Goal: Information Seeking & Learning: Learn about a topic

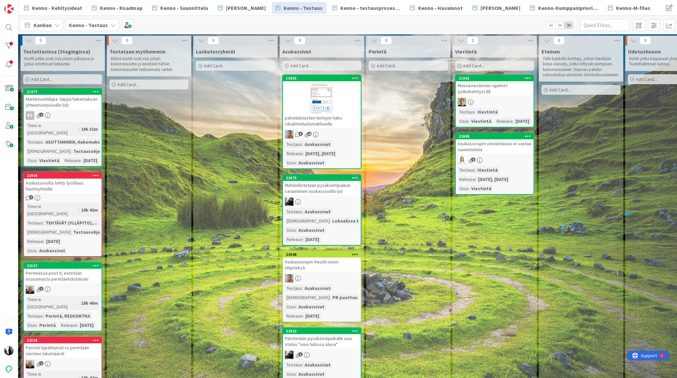
scroll to position [0, 0]
click at [11, 46] on div at bounding box center [8, 45] width 13 height 13
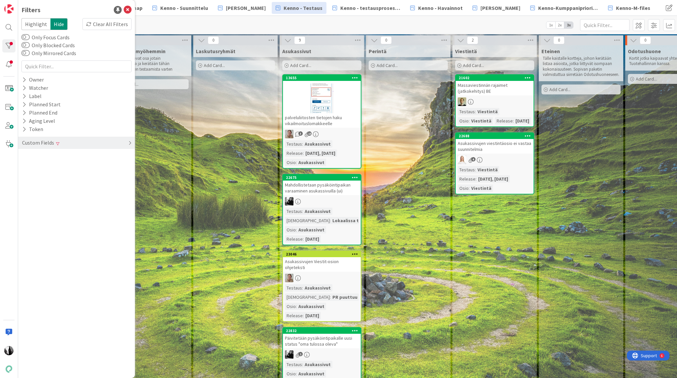
click at [52, 144] on div "Custom Fields" at bounding box center [37, 142] width 33 height 8
click at [41, 188] on button "Release" at bounding box center [35, 189] width 28 height 8
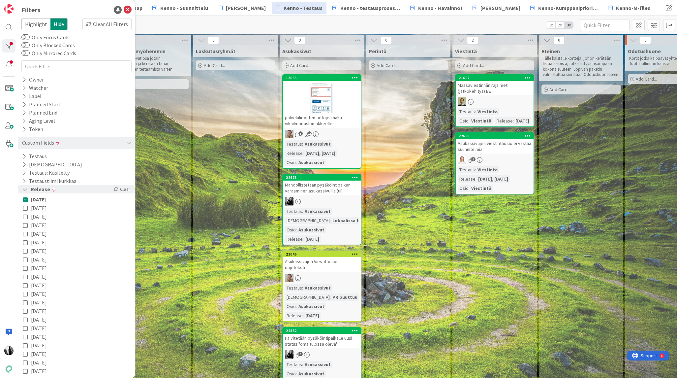
click at [42, 188] on button "Release" at bounding box center [35, 189] width 29 height 8
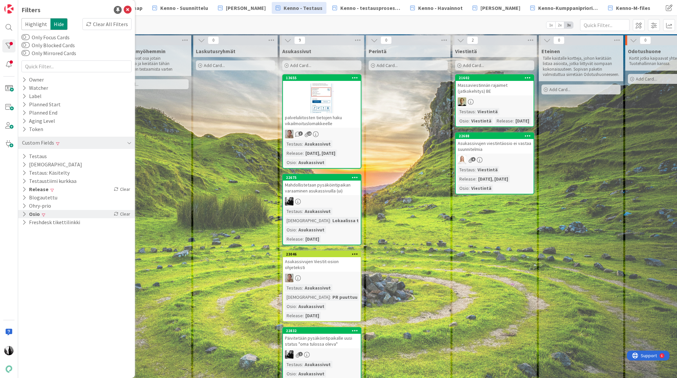
click at [35, 212] on button "Osio" at bounding box center [30, 214] width 19 height 8
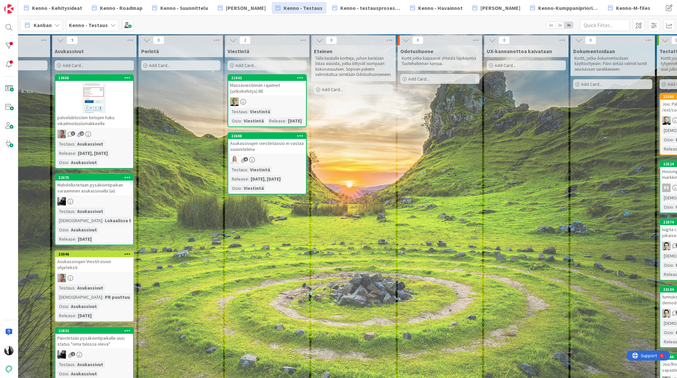
scroll to position [0, 329]
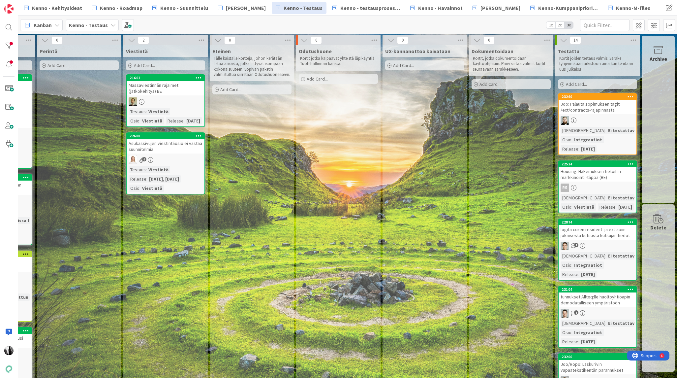
click at [595, 108] on div "Joo: Palauta sopimuksen tagit /ext/contracts-rajapinnasta" at bounding box center [598, 107] width 78 height 15
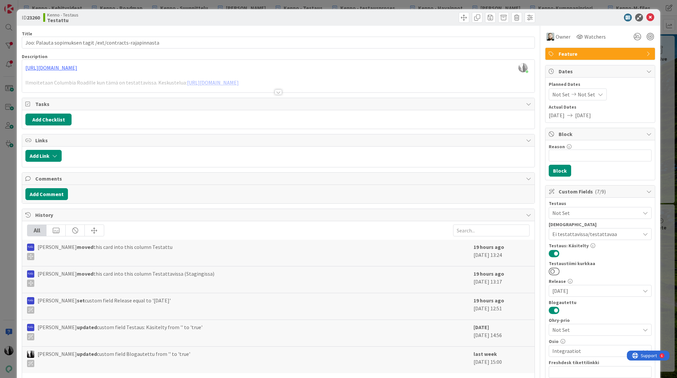
click at [280, 92] on div at bounding box center [278, 91] width 7 height 5
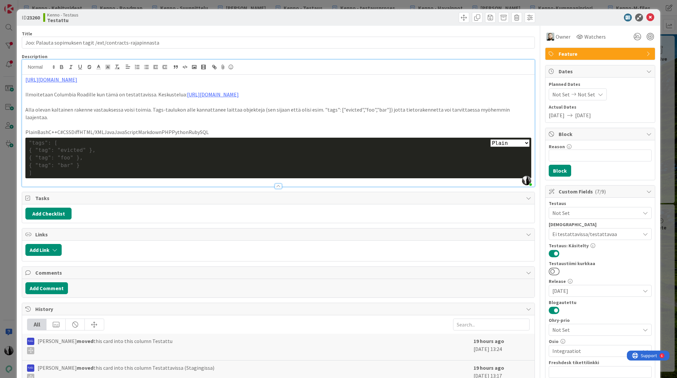
click at [37, 16] on b "23260" at bounding box center [33, 17] width 13 height 7
copy b "23260"
click at [649, 15] on icon at bounding box center [650, 18] width 8 height 8
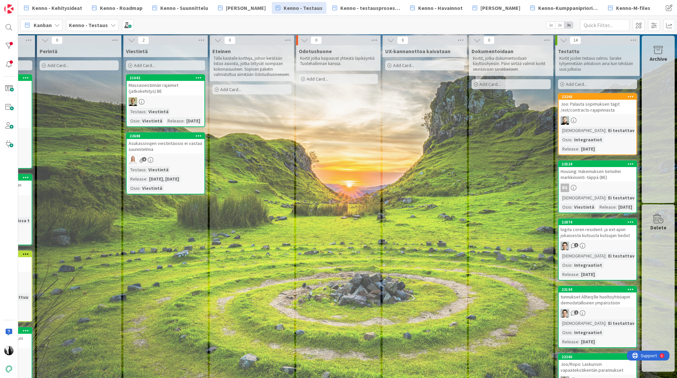
click at [588, 177] on div "Housing: Hakemuksen tietoihin markkinointi -täppä (BE)" at bounding box center [598, 174] width 78 height 15
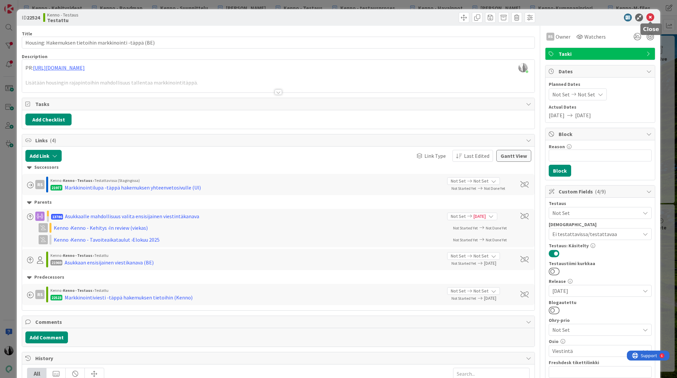
click at [651, 17] on icon at bounding box center [650, 18] width 8 height 8
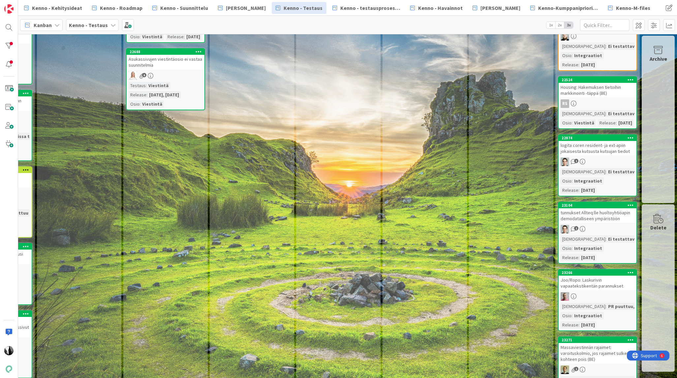
click at [588, 155] on div "logita coren resident- ja ext-apiin jokaisesta kutsusta kutsujan tiedot" at bounding box center [598, 148] width 78 height 15
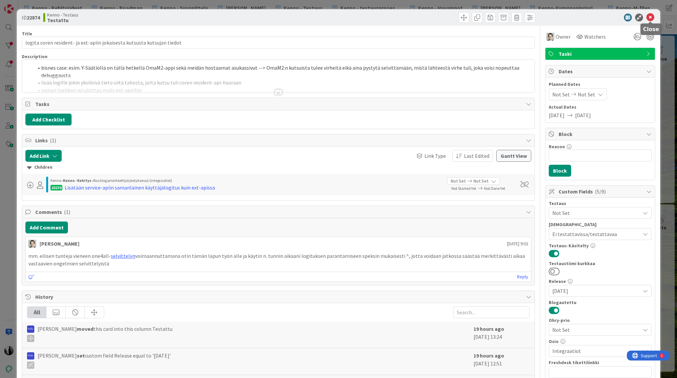
click at [652, 17] on icon at bounding box center [650, 18] width 8 height 8
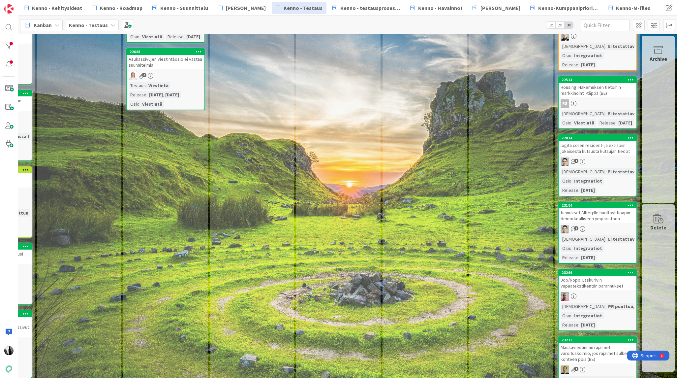
click at [590, 155] on div "logita coren resident- ja ext-apiin jokaisesta kutsusta kutsujan tiedot" at bounding box center [598, 148] width 78 height 15
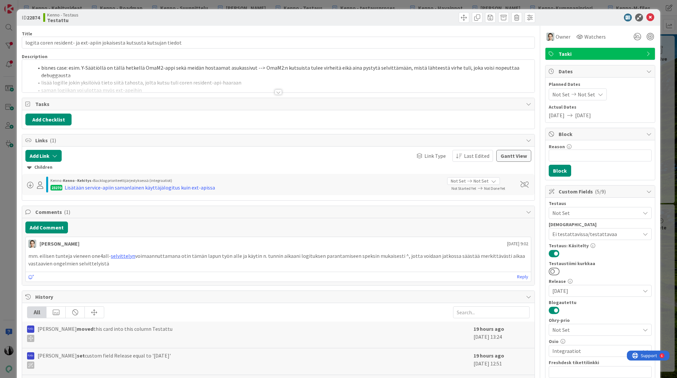
click at [35, 17] on b "22874" at bounding box center [33, 17] width 13 height 7
copy b "22874"
click at [651, 17] on icon at bounding box center [650, 18] width 8 height 8
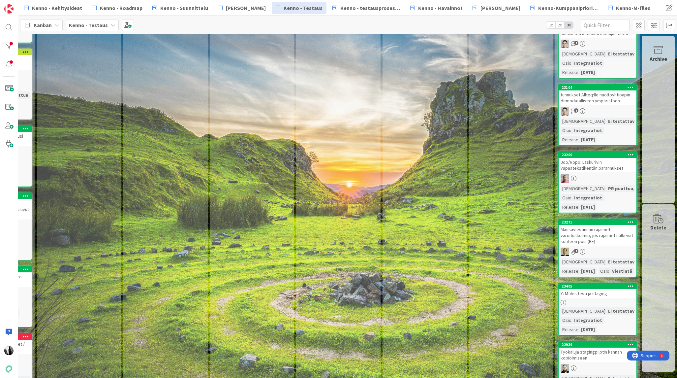
scroll to position [206, 329]
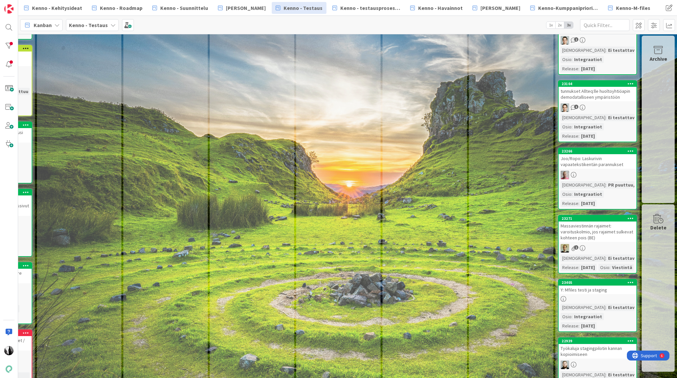
click at [604, 168] on div "Joo/Ropo: Laskurivin vapaatekstikentän parannukset" at bounding box center [598, 161] width 78 height 15
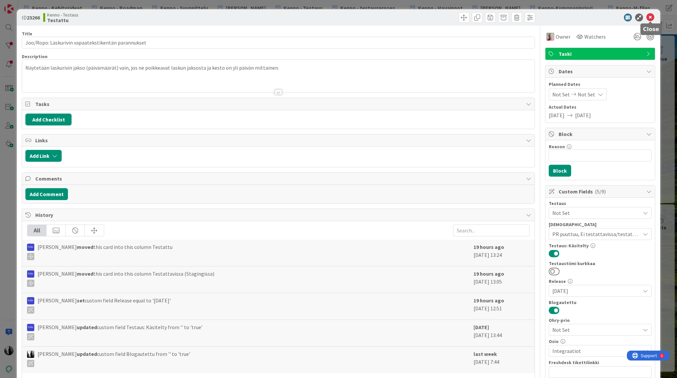
click at [649, 17] on icon at bounding box center [650, 18] width 8 height 8
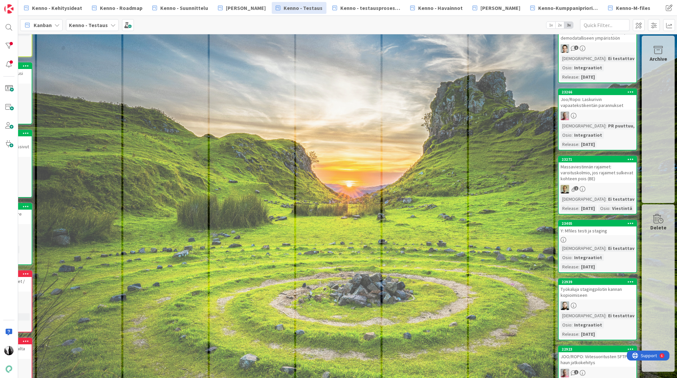
scroll to position [267, 329]
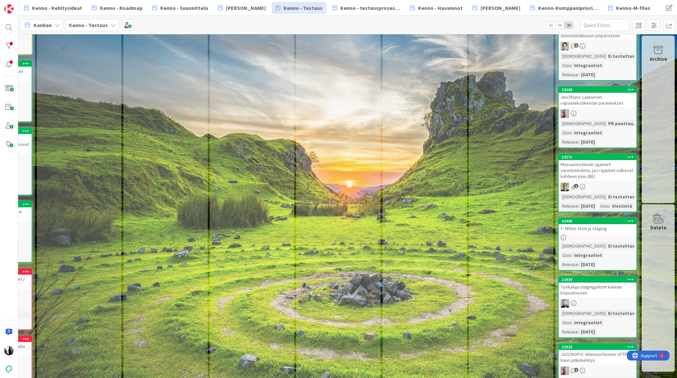
click at [585, 179] on div "Massaviestinnän rajaimet: varoituskolmio, jos rajaimet sulkevat kohteen pois (B…" at bounding box center [598, 170] width 78 height 20
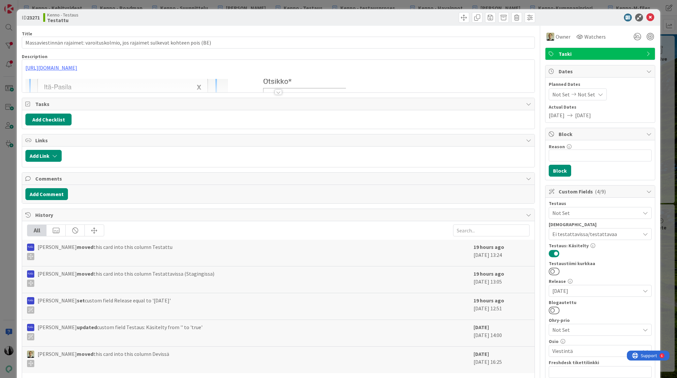
click at [279, 91] on div at bounding box center [278, 91] width 7 height 5
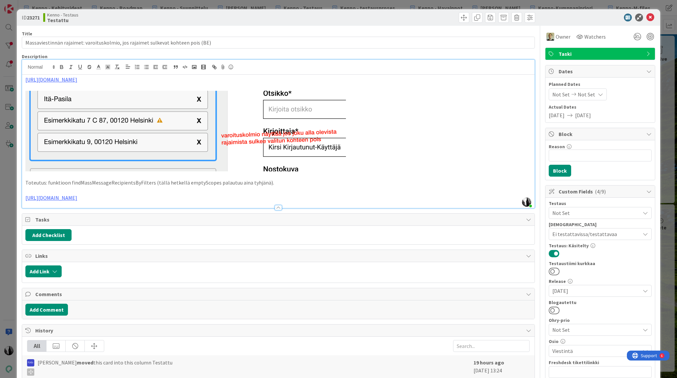
scroll to position [6, 0]
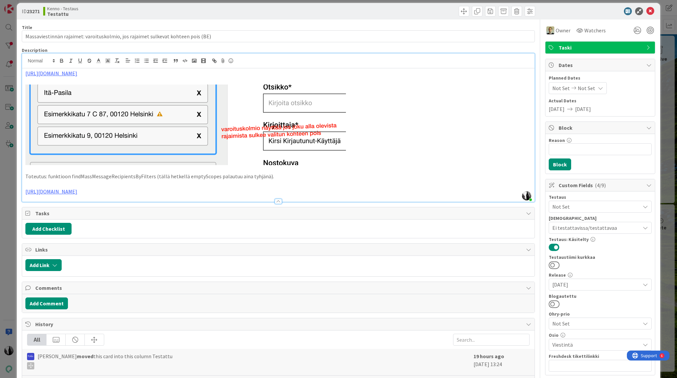
click at [32, 12] on b "23271" at bounding box center [33, 11] width 13 height 7
click at [34, 11] on b "23271" at bounding box center [33, 11] width 13 height 7
copy b "23271"
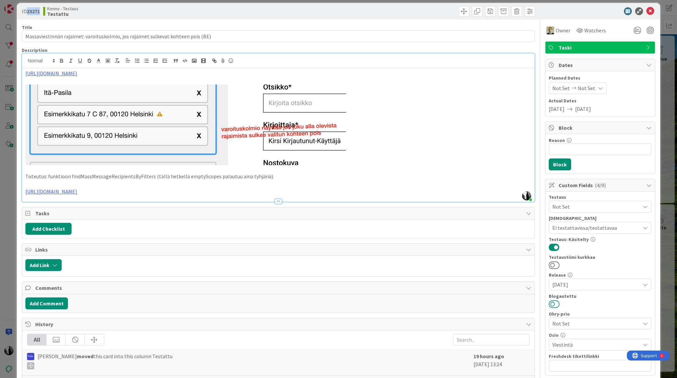
click at [557, 303] on button at bounding box center [554, 303] width 11 height 9
click at [649, 8] on icon at bounding box center [650, 11] width 8 height 8
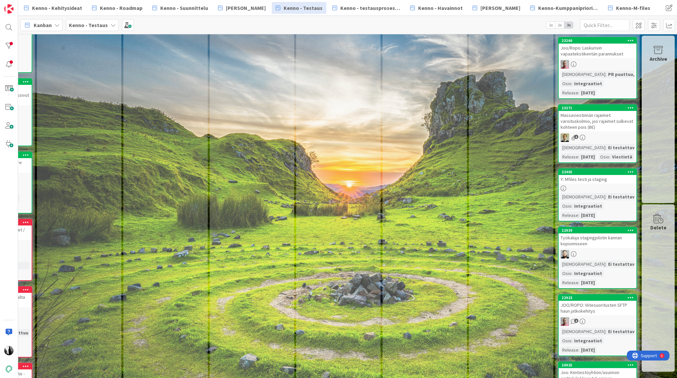
scroll to position [322, 329]
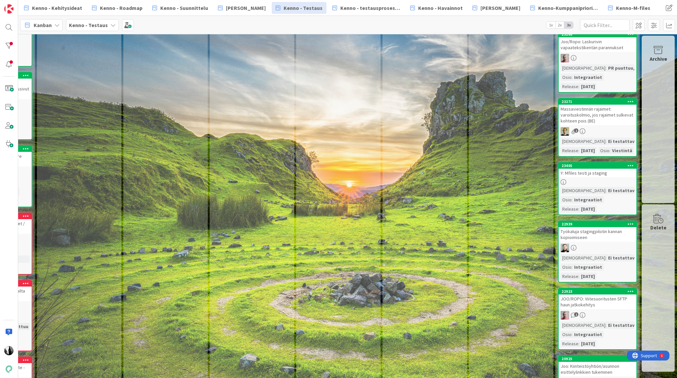
click at [597, 197] on link "23405 Y: Mfiles testi ja staging Testaushuomiot : Ei testattavi... Osio : Integ…" at bounding box center [597, 188] width 79 height 53
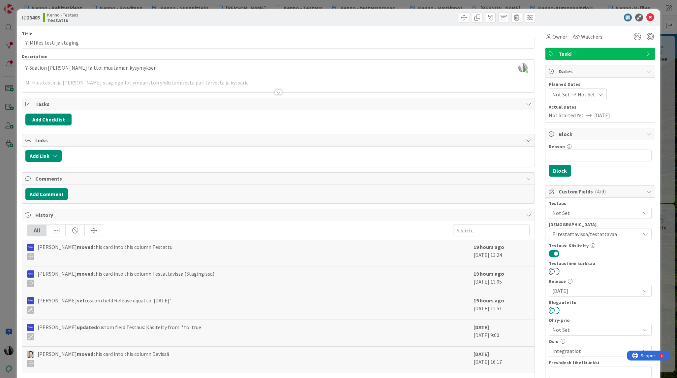
click at [557, 311] on button at bounding box center [554, 310] width 11 height 9
click at [652, 15] on icon at bounding box center [650, 18] width 8 height 8
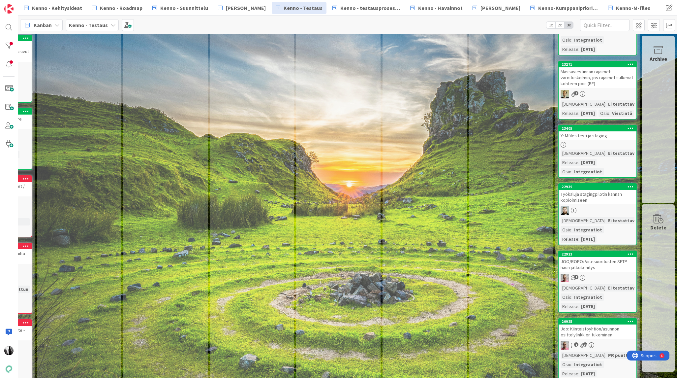
scroll to position [373, 329]
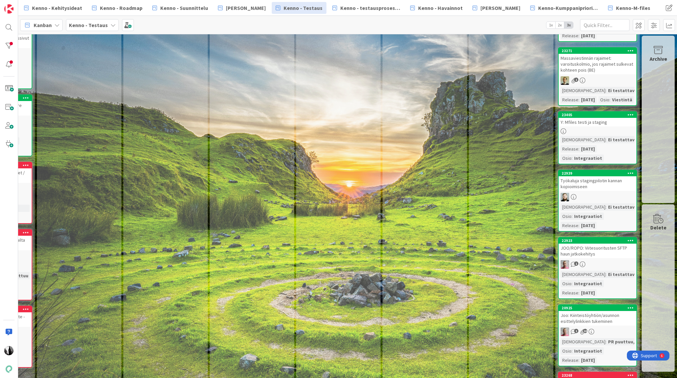
click at [601, 191] on div "Työkaluja stagingpilotin kannan kopioimiseen" at bounding box center [598, 183] width 78 height 15
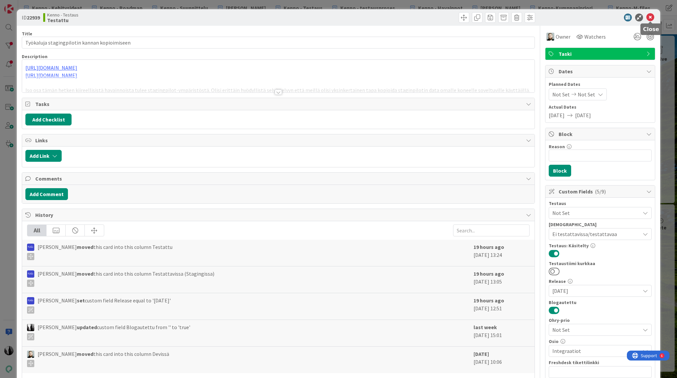
click at [650, 17] on icon at bounding box center [650, 18] width 8 height 8
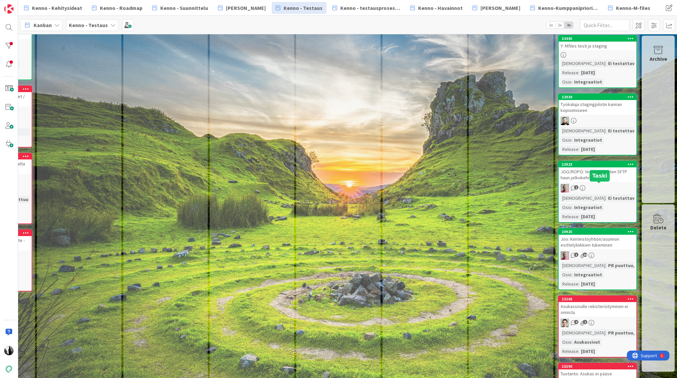
scroll to position [462, 329]
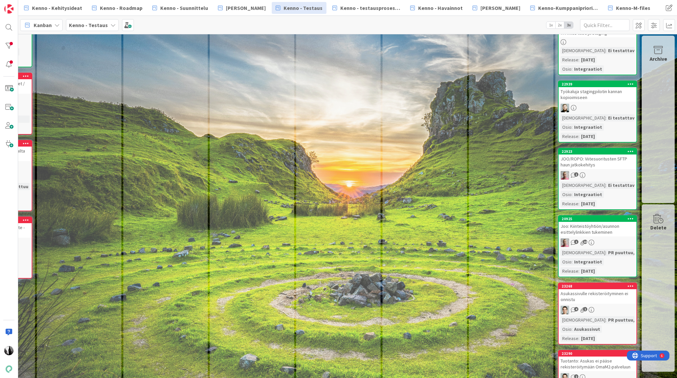
click at [599, 169] on div "JOO/ROPO: Viitesuoritusten SFTP haun jatkokehitys" at bounding box center [598, 161] width 78 height 15
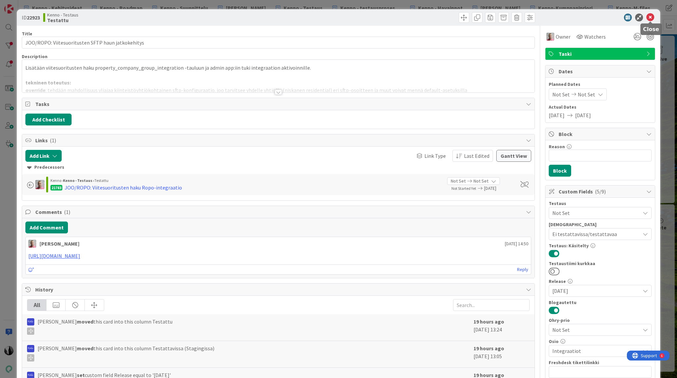
click at [652, 18] on icon at bounding box center [650, 18] width 8 height 8
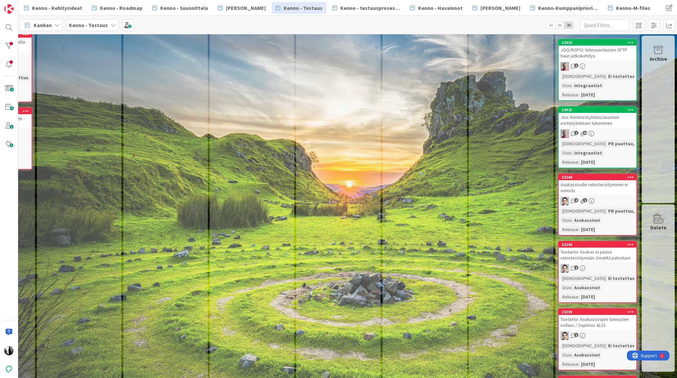
scroll to position [572, 329]
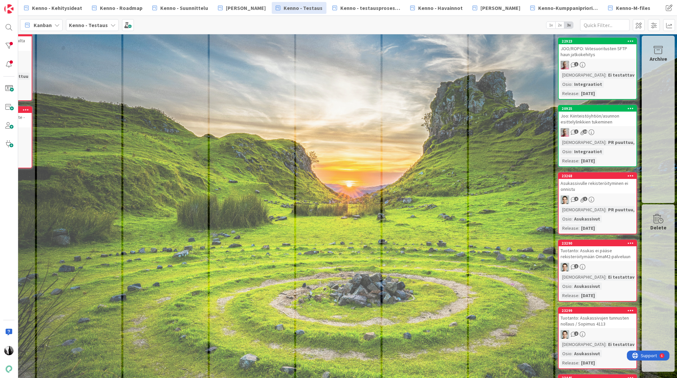
click at [596, 126] on div "Joo: Kiinteistöyhtiön/asunnon esittelylinkkien tukeminen" at bounding box center [598, 118] width 78 height 15
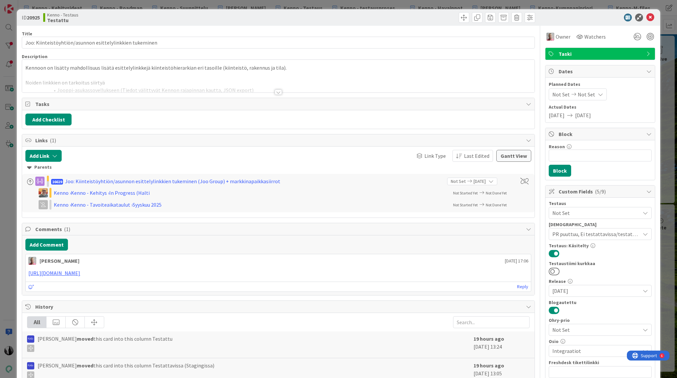
click at [38, 16] on b "20925" at bounding box center [33, 17] width 13 height 7
copy b "20925"
click at [650, 17] on icon at bounding box center [650, 18] width 8 height 8
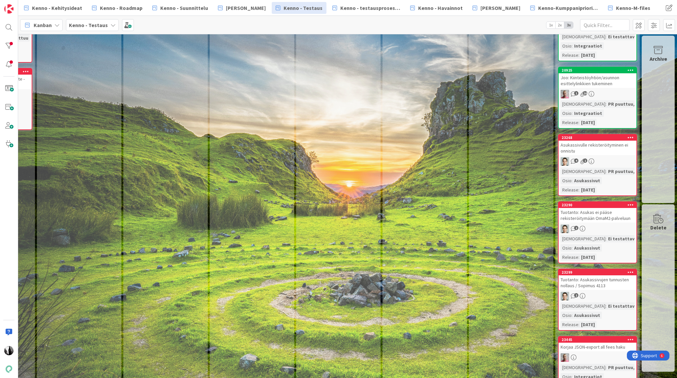
scroll to position [611, 329]
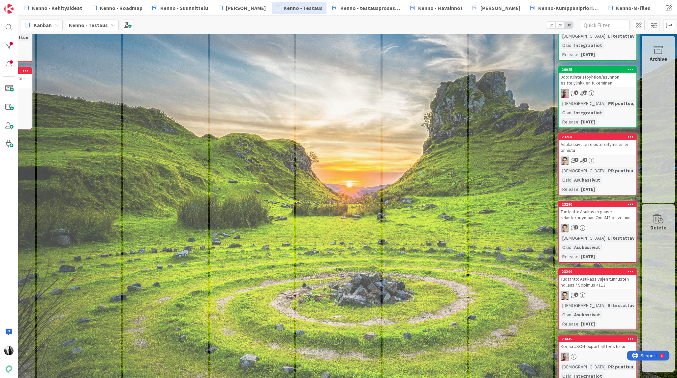
click at [594, 154] on div "Asukassivulle rekisteröityminen ei onnistu" at bounding box center [598, 147] width 78 height 15
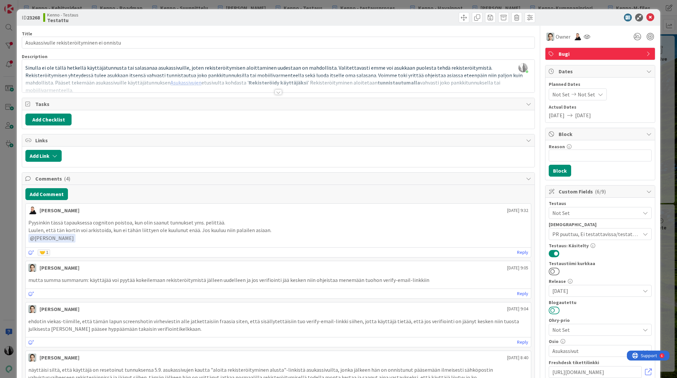
click at [558, 310] on button at bounding box center [554, 310] width 11 height 9
click at [650, 17] on icon at bounding box center [650, 18] width 8 height 8
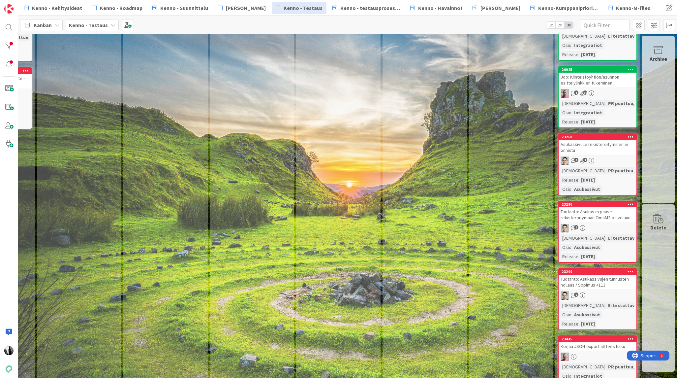
click at [596, 222] on div "Tuotanto: Asukas ei pääse rekisteröitymään OmaM2-palveluun" at bounding box center [598, 214] width 78 height 15
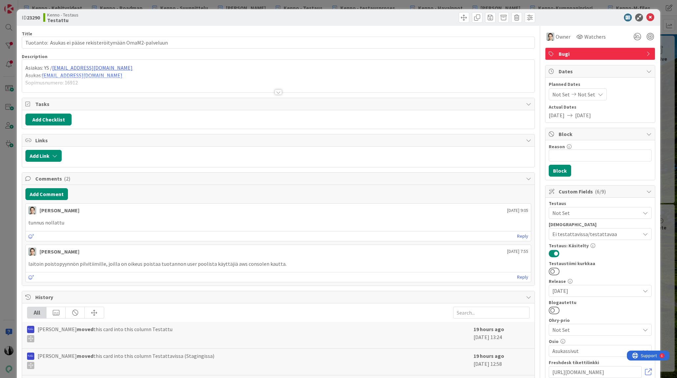
drag, startPoint x: 556, startPoint y: 309, endPoint x: 563, endPoint y: 305, distance: 7.7
click at [556, 309] on button at bounding box center [554, 310] width 11 height 9
click at [650, 19] on icon at bounding box center [650, 18] width 8 height 8
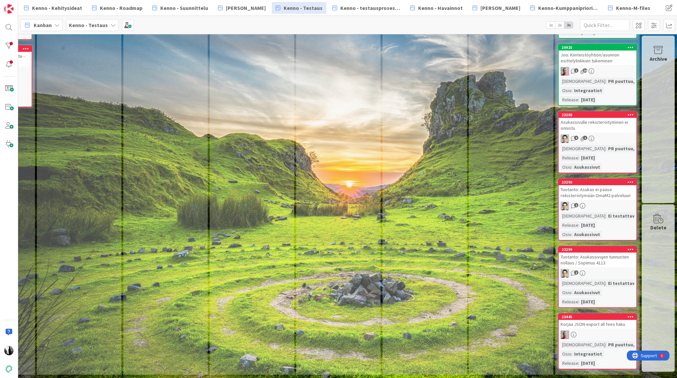
click at [600, 274] on div "2" at bounding box center [598, 273] width 78 height 9
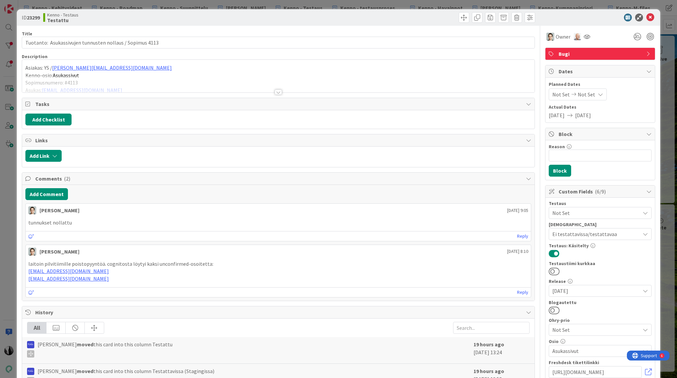
drag, startPoint x: 558, startPoint y: 309, endPoint x: 563, endPoint y: 305, distance: 5.9
click at [558, 309] on button at bounding box center [554, 310] width 11 height 9
click at [650, 17] on icon at bounding box center [650, 18] width 8 height 8
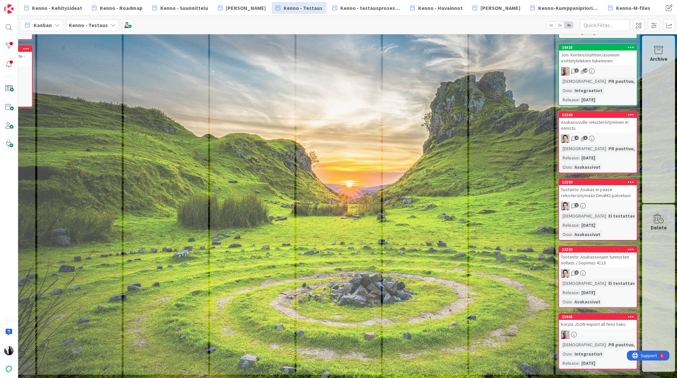
click at [601, 327] on div "Korjaa JSON-export all fees haku" at bounding box center [598, 324] width 78 height 9
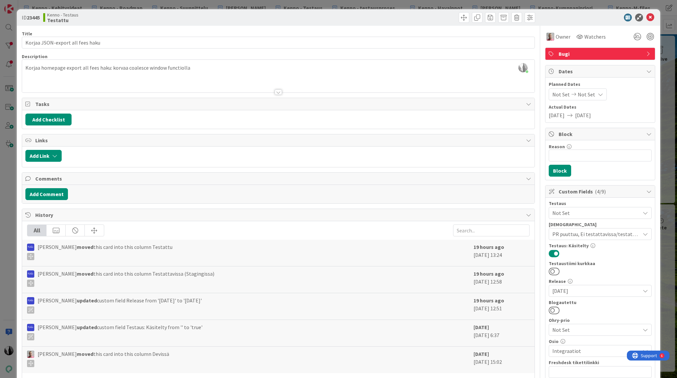
drag, startPoint x: 556, startPoint y: 309, endPoint x: 563, endPoint y: 307, distance: 6.6
click at [557, 309] on button at bounding box center [554, 310] width 11 height 9
click at [650, 16] on icon at bounding box center [650, 18] width 8 height 8
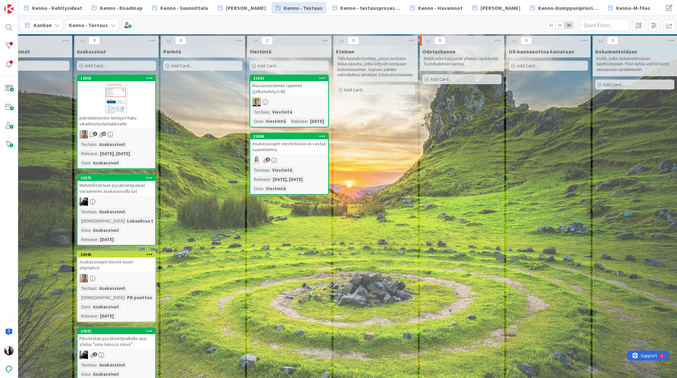
scroll to position [0, 168]
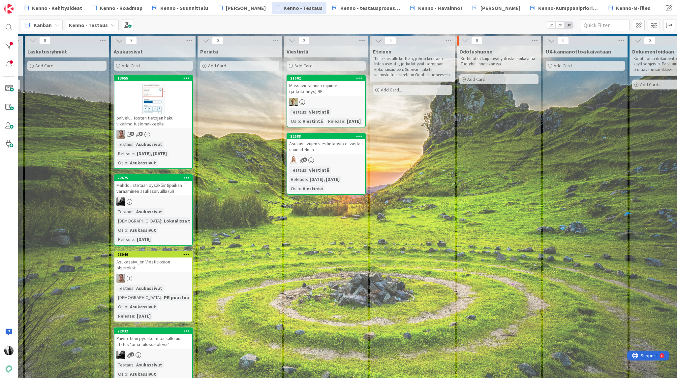
click at [326, 86] on div "Massaviestinnän rajaimet (jatkokehitys) BE" at bounding box center [326, 88] width 78 height 15
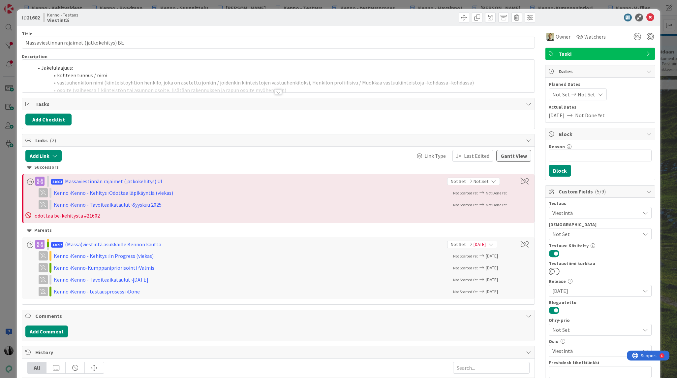
click at [31, 16] on b "21602" at bounding box center [33, 17] width 13 height 7
copy b "21602"
click at [279, 92] on div at bounding box center [278, 91] width 7 height 5
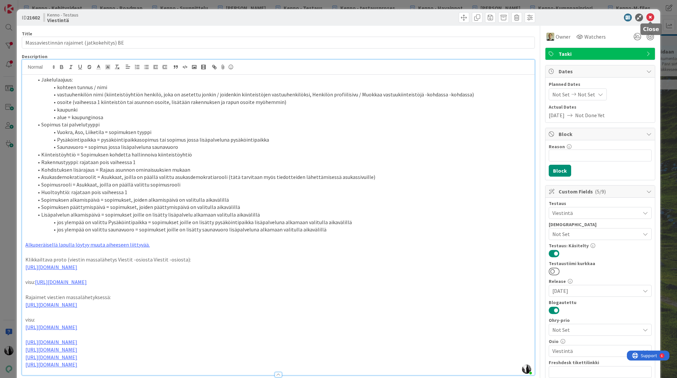
click at [650, 17] on icon at bounding box center [650, 18] width 8 height 8
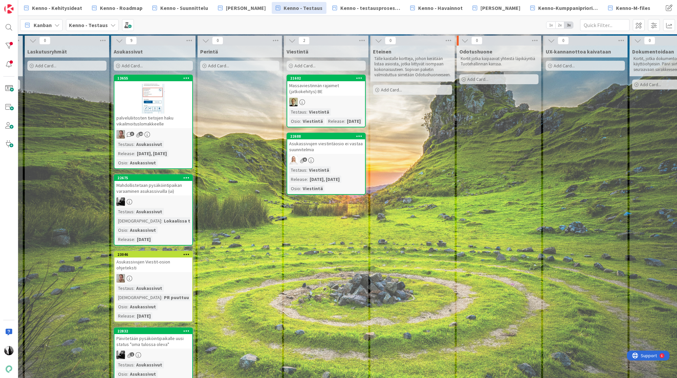
click at [327, 147] on div "Asukassivujen viestintäosio ei vastaa suunnitelmia" at bounding box center [326, 146] width 78 height 15
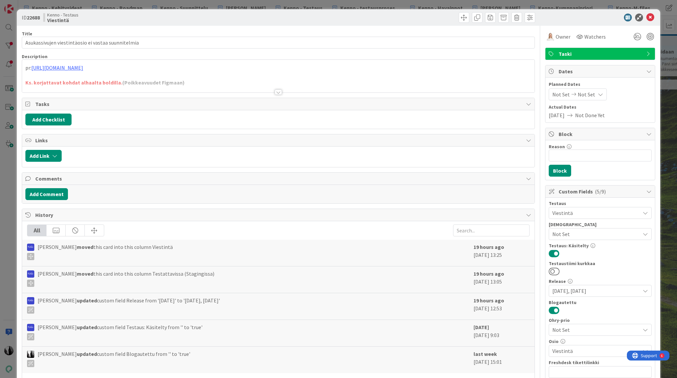
click at [36, 17] on b "22688" at bounding box center [33, 17] width 13 height 7
copy b "22688"
click at [652, 16] on icon at bounding box center [650, 18] width 8 height 8
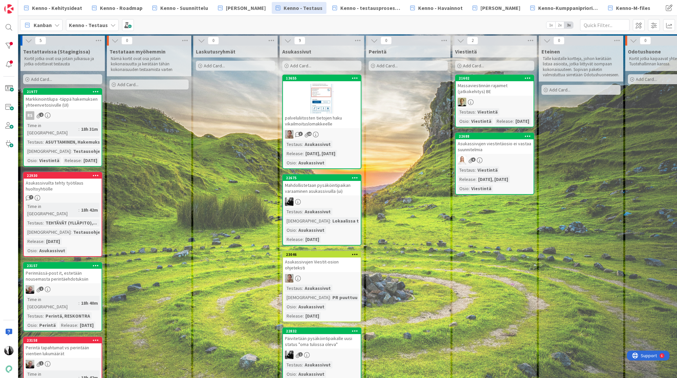
click at [333, 115] on div "palveluliitosten tietojen haku vikailmoituslomakkeelle" at bounding box center [322, 120] width 78 height 15
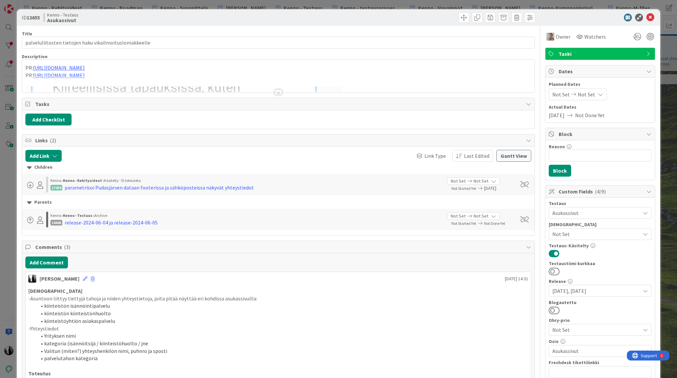
click at [34, 17] on b "13655" at bounding box center [33, 17] width 13 height 7
copy b "13655"
click at [278, 91] on div at bounding box center [278, 91] width 7 height 5
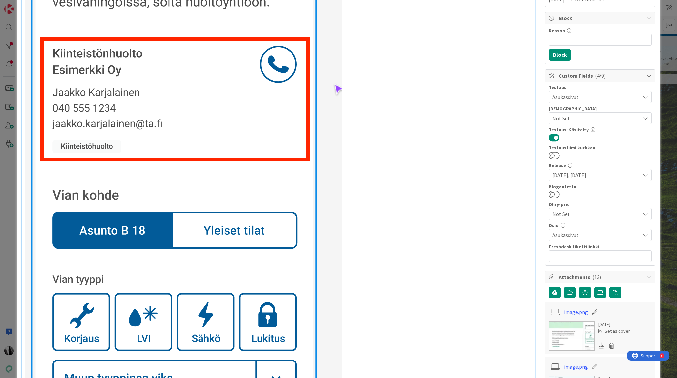
scroll to position [113, 0]
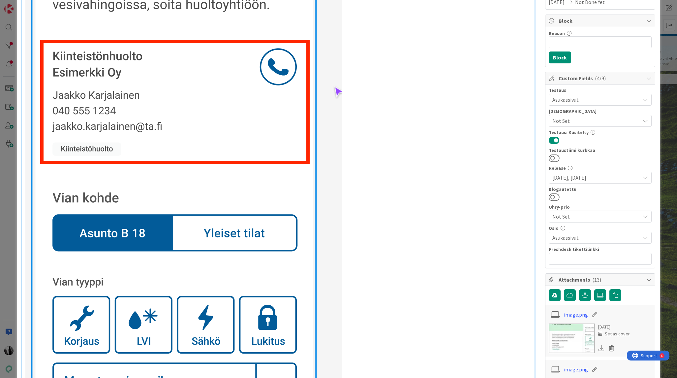
click at [557, 196] on button at bounding box center [554, 197] width 11 height 9
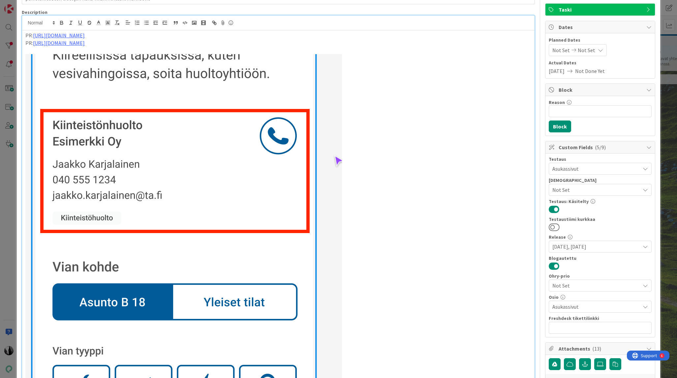
scroll to position [0, 0]
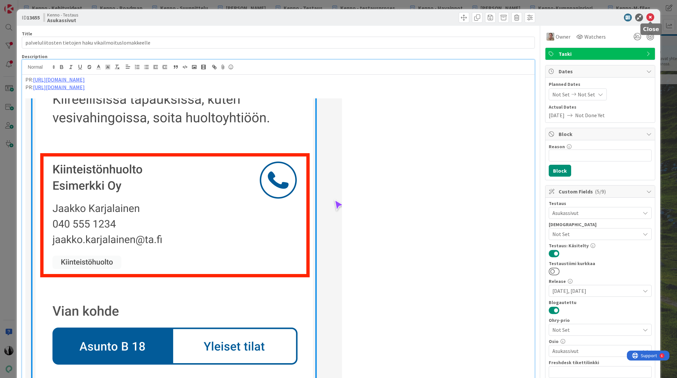
click at [651, 15] on icon at bounding box center [650, 18] width 8 height 8
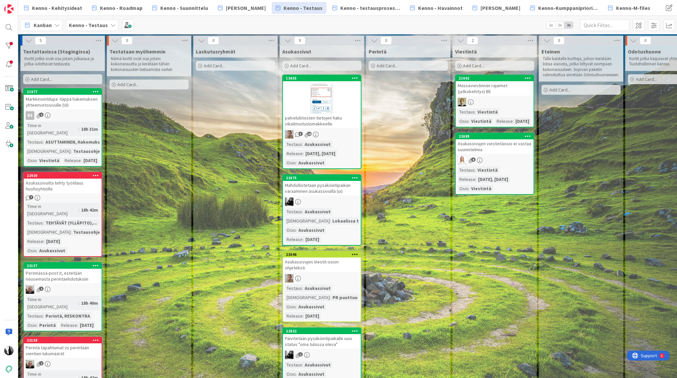
click at [319, 189] on div "Mahdollistetaan pysäköintipaikan varaaminen asukassivuilla (ui)" at bounding box center [322, 188] width 78 height 15
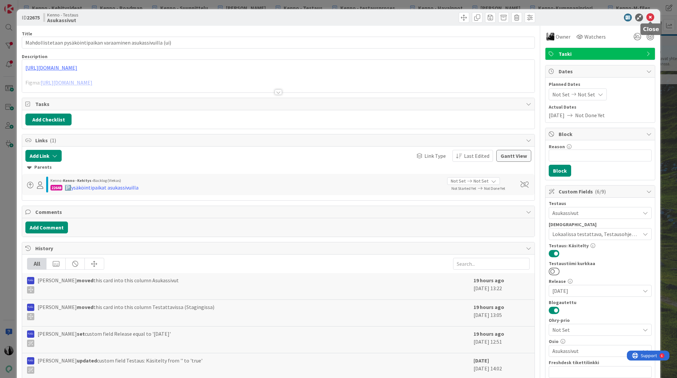
click at [653, 18] on icon at bounding box center [650, 18] width 8 height 8
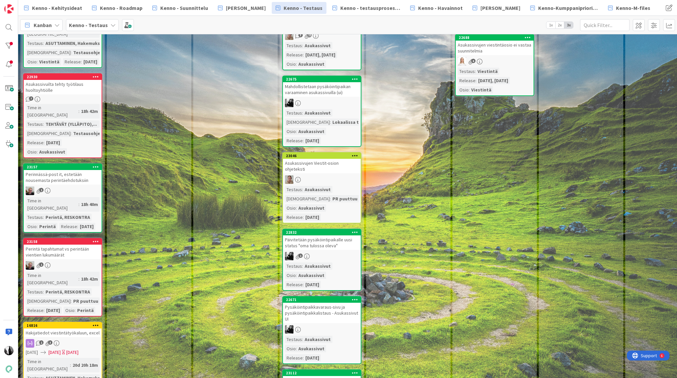
scroll to position [100, 0]
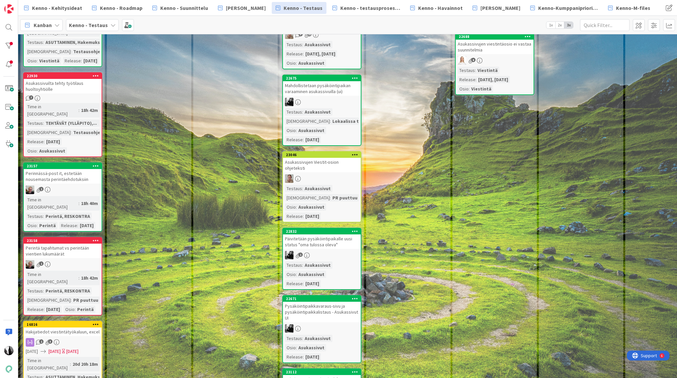
click at [320, 88] on div "Mahdollistetaan pysäköintipaikan varaaminen asukassivuilla (ui)" at bounding box center [322, 88] width 78 height 15
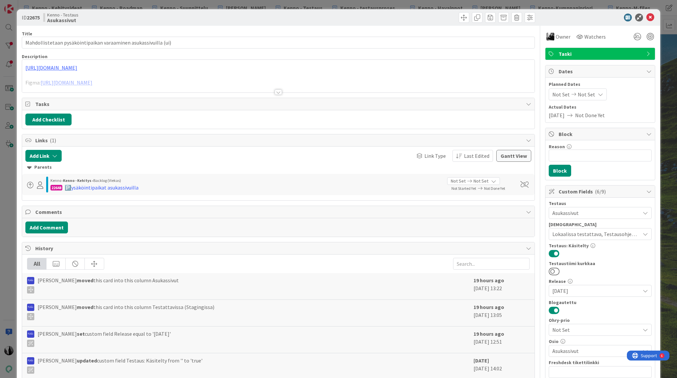
click at [39, 19] on b "22675" at bounding box center [33, 17] width 13 height 7
click at [38, 19] on b "22675" at bounding box center [33, 17] width 13 height 7
click at [38, 18] on b "22675" at bounding box center [33, 17] width 13 height 7
copy b "22675"
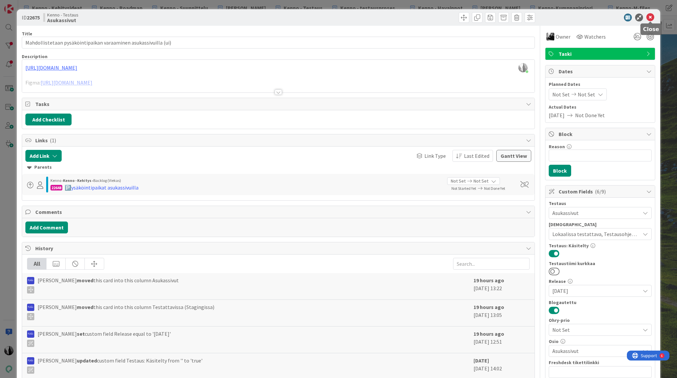
click at [651, 16] on icon at bounding box center [650, 18] width 8 height 8
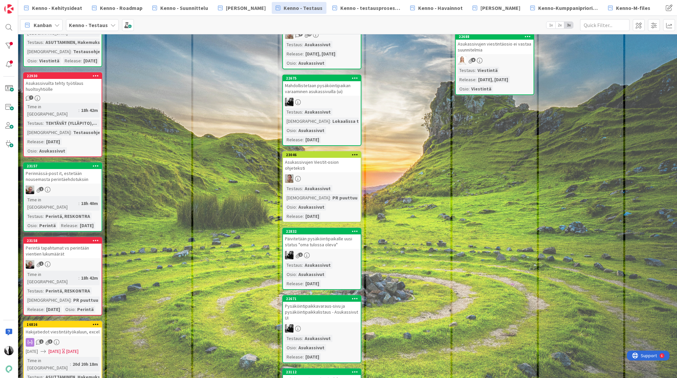
click at [331, 174] on div at bounding box center [322, 178] width 78 height 9
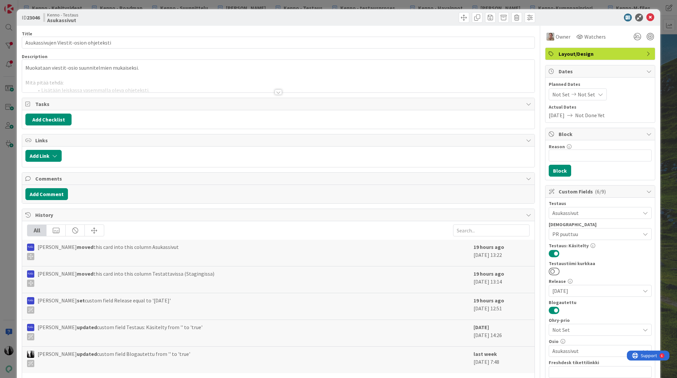
click at [36, 19] on b "23046" at bounding box center [33, 17] width 13 height 7
copy b "23046"
click at [652, 17] on icon at bounding box center [650, 18] width 8 height 8
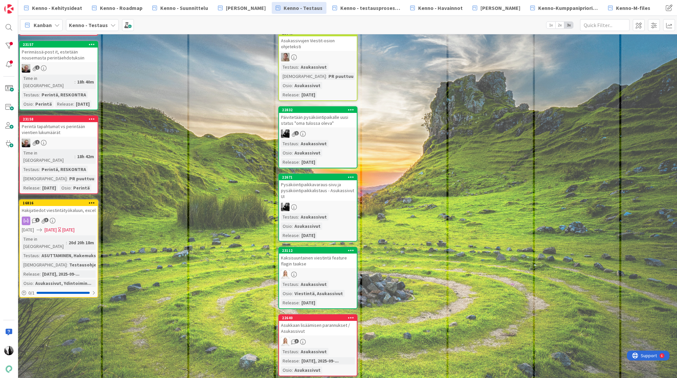
scroll to position [221, 0]
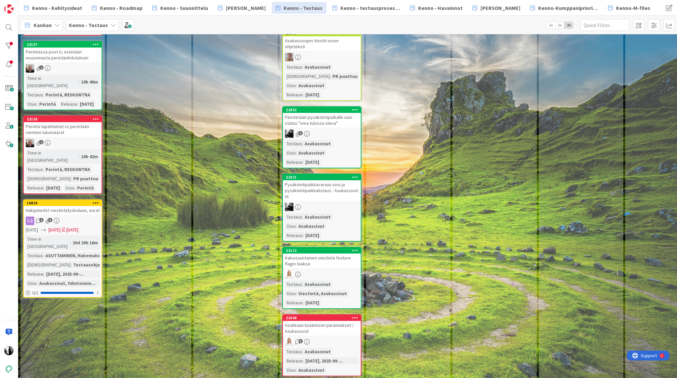
click at [331, 118] on div "Päivitetään pysäköintipaikalle uusi status "oma tulossa oleva"" at bounding box center [322, 120] width 78 height 15
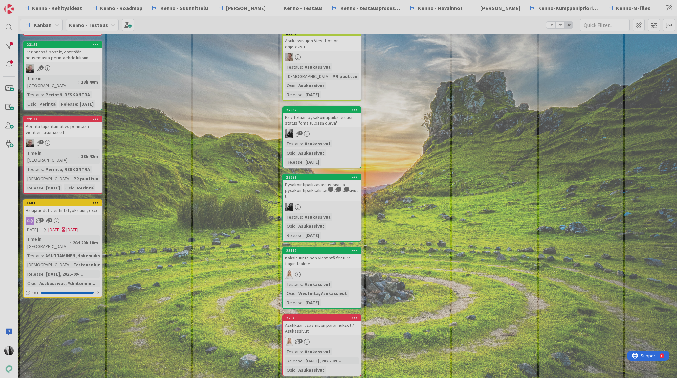
click at [331, 118] on div at bounding box center [338, 189] width 677 height 378
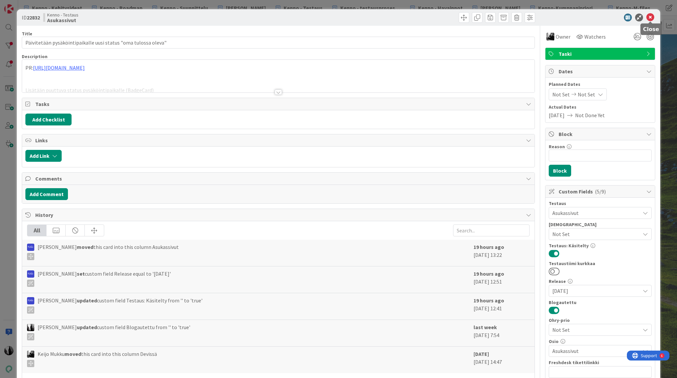
click at [650, 17] on icon at bounding box center [650, 18] width 8 height 8
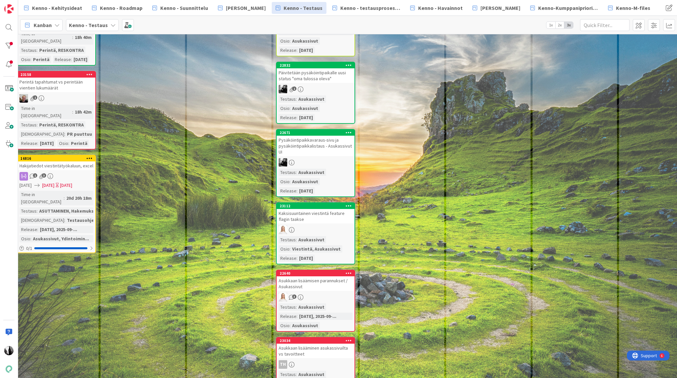
scroll to position [264, 6]
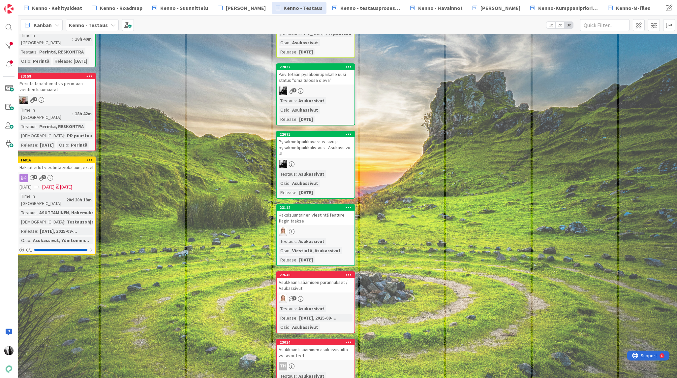
click at [321, 141] on div "Pysäköintipaikkavaraus-sivu ja pysäköintipaikkalistaus - Asukassivut UI" at bounding box center [316, 147] width 78 height 20
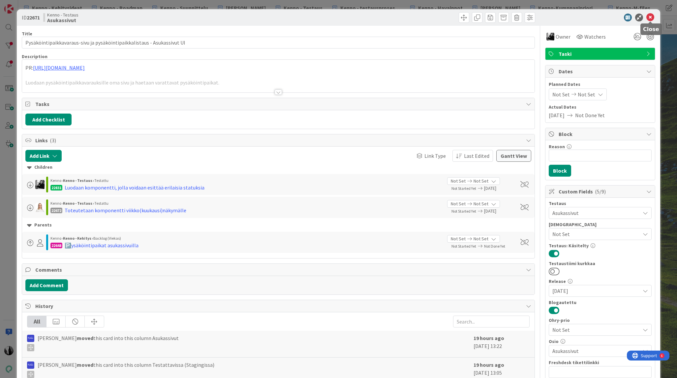
click at [650, 17] on icon at bounding box center [650, 18] width 8 height 8
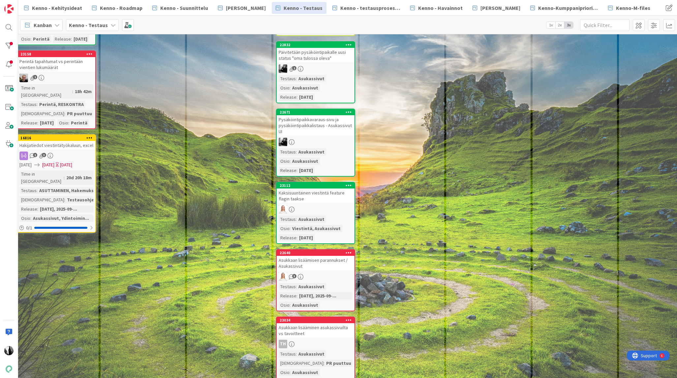
scroll to position [288, 6]
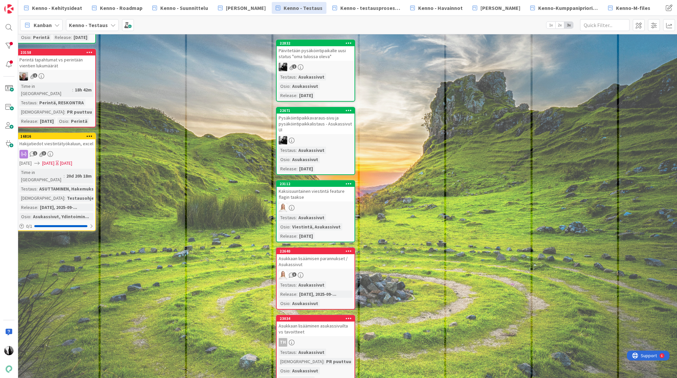
click at [310, 191] on div "Kaksisuuntainen viestintä feature flagin taakse" at bounding box center [316, 194] width 78 height 15
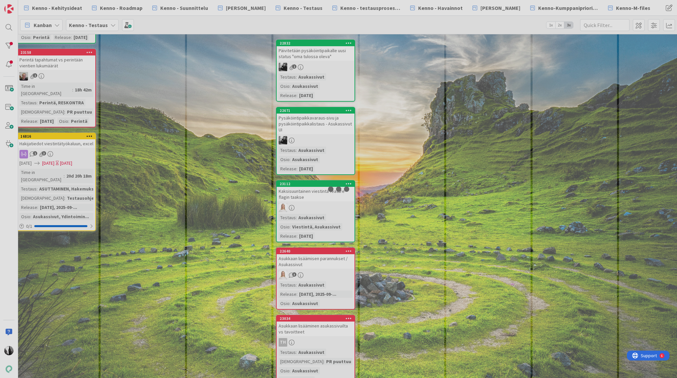
click at [310, 191] on div at bounding box center [338, 189] width 677 height 378
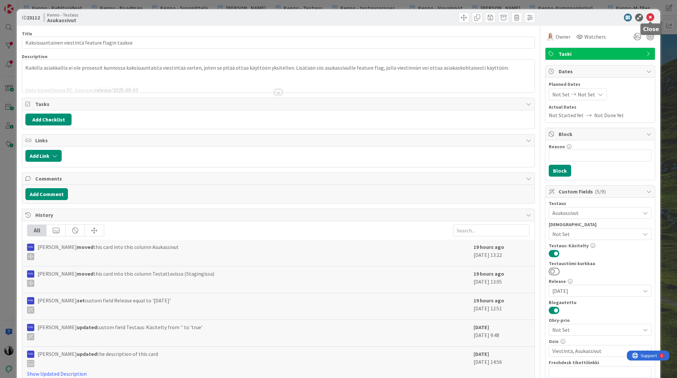
drag, startPoint x: 650, startPoint y: 18, endPoint x: 639, endPoint y: 20, distance: 10.5
click at [649, 18] on icon at bounding box center [650, 18] width 8 height 8
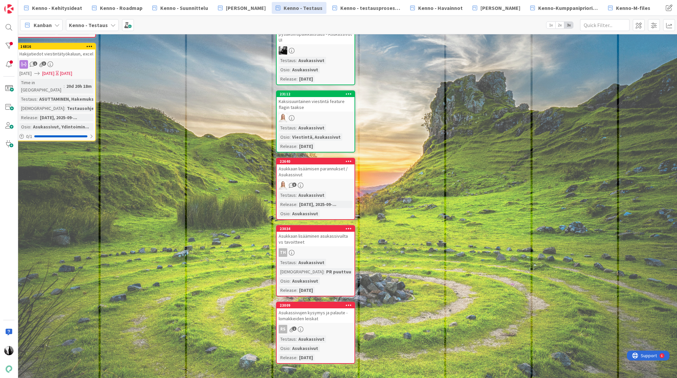
scroll to position [377, 8]
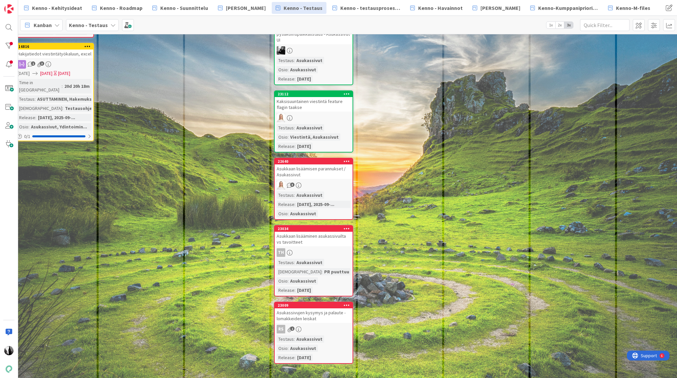
click at [305, 167] on div "Asukkaan lisäämisen parannukset / Asukassivut" at bounding box center [314, 171] width 78 height 15
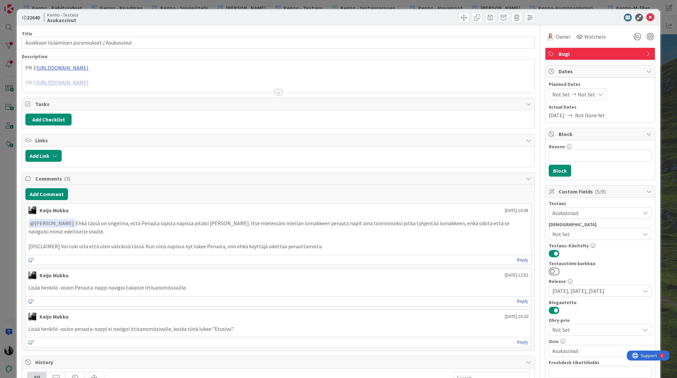
click at [36, 18] on b "22640" at bounding box center [33, 17] width 13 height 7
copy b "22640"
click at [652, 17] on icon at bounding box center [650, 18] width 8 height 8
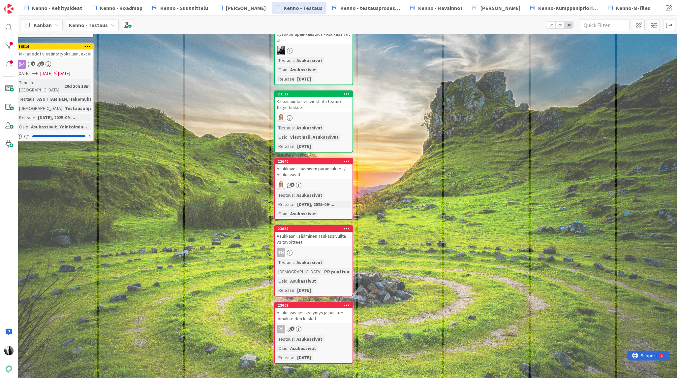
click at [322, 240] on div "Asukkaan lisääminen asukassivuilta vs tavoitteet" at bounding box center [314, 238] width 78 height 15
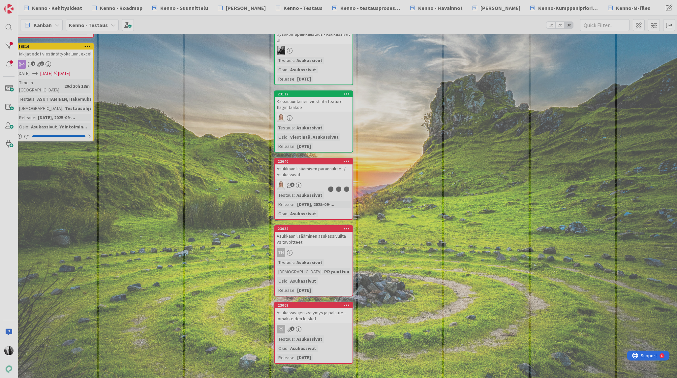
click at [322, 240] on div at bounding box center [338, 189] width 677 height 378
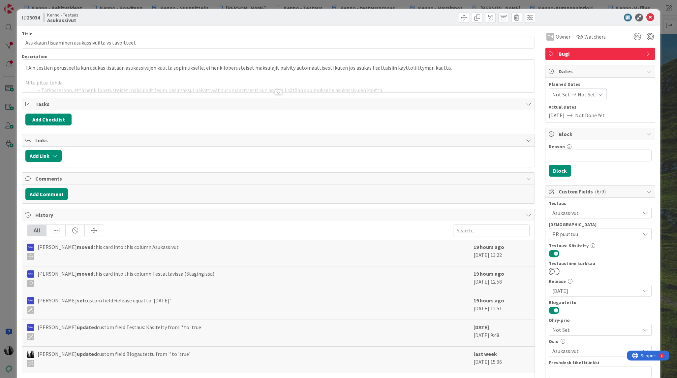
drag, startPoint x: 279, startPoint y: 93, endPoint x: 174, endPoint y: 60, distance: 109.9
click at [279, 93] on div at bounding box center [278, 91] width 7 height 5
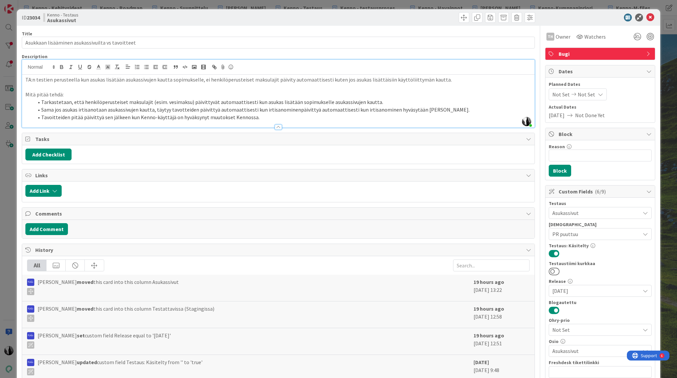
click at [35, 18] on b "23034" at bounding box center [33, 17] width 13 height 7
click at [651, 17] on icon at bounding box center [650, 18] width 8 height 8
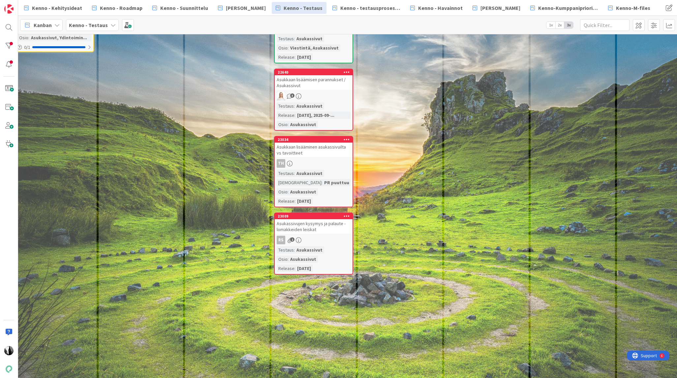
scroll to position [464, 8]
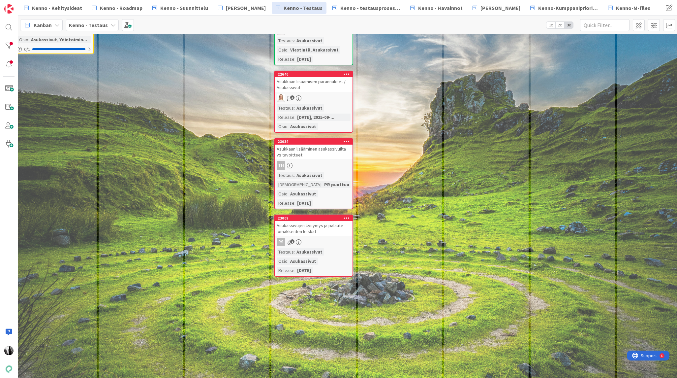
click at [319, 226] on div "Asukassivujen kysymys ja palaute -lomakkeiden leiskat" at bounding box center [314, 228] width 78 height 15
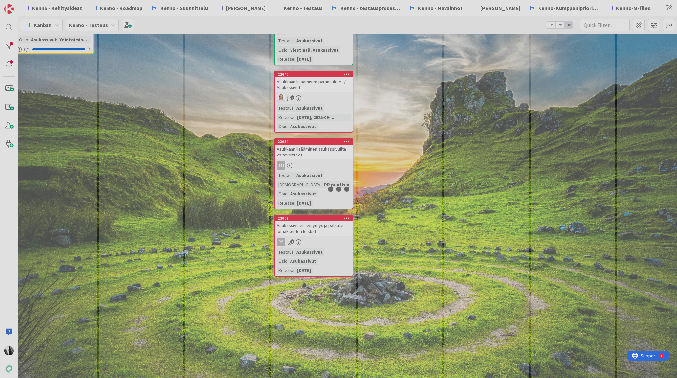
click at [319, 226] on div at bounding box center [338, 189] width 677 height 378
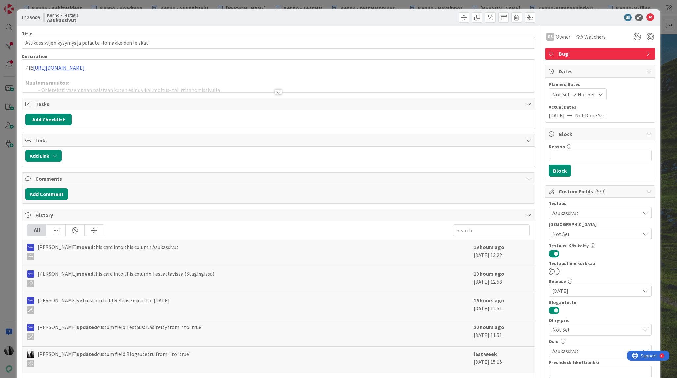
click at [28, 16] on b "23009" at bounding box center [33, 17] width 13 height 7
click at [651, 19] on icon at bounding box center [650, 18] width 8 height 8
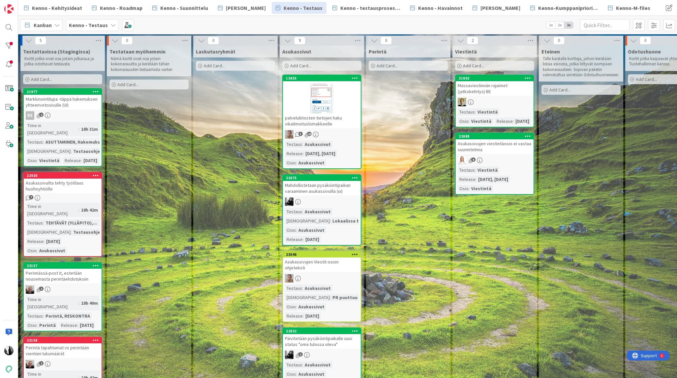
click at [57, 102] on div "Markkinointilupa -täppä hakemuksen yhteenvetosivulle (UI)" at bounding box center [63, 102] width 78 height 15
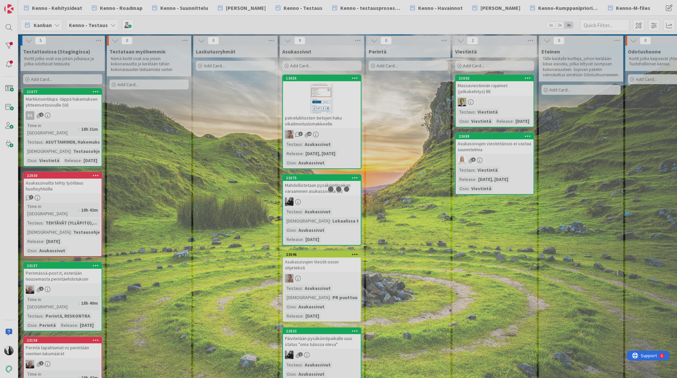
click at [57, 102] on div at bounding box center [338, 189] width 677 height 378
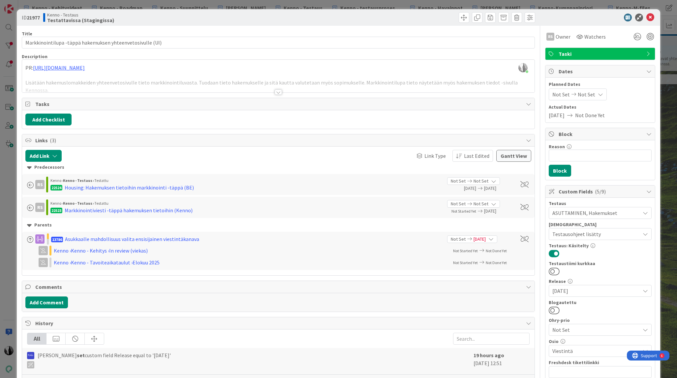
click at [278, 93] on div at bounding box center [278, 91] width 7 height 5
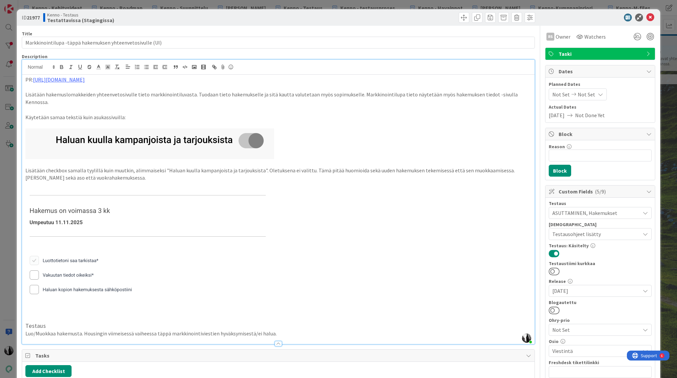
click at [35, 18] on b "21977" at bounding box center [33, 17] width 13 height 7
click at [650, 17] on icon at bounding box center [650, 18] width 8 height 8
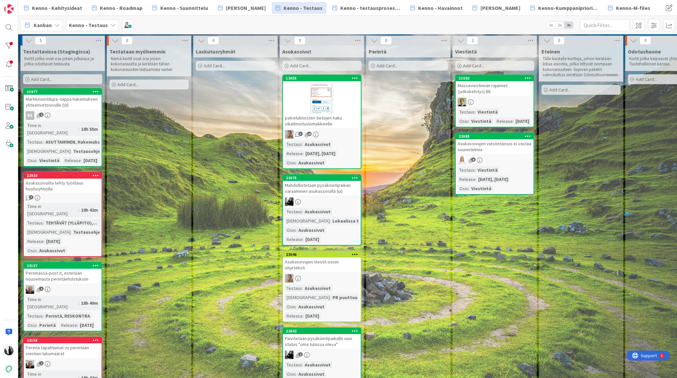
click at [65, 187] on div "Asukassivuilta tehty työtilaus huoltoyhtiölle" at bounding box center [63, 185] width 78 height 15
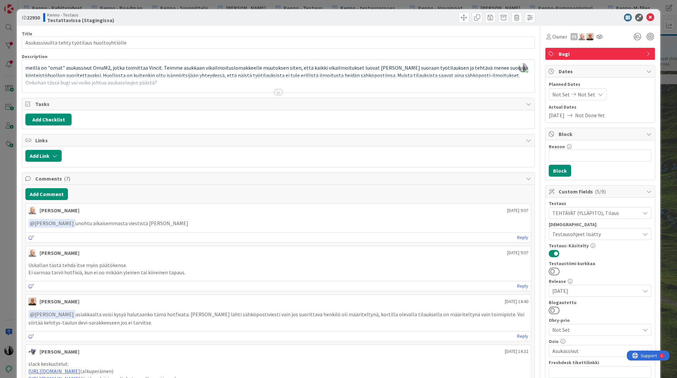
click at [278, 91] on div at bounding box center [278, 91] width 7 height 5
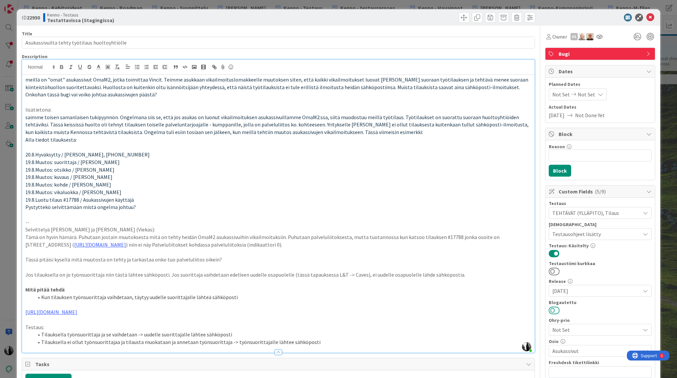
click at [558, 310] on button at bounding box center [554, 310] width 11 height 9
click at [649, 17] on icon at bounding box center [650, 18] width 8 height 8
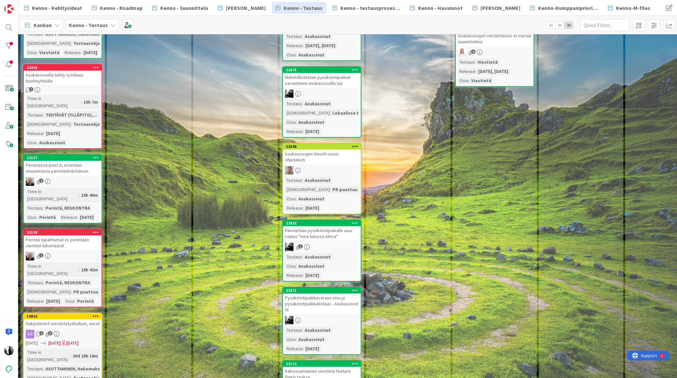
scroll to position [108, 0]
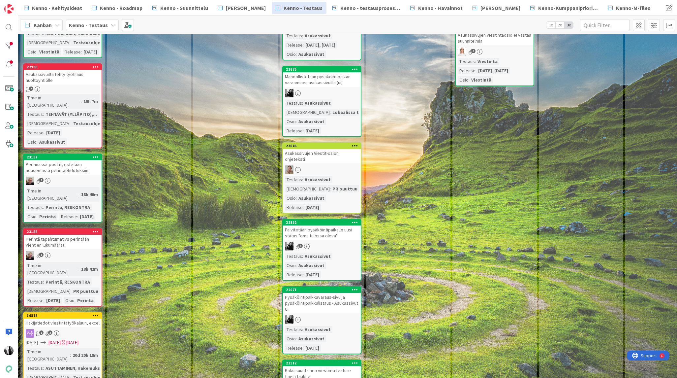
click at [61, 164] on div "Perinnässä-post it, estetään nousemasta perintäehdotuksiin" at bounding box center [63, 167] width 78 height 15
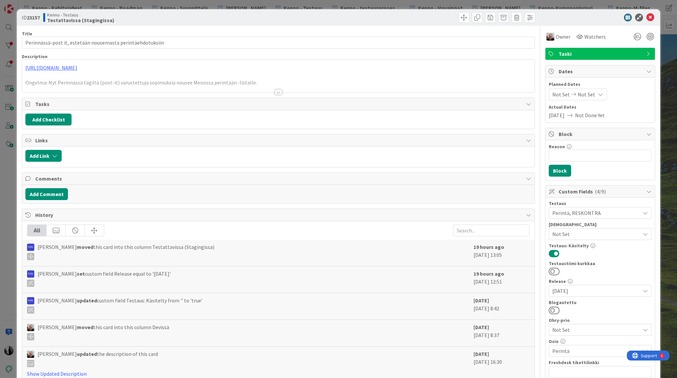
drag, startPoint x: 556, startPoint y: 310, endPoint x: 570, endPoint y: 307, distance: 14.1
click at [556, 310] on button at bounding box center [554, 310] width 11 height 9
click at [652, 17] on icon at bounding box center [650, 18] width 8 height 8
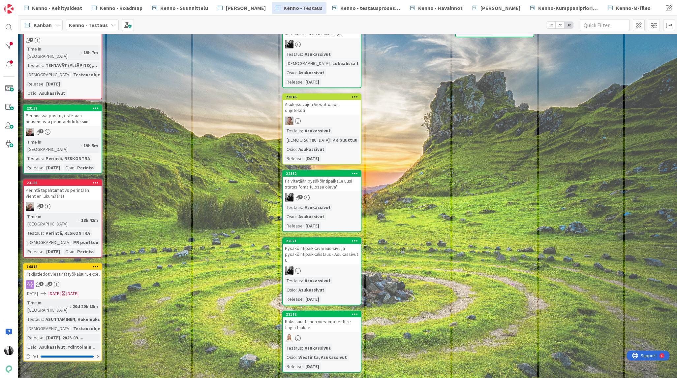
scroll to position [164, 0]
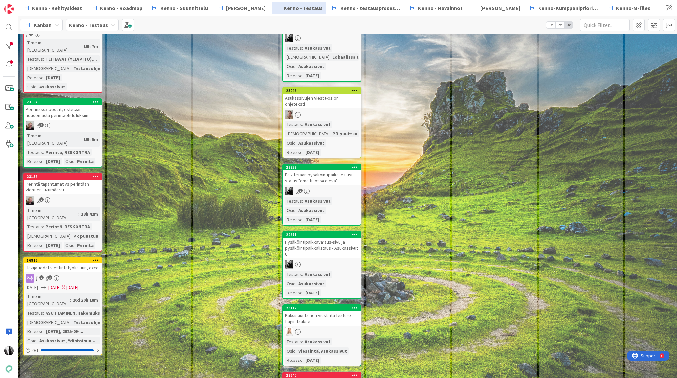
click at [74, 199] on div "1" at bounding box center [63, 200] width 78 height 9
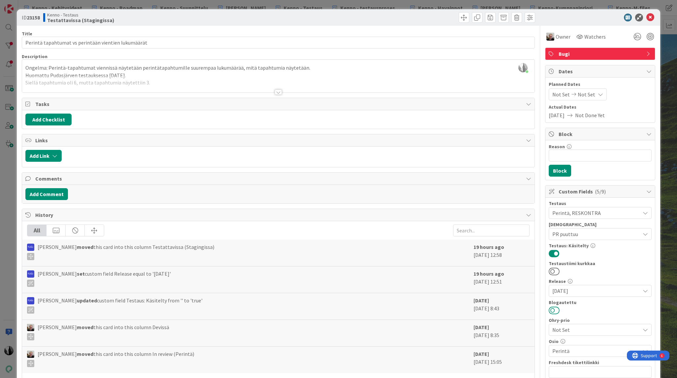
click at [557, 309] on button at bounding box center [554, 310] width 11 height 9
click at [650, 17] on icon at bounding box center [650, 18] width 8 height 8
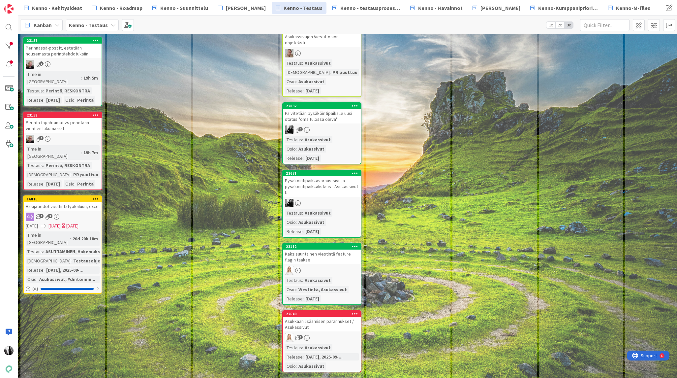
scroll to position [241, 0]
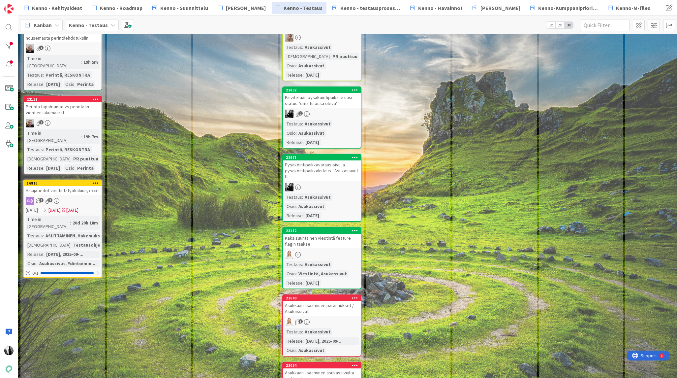
click at [70, 192] on div "Hakijatiedot viestintätyökaluun, excel" at bounding box center [63, 190] width 78 height 9
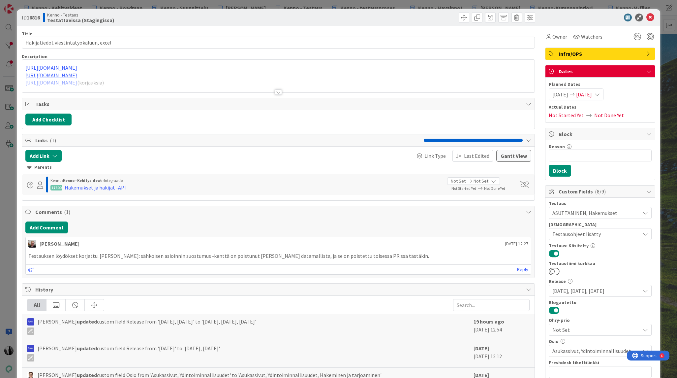
click at [277, 92] on div at bounding box center [278, 91] width 7 height 5
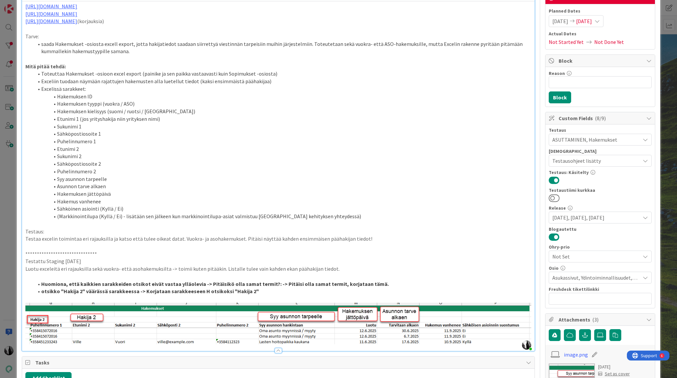
scroll to position [85, 0]
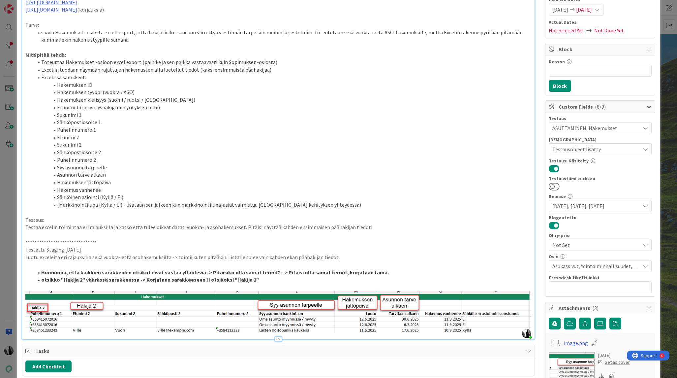
click at [647, 265] on icon at bounding box center [645, 265] width 5 height 5
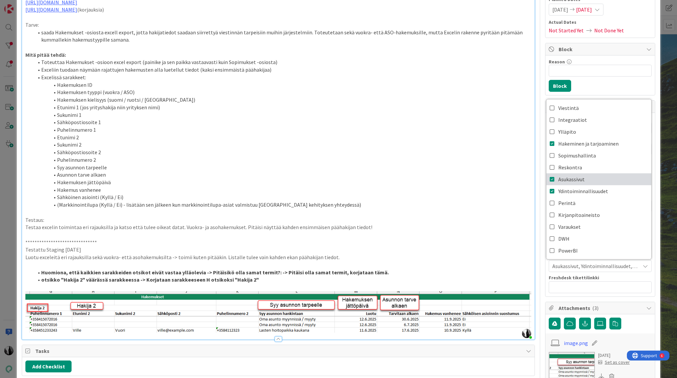
click at [552, 178] on icon at bounding box center [552, 179] width 5 height 10
click at [654, 234] on div "Testaus ASUTTAMINEN, Hakemukset Testaushuomiot Testausohjeet lisätty Testaus: K…" at bounding box center [599, 204] width 109 height 183
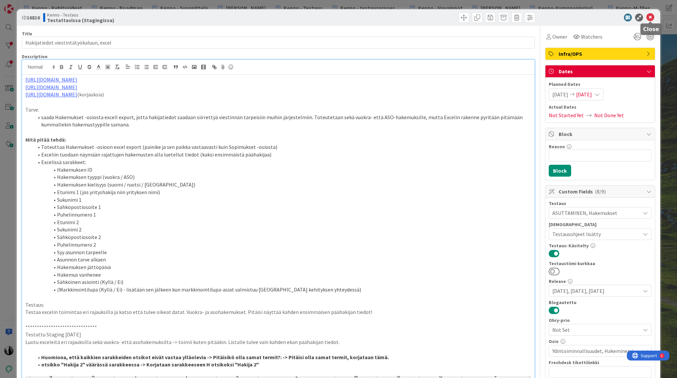
scroll to position [1, 0]
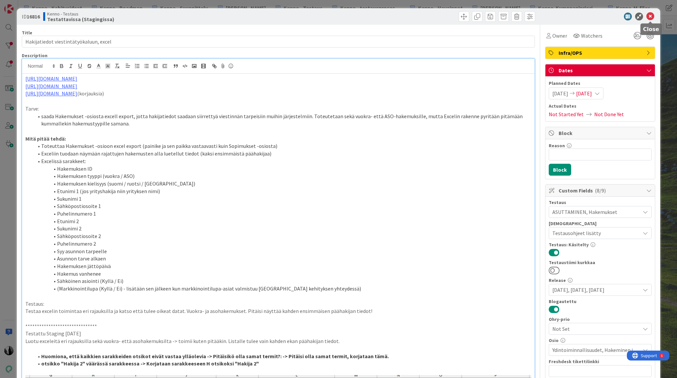
click at [649, 17] on icon at bounding box center [650, 17] width 8 height 8
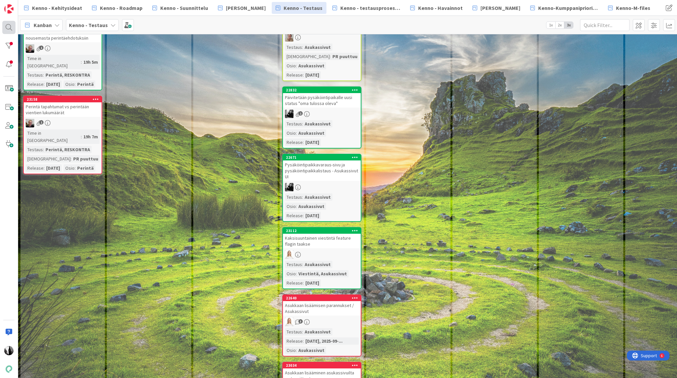
click at [9, 26] on div at bounding box center [8, 27] width 13 height 13
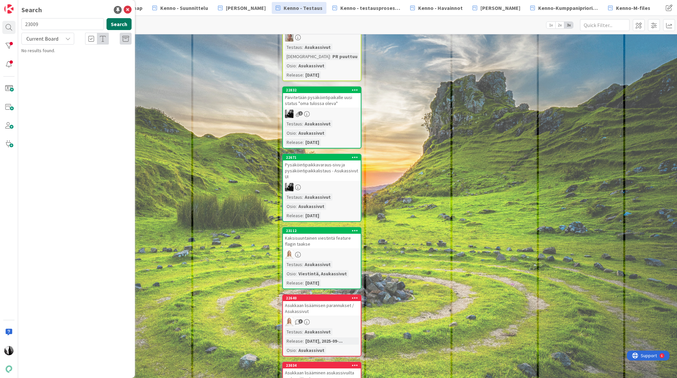
type input "23009"
click at [127, 22] on button "Search" at bounding box center [119, 24] width 25 height 12
click at [65, 58] on span "Asukassivujen kysymys ja palaute -lomakkeiden leiskat" at bounding box center [73, 61] width 85 height 13
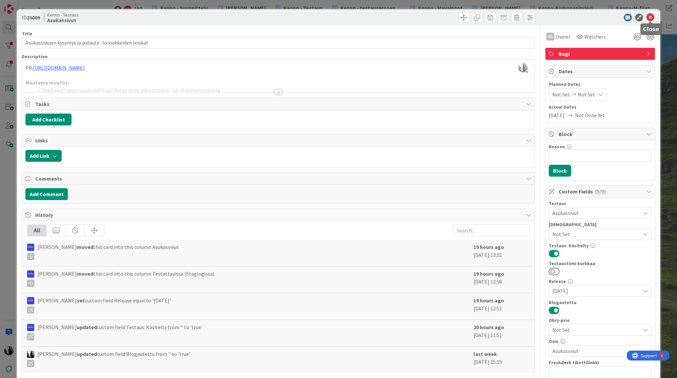
click at [651, 18] on icon at bounding box center [650, 18] width 8 height 8
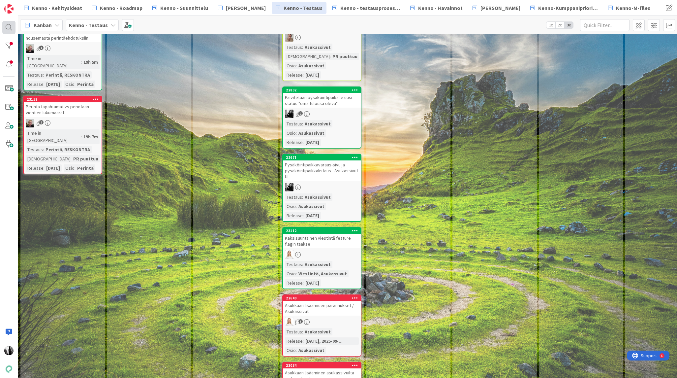
click at [10, 27] on div at bounding box center [8, 27] width 13 height 13
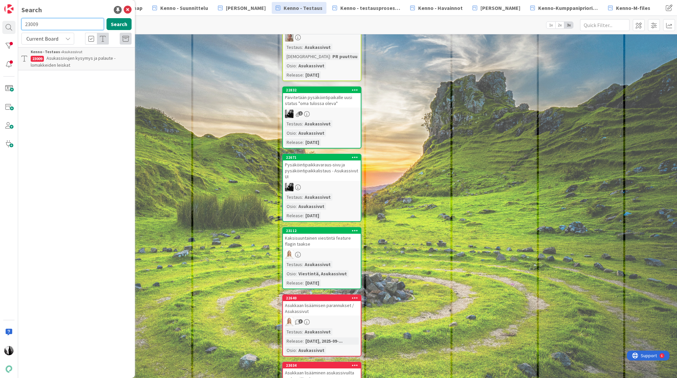
drag, startPoint x: 52, startPoint y: 25, endPoint x: 70, endPoint y: 28, distance: 18.4
click at [26, 24] on input "23009" at bounding box center [62, 24] width 82 height 12
paste input "25"
type input "23259"
click at [124, 27] on button "Search" at bounding box center [119, 24] width 25 height 12
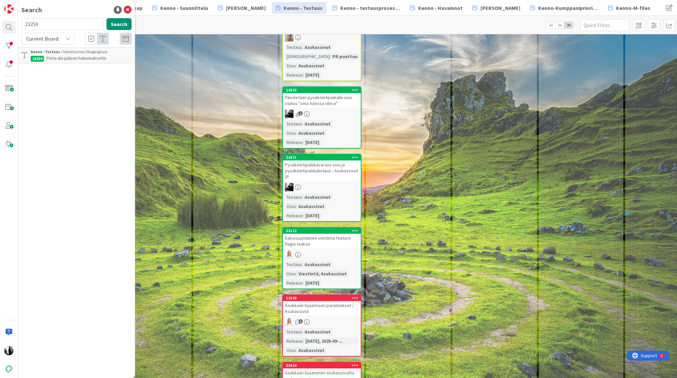
click at [74, 53] on div "Kenno - Testaus › Testattavissa (Stagingissa)" at bounding box center [81, 52] width 101 height 6
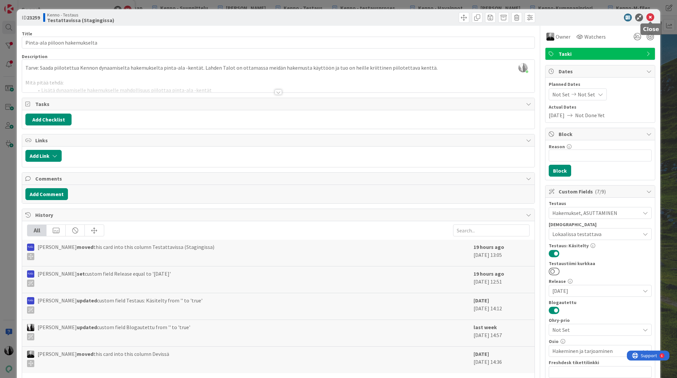
drag, startPoint x: 650, startPoint y: 17, endPoint x: 1, endPoint y: 69, distance: 651.3
click at [650, 17] on icon at bounding box center [650, 18] width 8 height 8
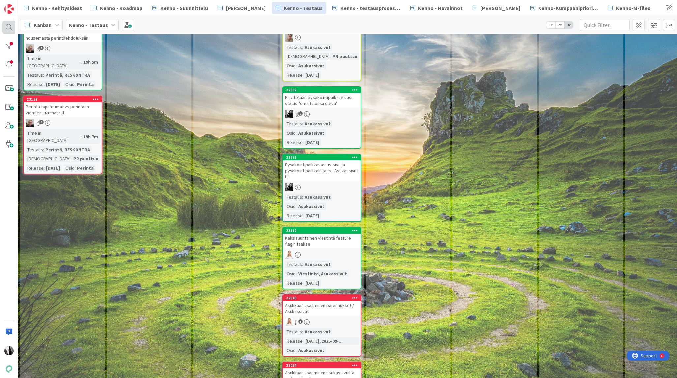
click at [9, 28] on div at bounding box center [8, 27] width 13 height 13
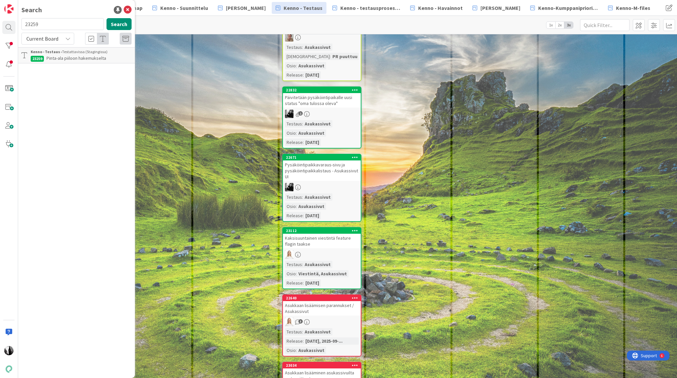
drag, startPoint x: 36, startPoint y: 25, endPoint x: 24, endPoint y: 25, distance: 12.2
click at [24, 25] on input "23259" at bounding box center [62, 24] width 82 height 12
type input "23096"
click at [112, 25] on button "Search" at bounding box center [119, 24] width 25 height 12
click at [91, 55] on span "Markkinointikanavien kuvaustekstien muotoilu" at bounding box center [75, 61] width 88 height 13
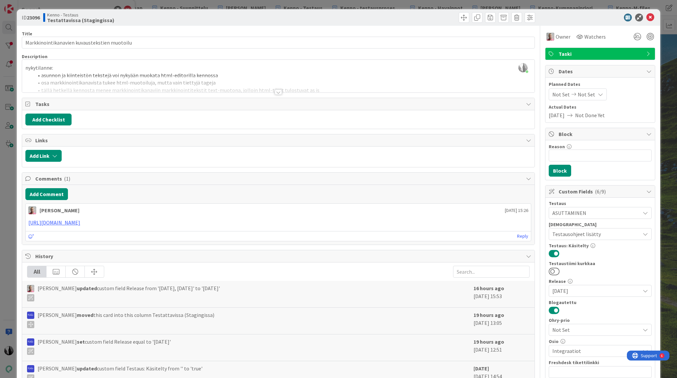
click at [280, 92] on div at bounding box center [278, 91] width 7 height 5
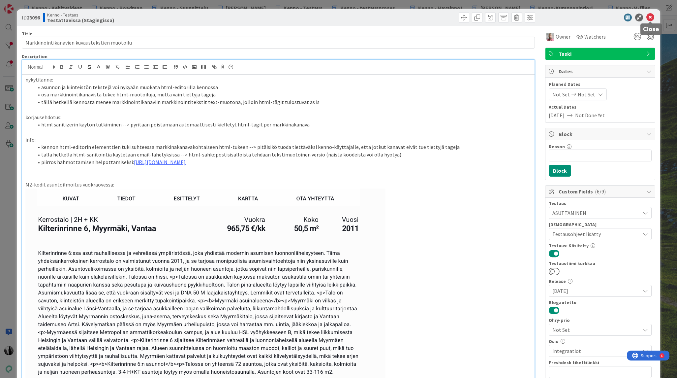
click at [651, 15] on icon at bounding box center [650, 18] width 8 height 8
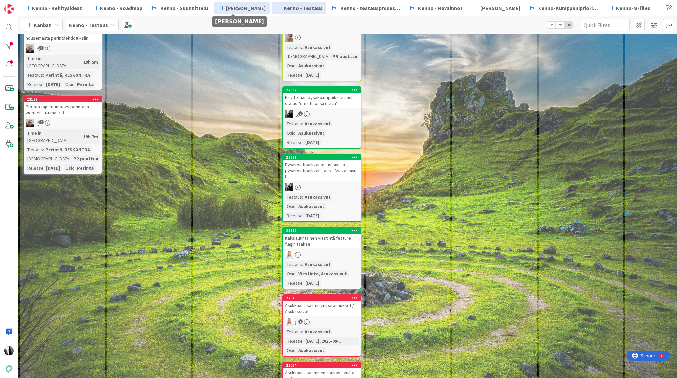
click at [245, 10] on span "[PERSON_NAME]" at bounding box center [246, 8] width 40 height 8
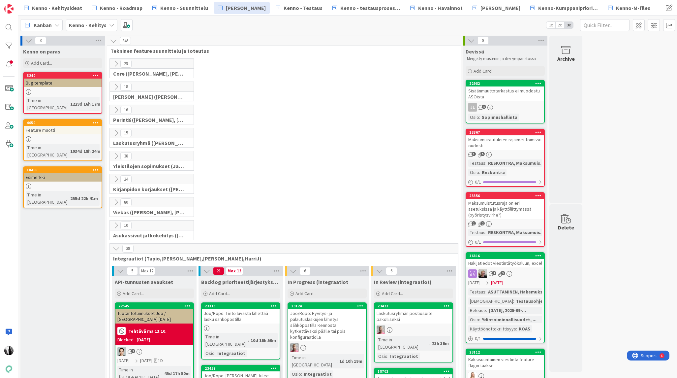
click at [116, 251] on icon at bounding box center [115, 248] width 7 height 7
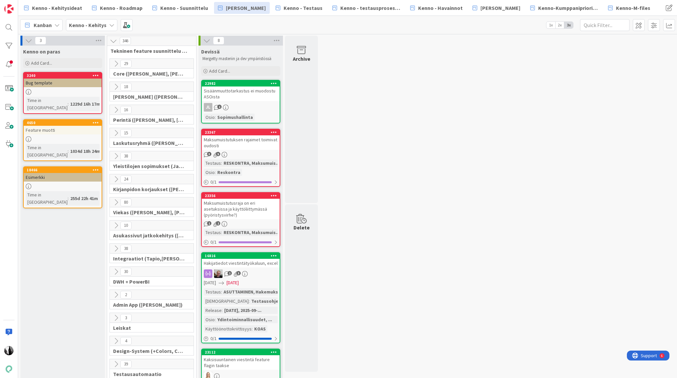
click at [115, 200] on icon at bounding box center [115, 201] width 7 height 7
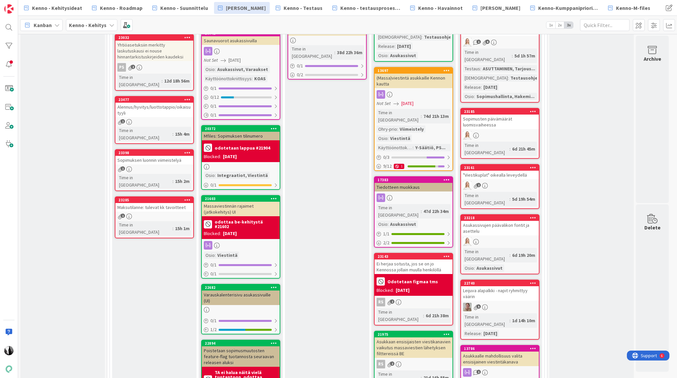
scroll to position [617, 0]
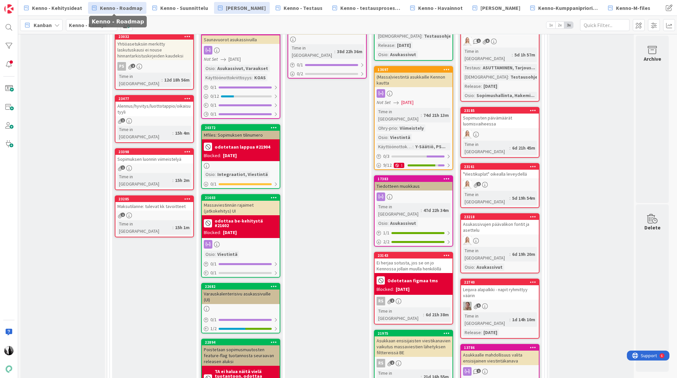
click at [128, 6] on span "Kenno - Roadmap" at bounding box center [121, 8] width 43 height 8
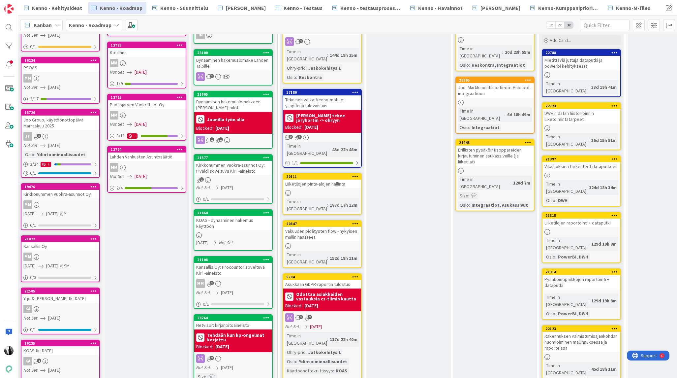
scroll to position [88, 2]
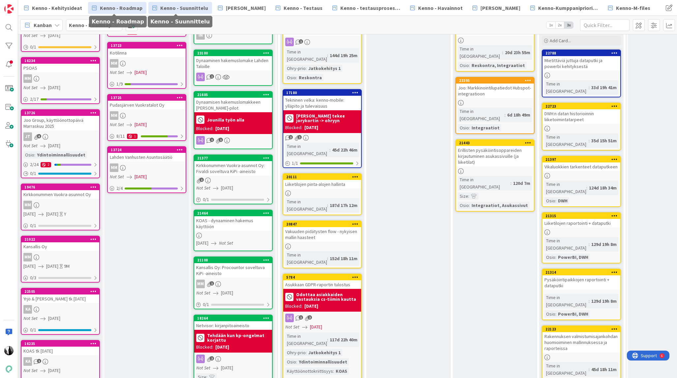
click at [173, 6] on span "Kenno - Suunnittelu" at bounding box center [184, 8] width 48 height 8
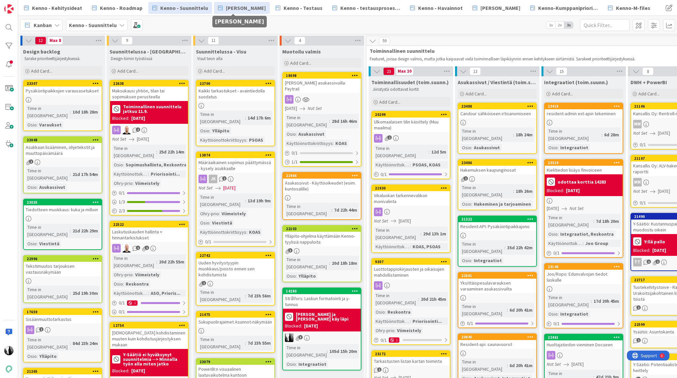
click at [227, 9] on span "[PERSON_NAME]" at bounding box center [246, 8] width 40 height 8
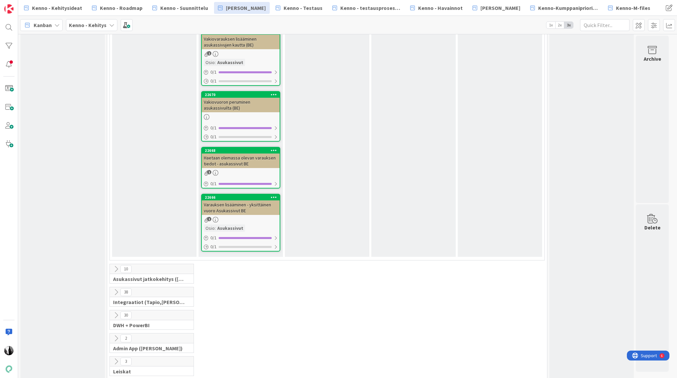
scroll to position [1868, 0]
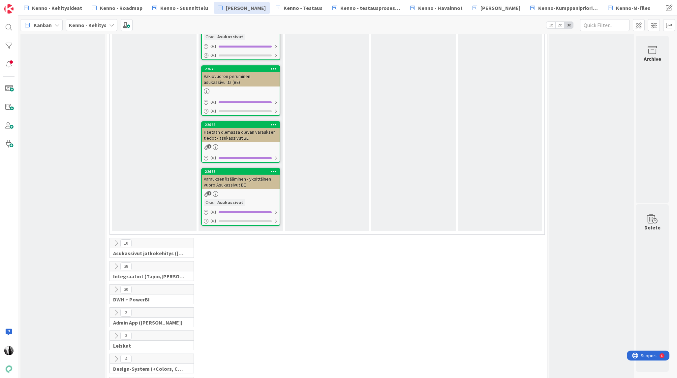
click at [116, 262] on icon at bounding box center [115, 265] width 7 height 7
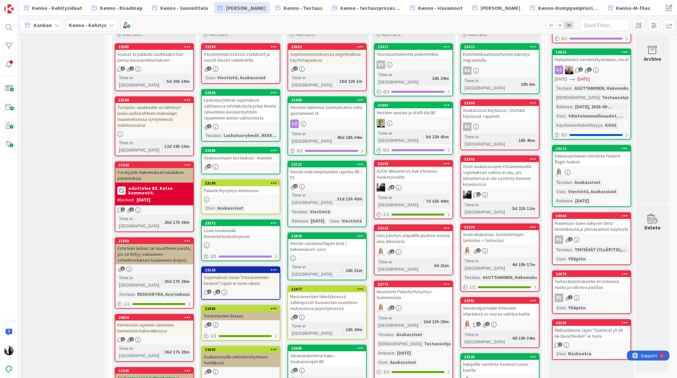
scroll to position [0, 0]
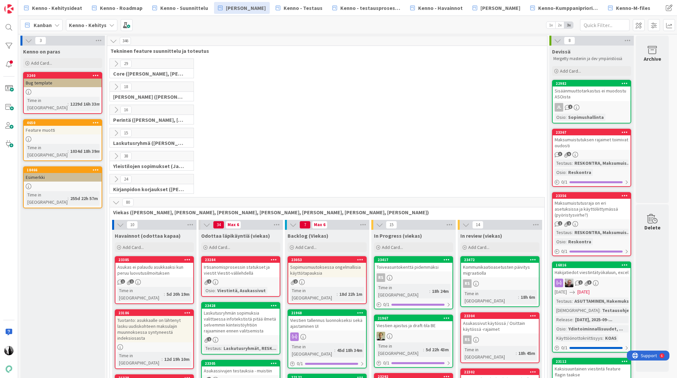
click at [114, 110] on icon at bounding box center [115, 109] width 7 height 7
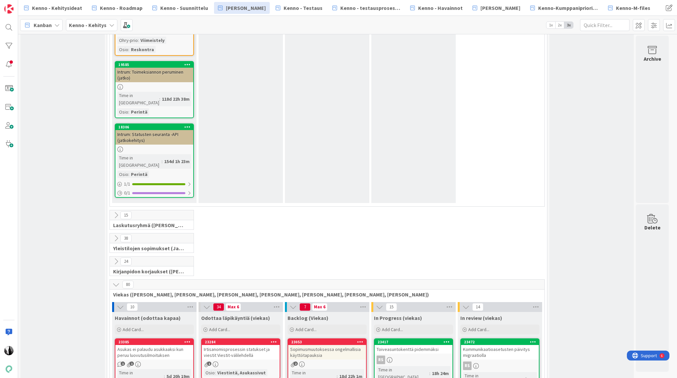
scroll to position [796, 0]
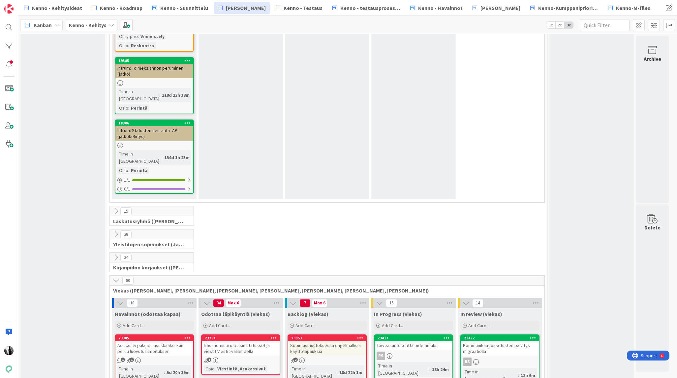
click at [115, 207] on icon at bounding box center [115, 210] width 7 height 7
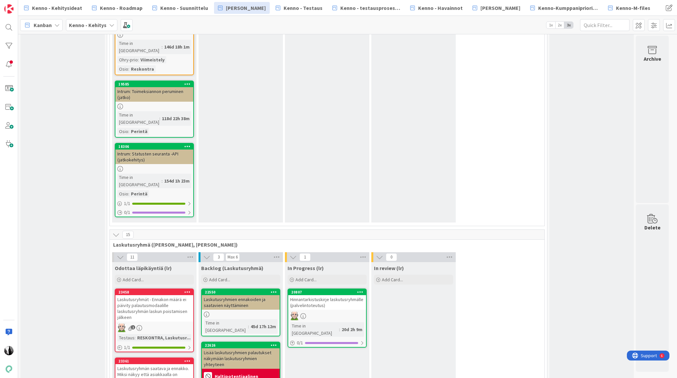
scroll to position [773, 0]
click at [7, 28] on div at bounding box center [8, 27] width 13 height 13
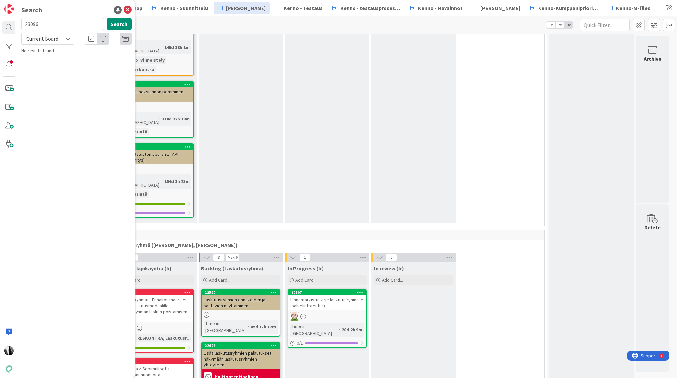
drag, startPoint x: 48, startPoint y: 24, endPoint x: 20, endPoint y: 24, distance: 27.4
click at [20, 24] on div "23096 Search" at bounding box center [76, 25] width 118 height 15
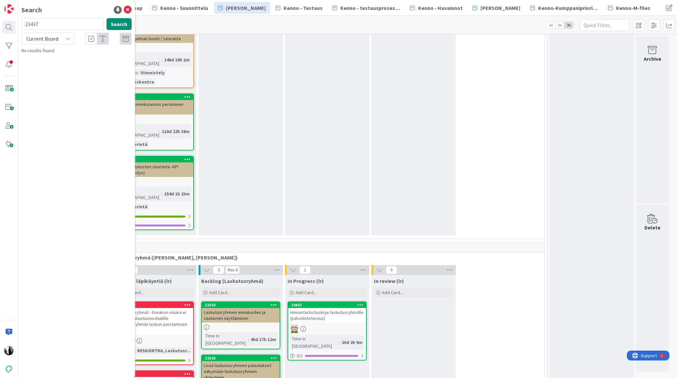
type input "23437"
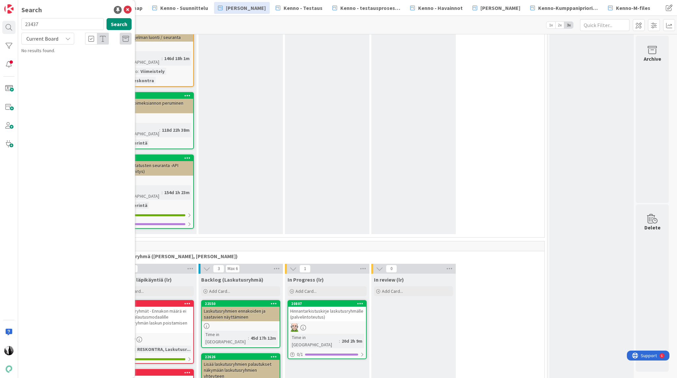
click at [49, 36] on span "Current Board" at bounding box center [42, 38] width 32 height 7
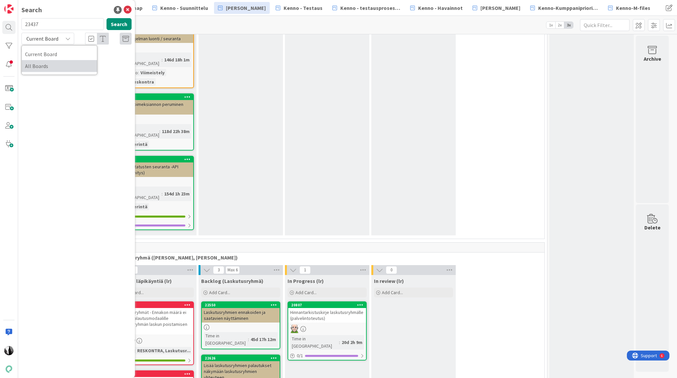
scroll to position [761, 0]
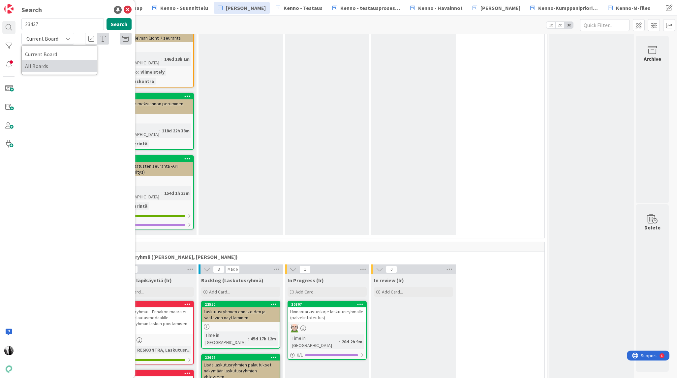
click at [47, 63] on span "All Boards" at bounding box center [59, 66] width 69 height 10
click at [73, 53] on div "Kenno - Kehitysideat › Uudet ideat" at bounding box center [81, 52] width 101 height 6
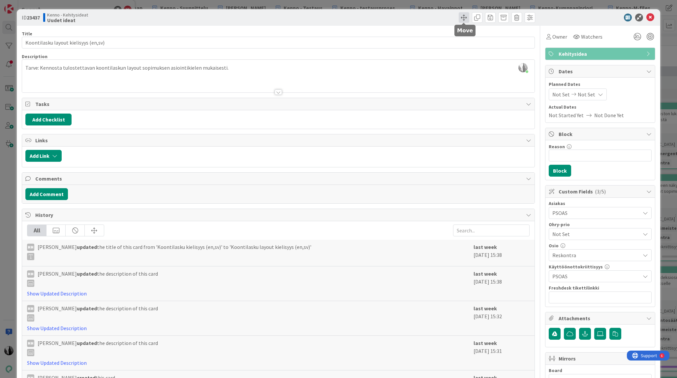
click at [466, 17] on span at bounding box center [464, 17] width 11 height 11
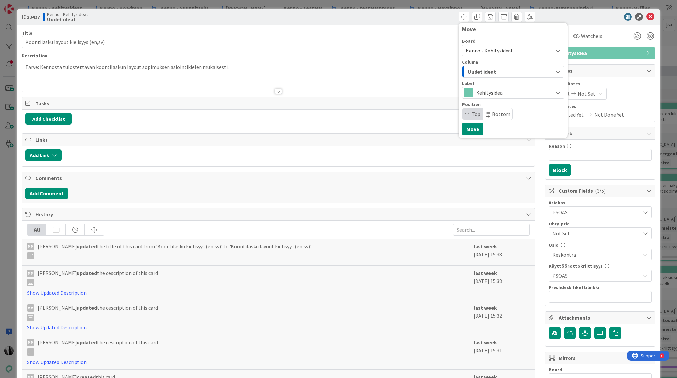
scroll to position [2, 0]
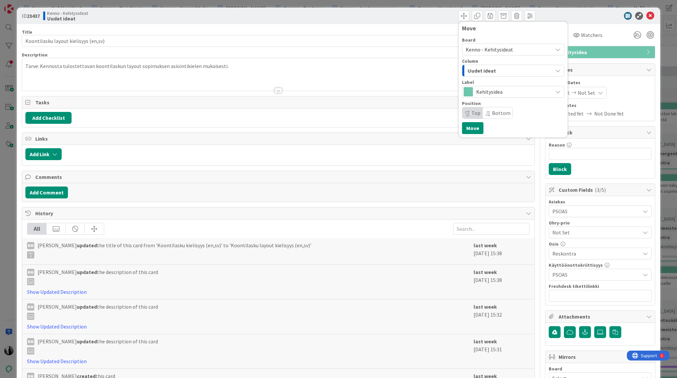
click at [509, 49] on span "Kenno - Kehitysideat" at bounding box center [489, 49] width 47 height 7
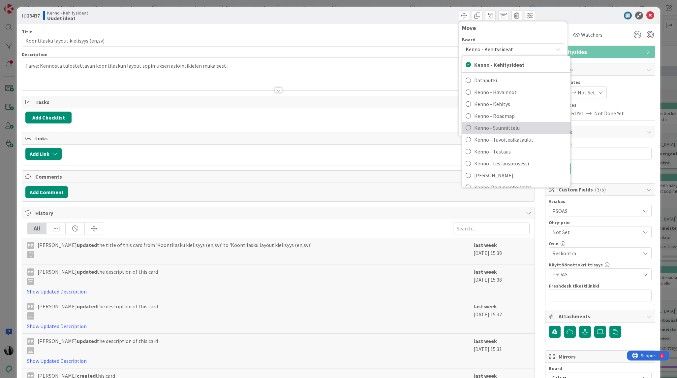
scroll to position [4, 0]
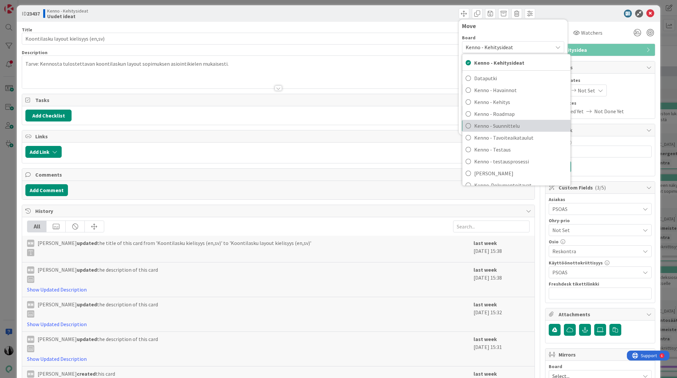
click at [510, 127] on span "Kenno - Suunnittelu" at bounding box center [520, 126] width 93 height 10
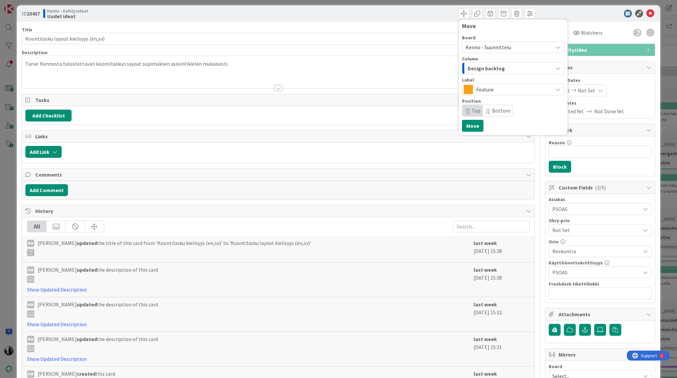
click at [505, 67] on div "Design backlog" at bounding box center [509, 68] width 87 height 11
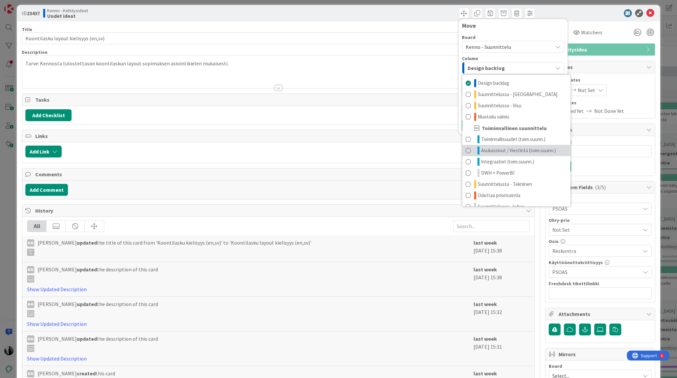
scroll to position [5, 0]
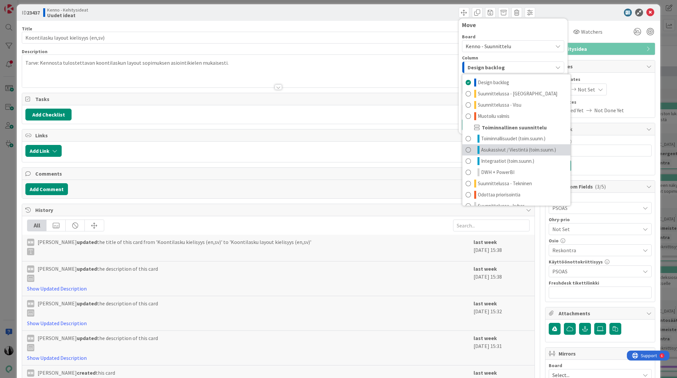
click at [520, 150] on span "Asukassivut / Viestintä (toim.suunn.)" at bounding box center [518, 150] width 75 height 8
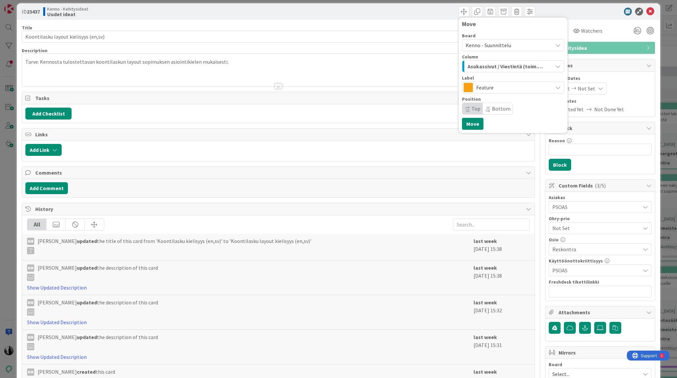
click at [499, 89] on span "Feature" at bounding box center [512, 87] width 73 height 9
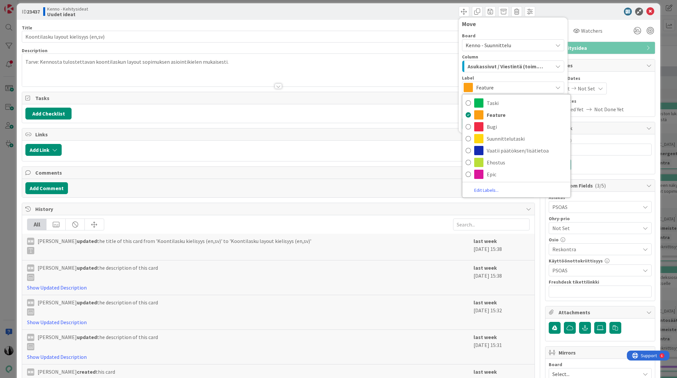
scroll to position [4, 0]
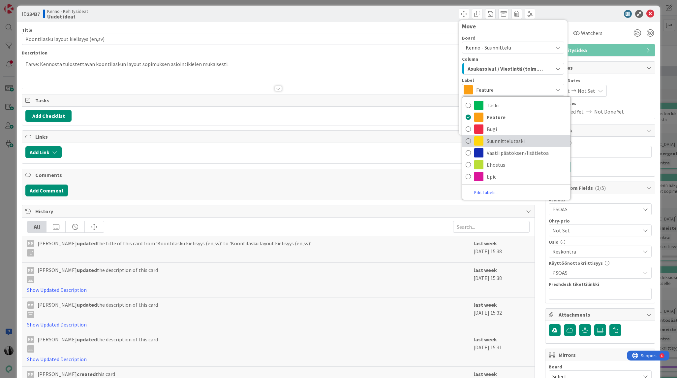
click at [501, 139] on span "Suunnittelutaski" at bounding box center [527, 141] width 80 height 10
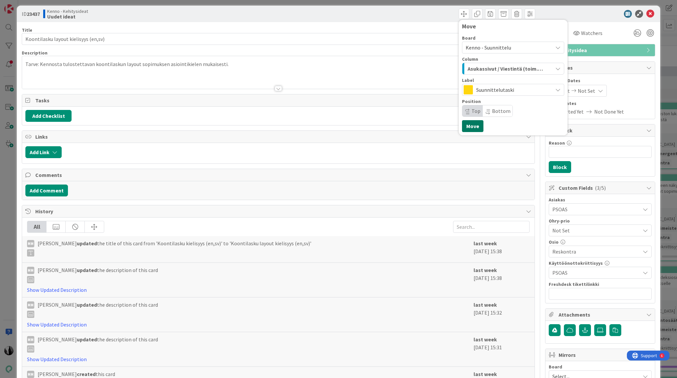
click at [469, 125] on button "Move" at bounding box center [472, 126] width 21 height 12
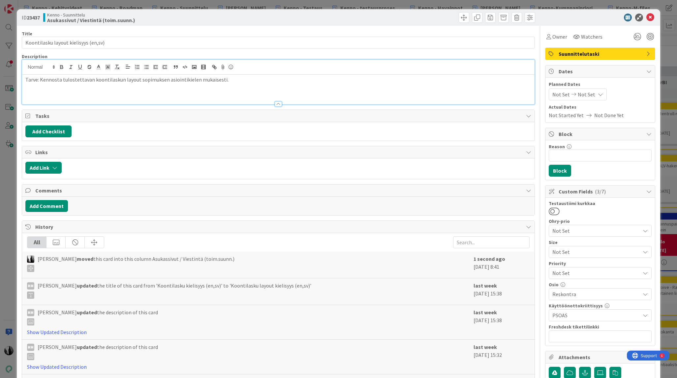
click at [241, 70] on div "Tarve: Kennosta tulostettavan koontilaskun layout sopimuksen asiointikielen muk…" at bounding box center [278, 82] width 512 height 45
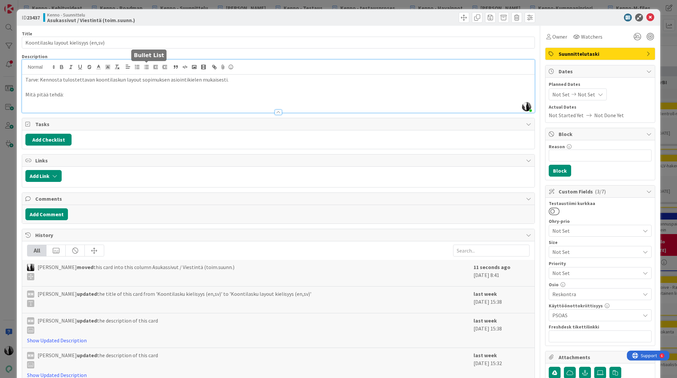
click at [146, 67] on line "button" at bounding box center [146, 67] width 3 height 0
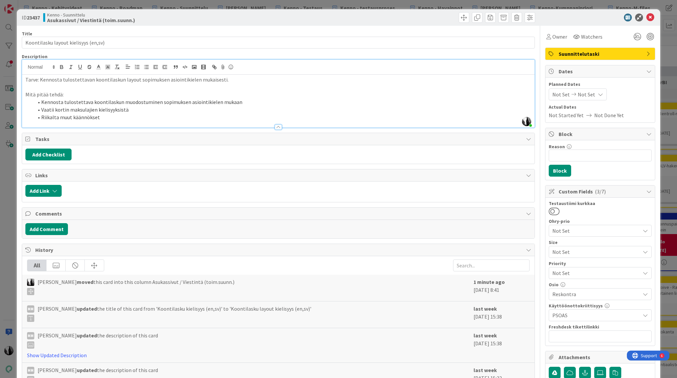
click at [135, 109] on li "Vaatii kortin maksulajien kielisyyksistä" at bounding box center [282, 110] width 498 height 8
drag, startPoint x: 51, startPoint y: 193, endPoint x: 54, endPoint y: 192, distance: 3.3
click at [51, 193] on button "Add Link" at bounding box center [43, 191] width 36 height 12
click at [71, 230] on span "Current Board" at bounding box center [69, 231] width 74 height 9
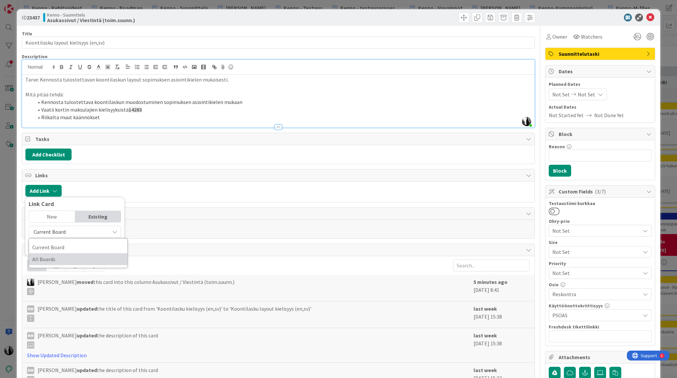
click at [64, 258] on span "All Boards" at bounding box center [78, 259] width 92 height 10
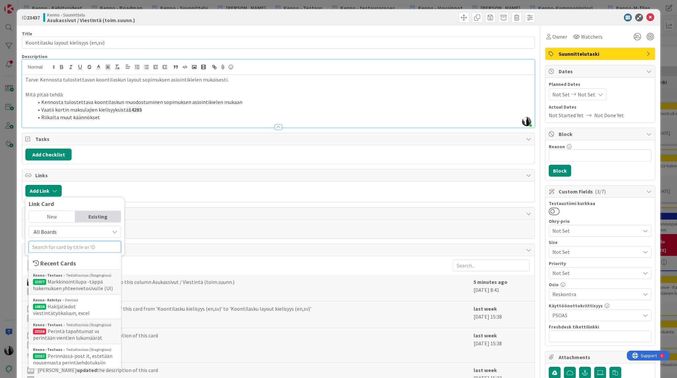
click at [64, 248] on input "text" at bounding box center [75, 247] width 92 height 12
paste input "14283"
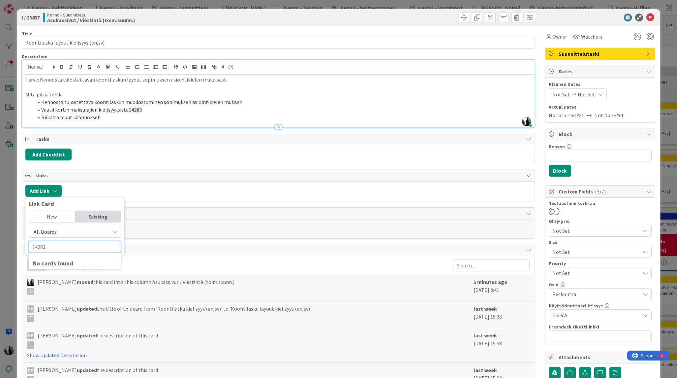
click at [74, 246] on input "14283" at bounding box center [75, 247] width 92 height 12
click at [70, 244] on input "14283" at bounding box center [75, 247] width 92 height 12
type input "14283"
click at [63, 263] on div "No cards found" at bounding box center [75, 263] width 84 height 9
click at [78, 245] on input "14283" at bounding box center [75, 247] width 92 height 12
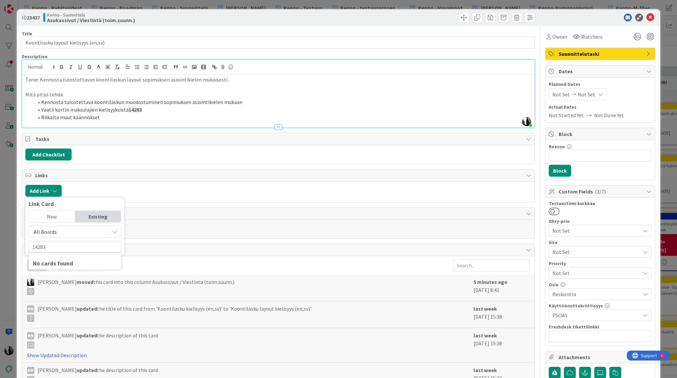
click at [60, 215] on div "New" at bounding box center [52, 216] width 46 height 11
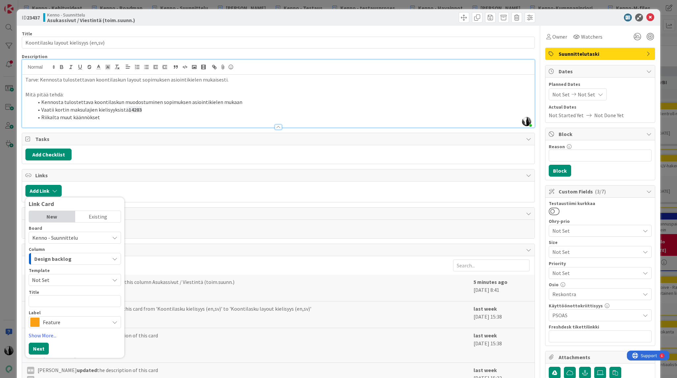
click at [92, 215] on div "Existing" at bounding box center [98, 216] width 46 height 11
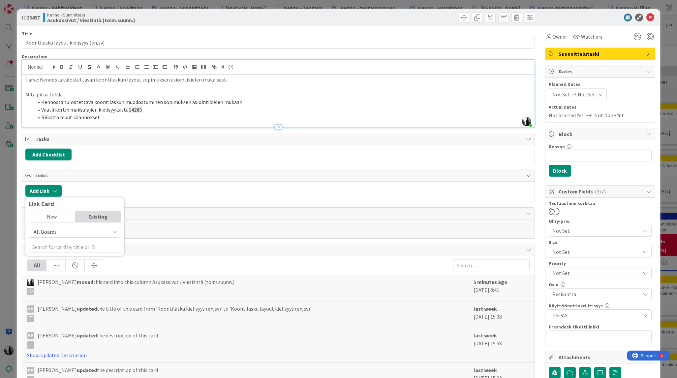
click at [60, 230] on span "All Boards" at bounding box center [69, 231] width 74 height 9
click at [55, 255] on span "All Boards" at bounding box center [78, 259] width 92 height 10
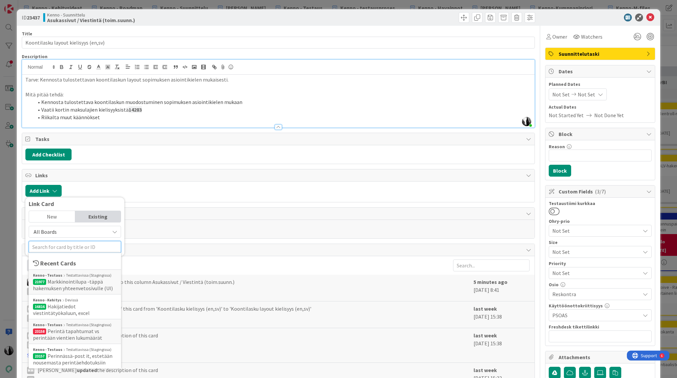
click at [61, 245] on input "text" at bounding box center [75, 247] width 92 height 12
paste input "14283"
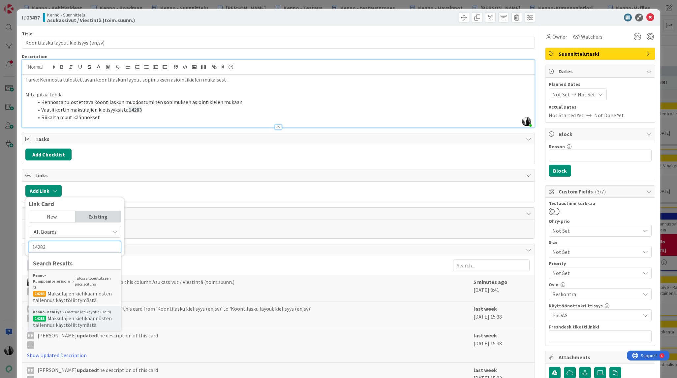
type input "14283"
click at [97, 318] on span "Maksulajien kielikäännösten tallennus käyttöliittymästä" at bounding box center [72, 321] width 79 height 13
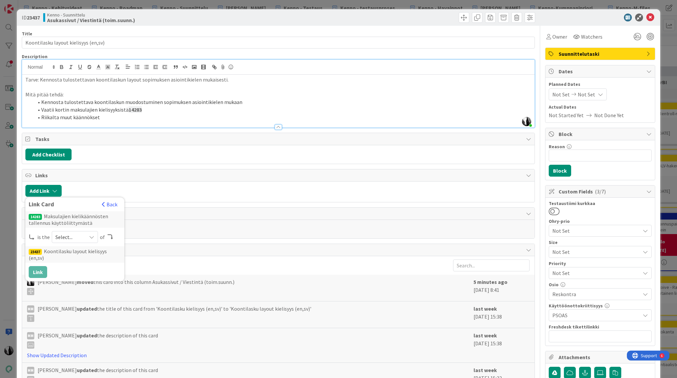
click at [92, 236] on icon at bounding box center [91, 236] width 5 height 5
click at [85, 251] on span "parent" at bounding box center [110, 252] width 75 height 10
click at [42, 266] on button "Link" at bounding box center [38, 272] width 18 height 12
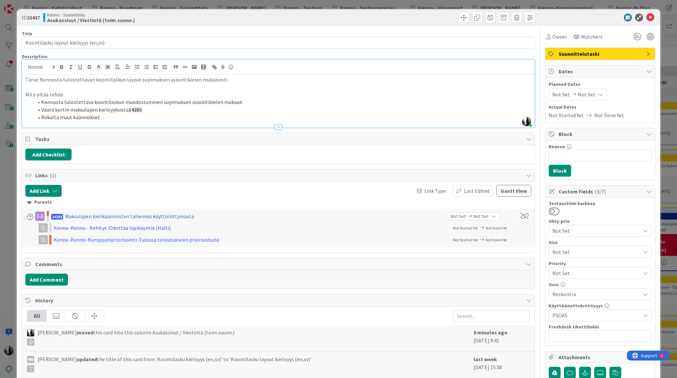
scroll to position [1, 0]
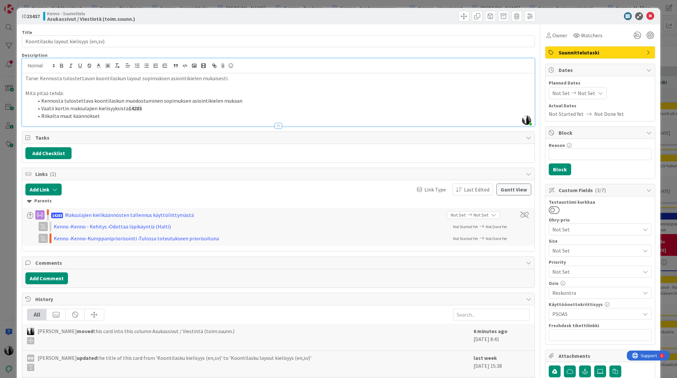
click at [103, 109] on li "Vaatii kortin maksulajien kielisyyksistä 14283" at bounding box center [282, 109] width 498 height 8
click at [105, 78] on p "Tarve: Kennosta tulostettavan koontilaskun layout sopimuksen asiointikielen muk…" at bounding box center [277, 78] width 505 height 8
drag, startPoint x: 151, startPoint y: 107, endPoint x: 125, endPoint y: 109, distance: 26.4
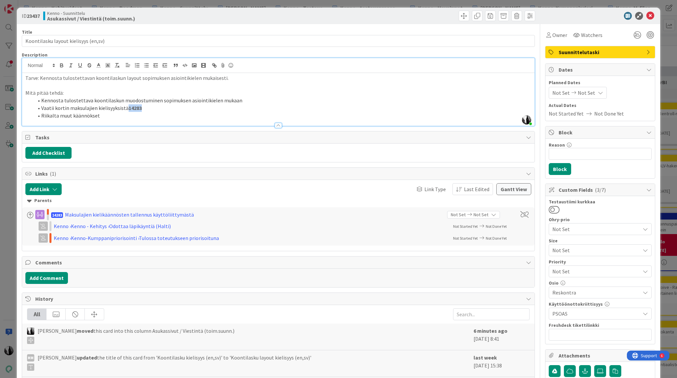
click at [126, 108] on li "Vaatii kortin maksulajien kielisyyksistä 14283" at bounding box center [282, 108] width 498 height 8
click at [116, 64] on icon "button" at bounding box center [117, 65] width 6 height 6
click at [25, 107] on p "Vaatii kortin maksulajien kielisyyksistä 14283" at bounding box center [277, 108] width 505 height 8
click at [146, 65] on line "button" at bounding box center [146, 65] width 3 height 0
click at [109, 78] on p "Tarve: Kennosta tulostettavan koontilaskun layout sopimuksen asiointikielen muk…" at bounding box center [277, 78] width 505 height 8
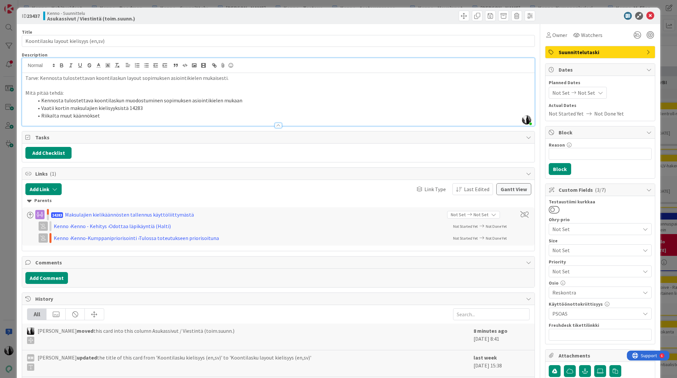
click at [109, 78] on p "Tarve: Kennosta tulostettavan koontilaskun layout sopimuksen asiointikielen muk…" at bounding box center [277, 78] width 505 height 8
click at [651, 15] on icon at bounding box center [650, 16] width 8 height 8
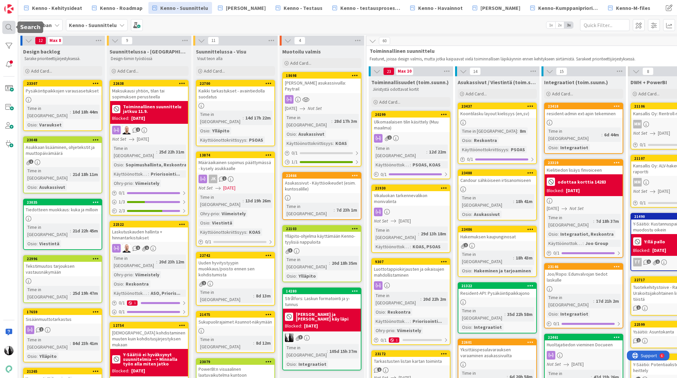
click at [8, 24] on div at bounding box center [8, 27] width 13 height 13
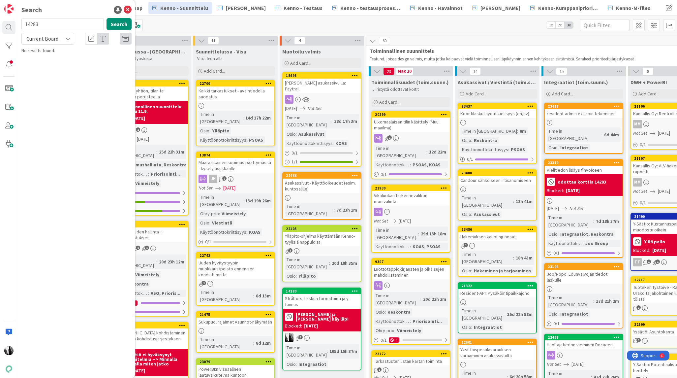
drag, startPoint x: 27, startPoint y: 24, endPoint x: 16, endPoint y: 24, distance: 11.2
click at [16, 24] on div "Search 14283 Search Current Board No results found." at bounding box center [9, 189] width 18 height 378
type input "23423"
click at [53, 39] on span "Current Board" at bounding box center [42, 38] width 32 height 7
click at [53, 63] on span "All Boards" at bounding box center [59, 66] width 69 height 10
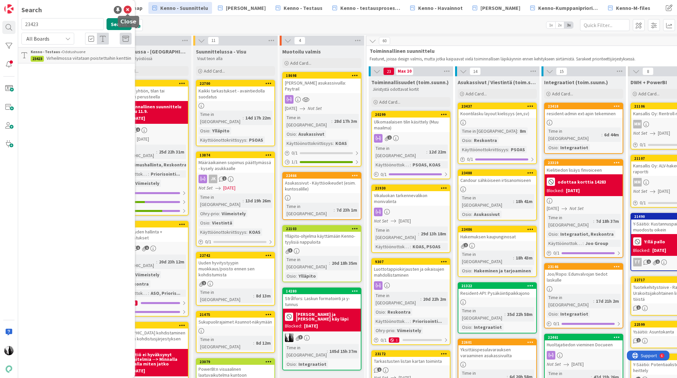
click at [127, 9] on icon at bounding box center [128, 10] width 8 height 8
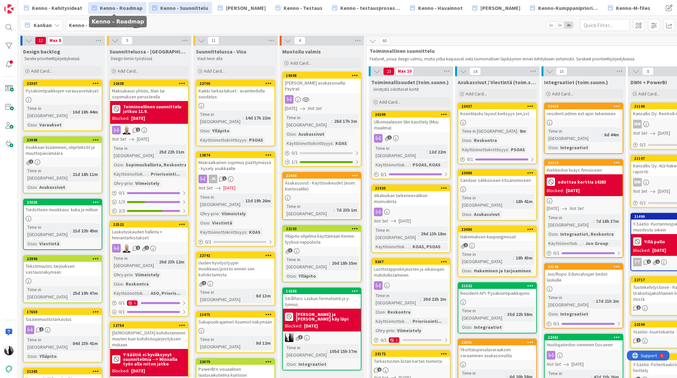
click at [129, 6] on span "Kenno - Roadmap" at bounding box center [121, 8] width 43 height 8
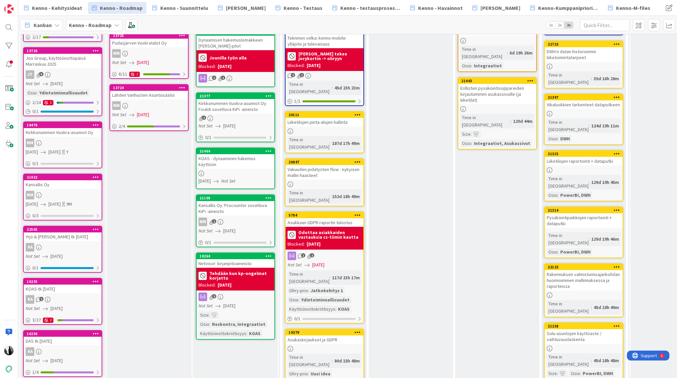
scroll to position [157, 0]
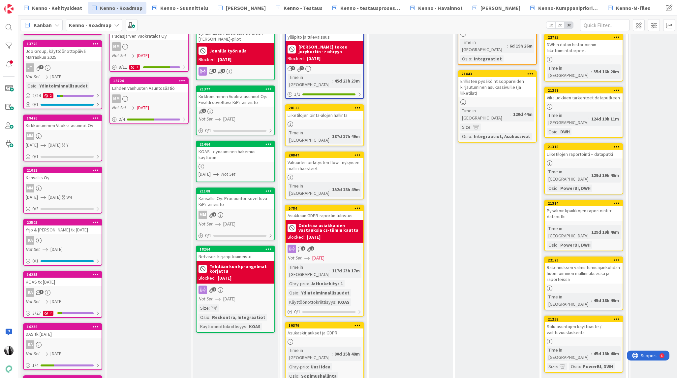
click at [67, 182] on link "21022 Kansallis Oy MM 04/29/2025 01/01/2026 9M 0 / 3" at bounding box center [62, 190] width 79 height 47
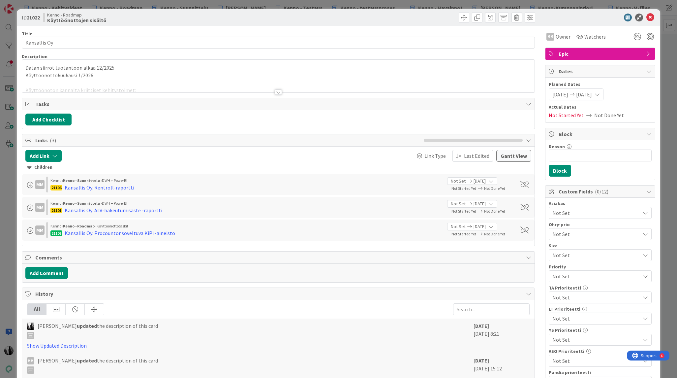
click at [277, 91] on div at bounding box center [278, 91] width 7 height 5
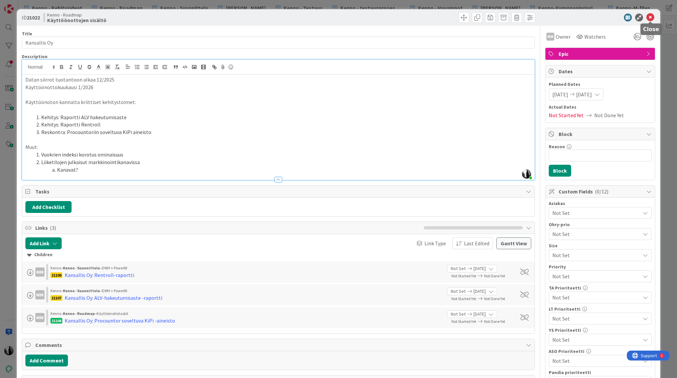
click at [651, 17] on icon at bounding box center [650, 18] width 8 height 8
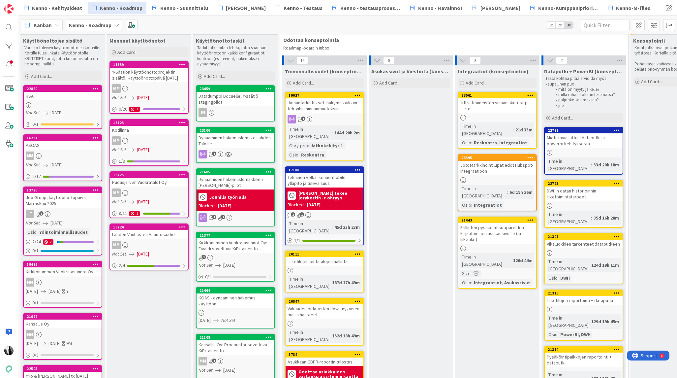
scroll to position [13, 0]
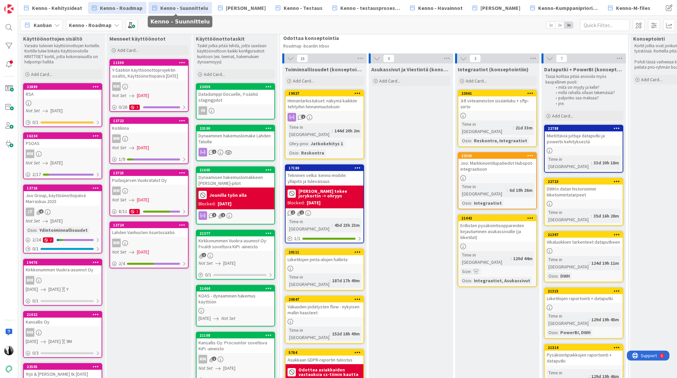
click at [184, 8] on span "Kenno - Suunnittelu" at bounding box center [184, 8] width 48 height 8
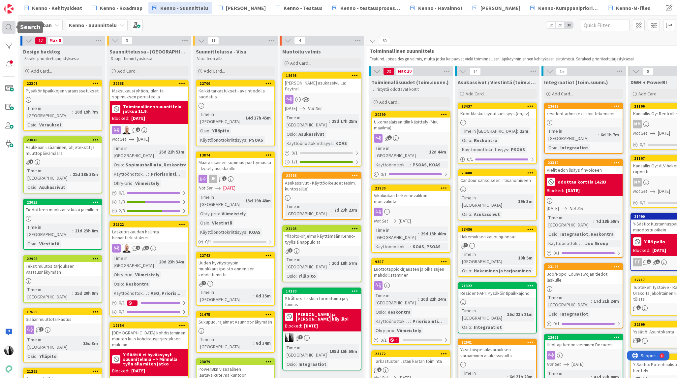
click at [6, 27] on div at bounding box center [8, 27] width 13 height 13
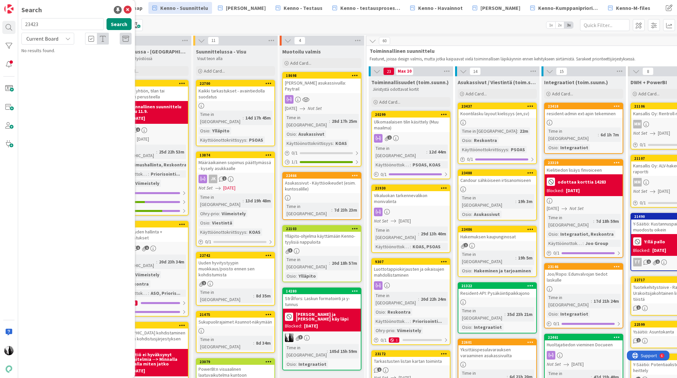
drag, startPoint x: 36, startPoint y: 25, endPoint x: 16, endPoint y: 25, distance: 19.8
click at [16, 25] on div "Search 23423 Search Current Board No results found." at bounding box center [9, 189] width 18 height 378
type input "23423"
click at [66, 41] on icon at bounding box center [67, 38] width 5 height 5
click at [65, 64] on span "All Boards" at bounding box center [59, 66] width 69 height 10
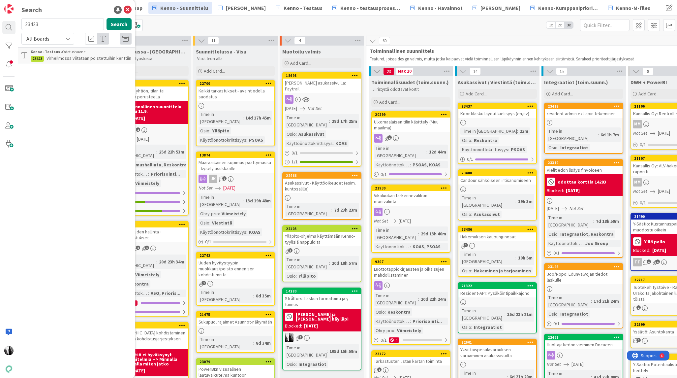
click at [74, 57] on span "Virheilmossa viitataan poistettuihin kenttiin" at bounding box center [88, 58] width 85 height 6
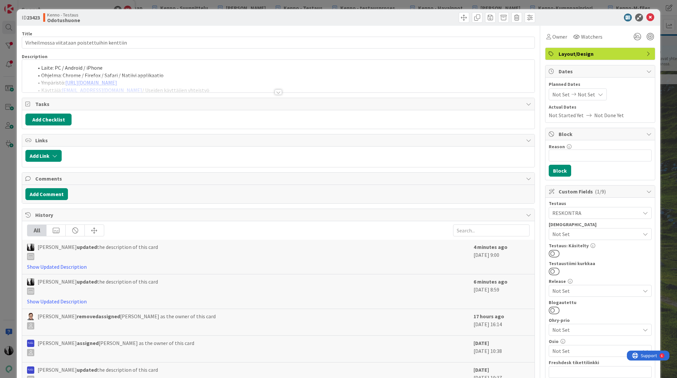
click at [278, 92] on div at bounding box center [278, 91] width 7 height 5
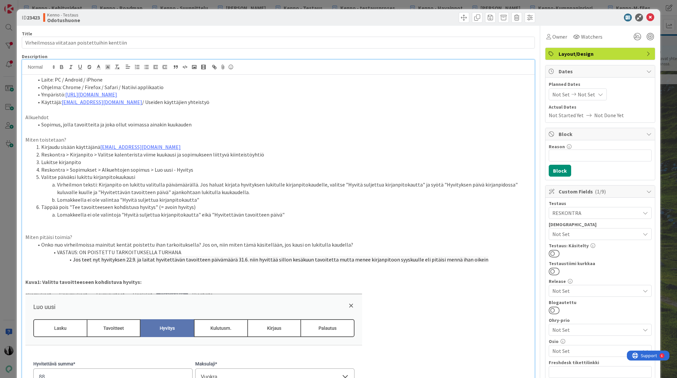
click at [73, 260] on li "Jos teet nyt hyvityksen 22.9. ja laitat hyvitettävän tavoitteen päivämäärä 31.6…" at bounding box center [282, 260] width 498 height 8
click at [480, 260] on li ""Jos teet nyt hyvityksen 22.9. ja laitat hyvitettävän tavoitteen päivämäärä 31.…" at bounding box center [282, 260] width 498 height 8
click at [462, 18] on span at bounding box center [464, 17] width 11 height 11
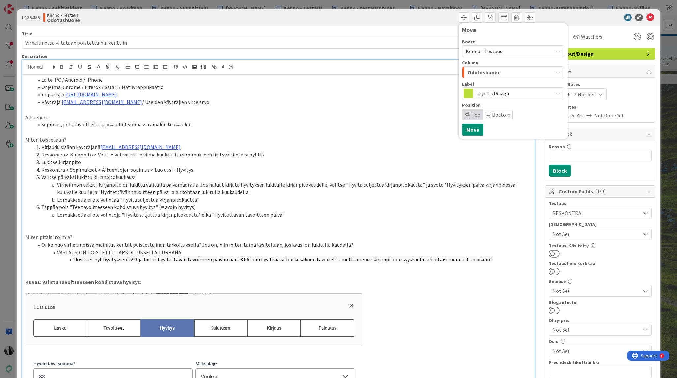
click at [492, 49] on span "Kenno - Testaus" at bounding box center [484, 51] width 37 height 7
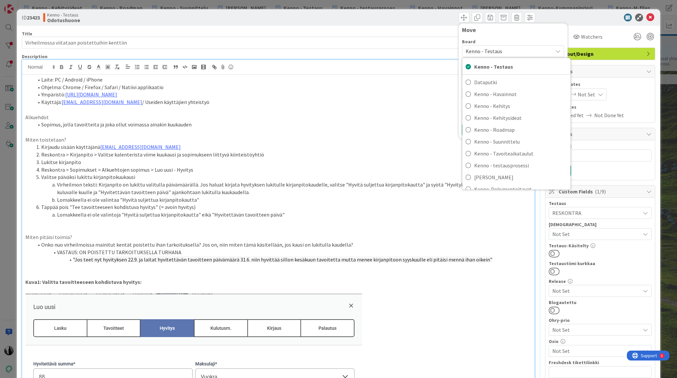
click at [577, 14] on div at bounding box center [596, 18] width 117 height 8
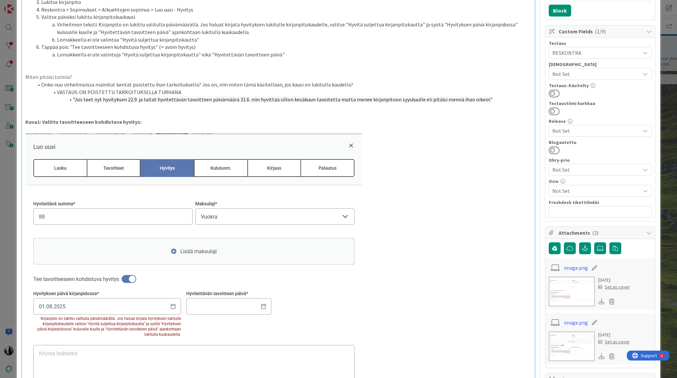
scroll to position [158, 0]
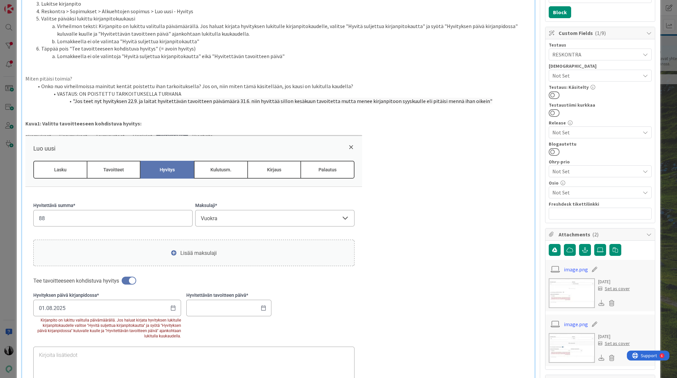
click at [117, 319] on img at bounding box center [193, 288] width 337 height 306
click at [65, 93] on li "VASTAUS: ON POISTETTU TARKOITUKSELLA TURHANA" at bounding box center [282, 94] width 498 height 8
click at [155, 111] on p at bounding box center [277, 109] width 505 height 8
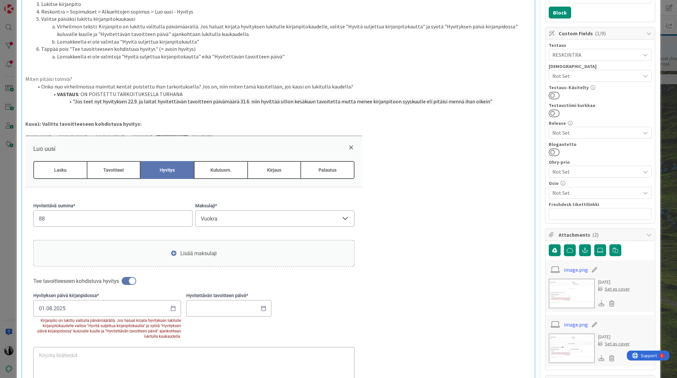
click at [488, 101] on li ""Jos teet nyt hyvityksen 22.9. ja laitat hyvitettävän tavoitteen päivämäärä 31.…" at bounding box center [282, 102] width 498 height 8
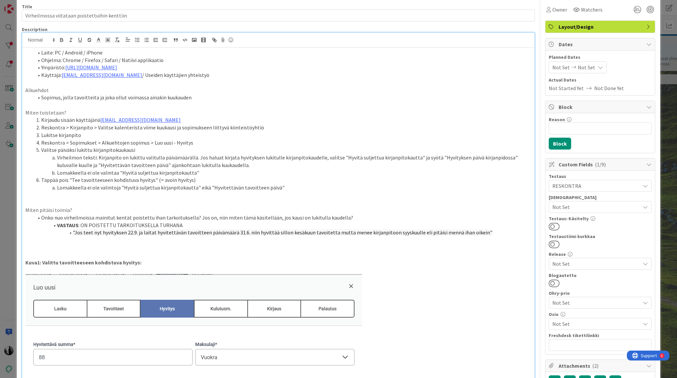
scroll to position [0, 0]
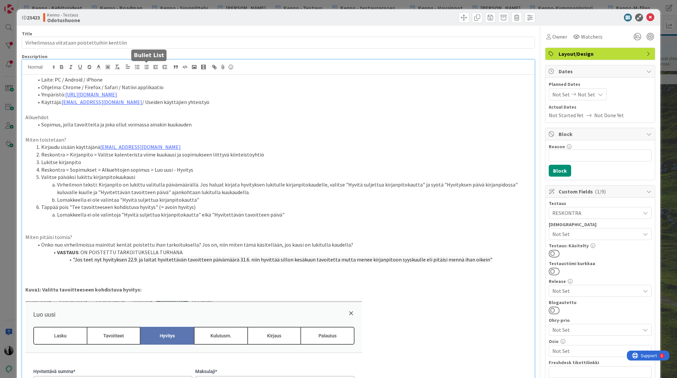
click at [146, 67] on line "button" at bounding box center [146, 67] width 3 height 0
drag, startPoint x: 46, startPoint y: 267, endPoint x: 222, endPoint y: 267, distance: 175.7
click at [222, 267] on li "Design: Otetaanko tuo virheilmoitus kokonaan pois vai muokataan se erilaiseksi?" at bounding box center [282, 267] width 498 height 8
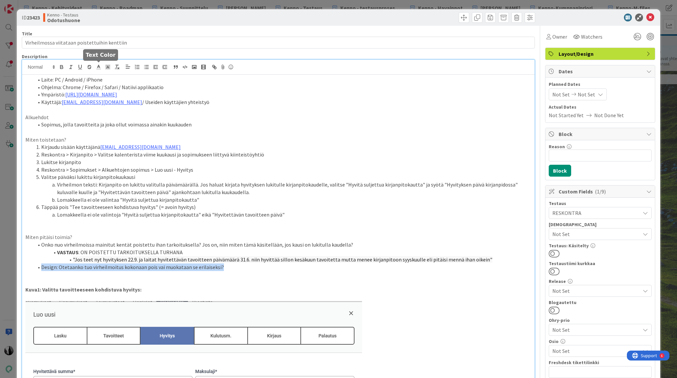
click at [98, 66] on polyline at bounding box center [99, 66] width 2 height 3
click at [124, 75] on span at bounding box center [125, 75] width 5 height 5
click at [245, 269] on li "Design: Otetaanko tuo virheilmoitus kokonaan pois vai muokataan se erilaiseksi?" at bounding box center [282, 267] width 498 height 8
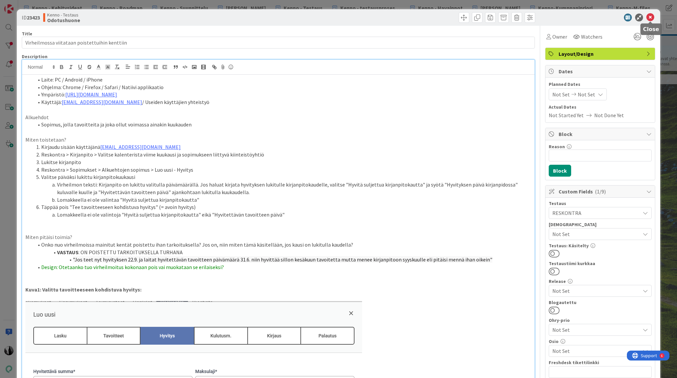
click at [651, 18] on icon at bounding box center [650, 18] width 8 height 8
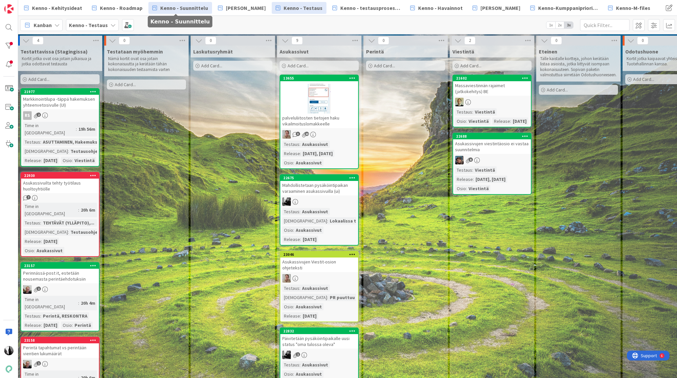
click at [187, 9] on span "Kenno - Suunnittelu" at bounding box center [184, 8] width 48 height 8
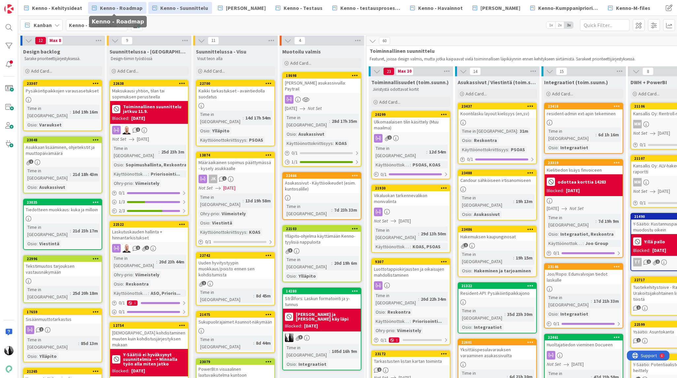
click at [135, 5] on span "Kenno - Roadmap" at bounding box center [121, 8] width 43 height 8
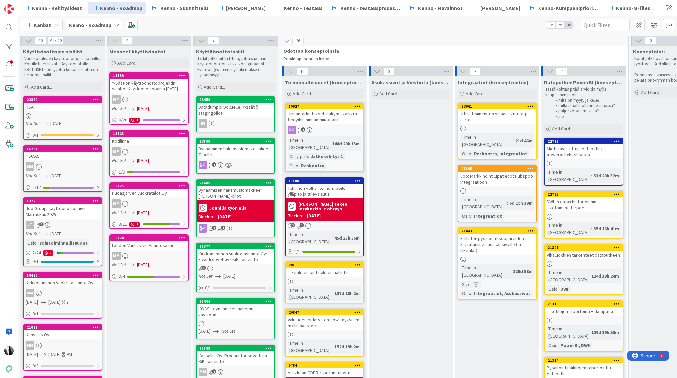
click at [244, 146] on div "Dynaaminen hakemuslomake Lahden Taloille" at bounding box center [236, 151] width 78 height 15
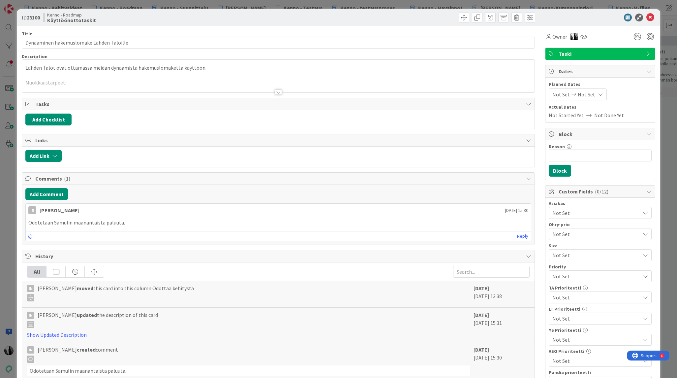
click at [278, 92] on div at bounding box center [278, 91] width 7 height 5
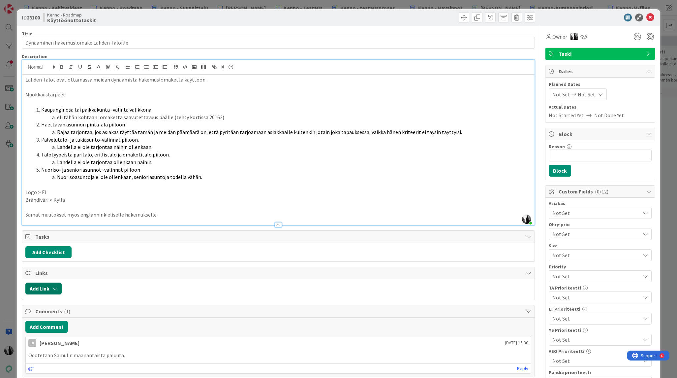
click at [54, 288] on icon "button" at bounding box center [54, 288] width 5 height 5
click at [66, 328] on span "Current Board" at bounding box center [69, 328] width 74 height 9
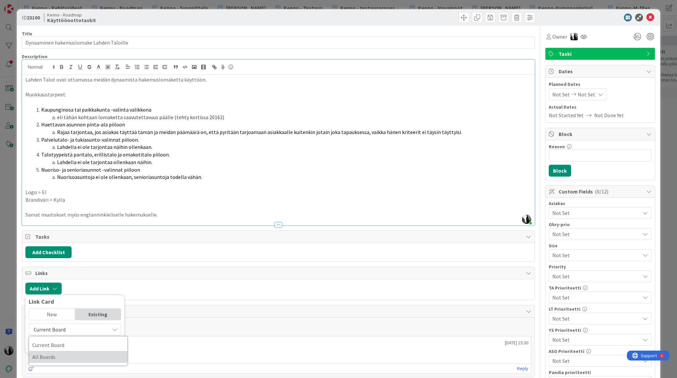
click at [65, 354] on span "All Boards" at bounding box center [78, 356] width 92 height 10
click at [62, 343] on input "text" at bounding box center [75, 344] width 92 height 12
paste input "23259"
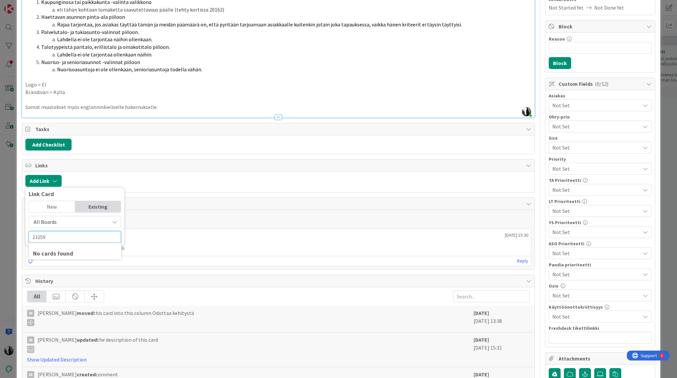
scroll to position [115, 0]
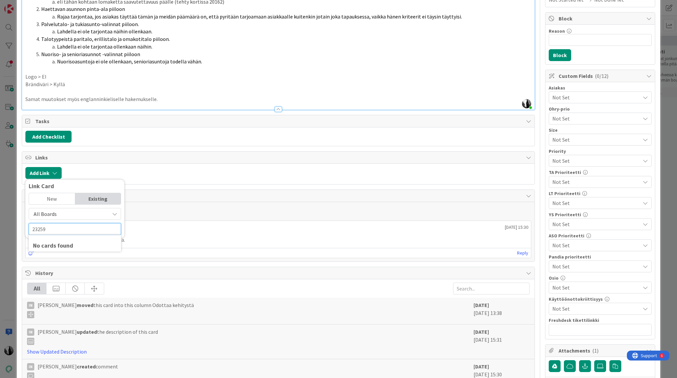
type input "23259"
click at [61, 245] on div "No cards found" at bounding box center [75, 245] width 84 height 9
click at [58, 215] on span "All Boards" at bounding box center [69, 213] width 74 height 9
click at [56, 227] on span "Current Board" at bounding box center [78, 229] width 92 height 10
click at [61, 214] on span "Current Board" at bounding box center [50, 213] width 32 height 7
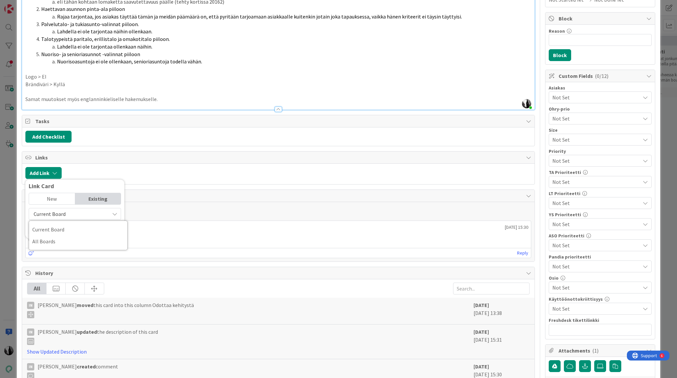
click at [58, 196] on div "New" at bounding box center [52, 198] width 46 height 11
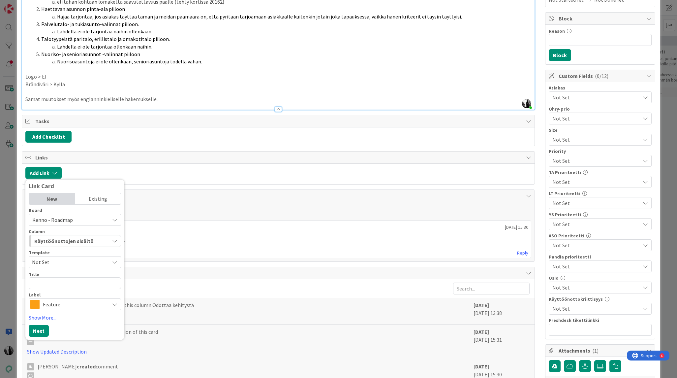
click at [110, 199] on div "Existing" at bounding box center [98, 198] width 46 height 11
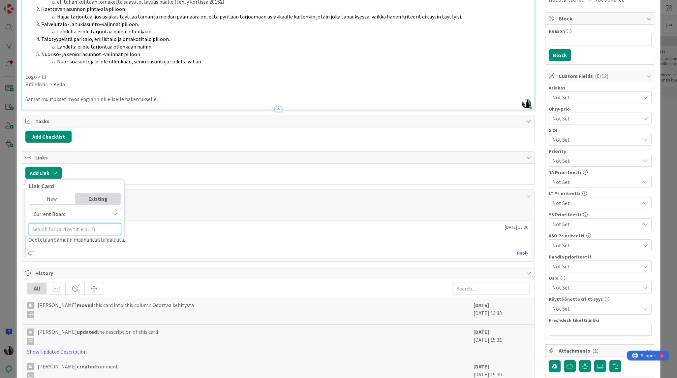
click at [80, 228] on input "text" at bounding box center [75, 229] width 92 height 12
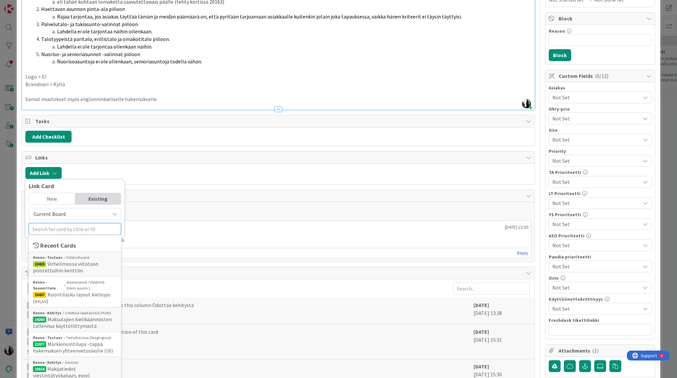
paste input "23259"
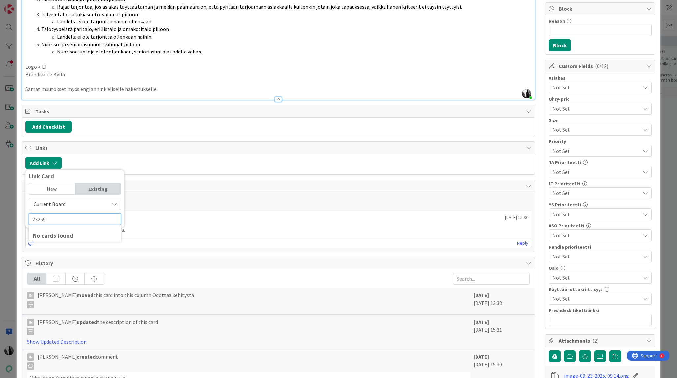
scroll to position [127, 0]
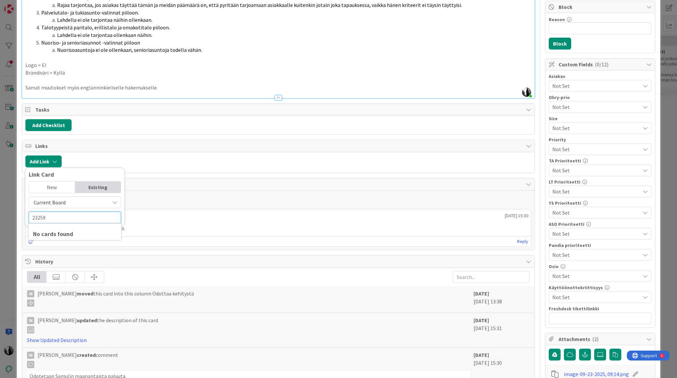
type input "23259"
click at [62, 234] on div "No cards found" at bounding box center [75, 233] width 84 height 9
click at [65, 201] on span "Current Board" at bounding box center [69, 201] width 74 height 9
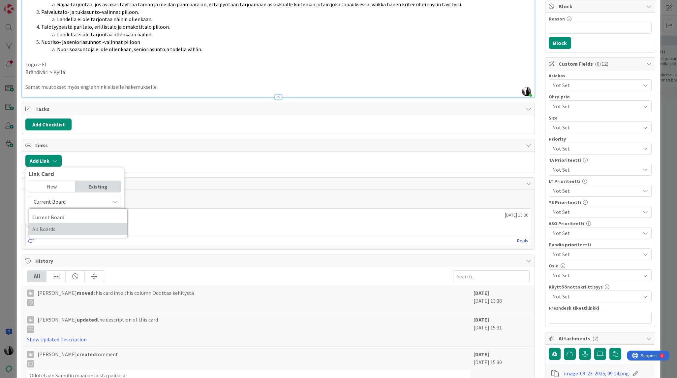
click at [59, 227] on span "All Boards" at bounding box center [78, 229] width 92 height 10
click at [66, 218] on input "23259" at bounding box center [75, 217] width 92 height 12
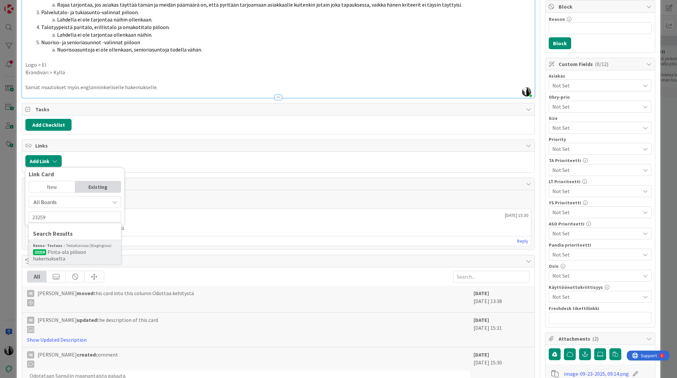
click at [74, 248] on span "Pinta-ala piiloon hakemukselta" at bounding box center [59, 254] width 53 height 13
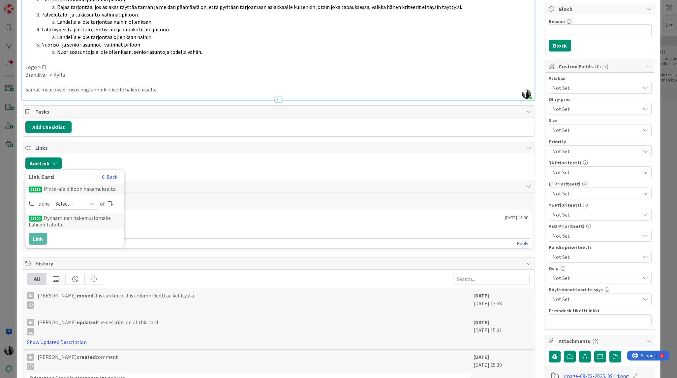
scroll to position [124, 0]
click at [91, 203] on icon at bounding box center [91, 203] width 5 height 5
drag, startPoint x: 79, startPoint y: 228, endPoint x: 99, endPoint y: 226, distance: 20.2
click at [79, 228] on span "child" at bounding box center [110, 231] width 75 height 10
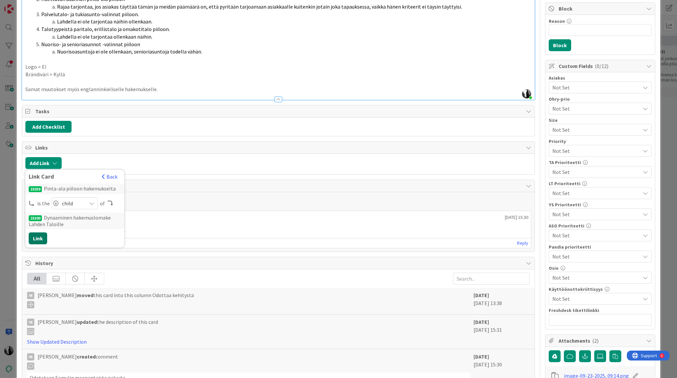
drag, startPoint x: 33, startPoint y: 236, endPoint x: 47, endPoint y: 236, distance: 14.2
click at [33, 236] on button "Link" at bounding box center [38, 238] width 18 height 12
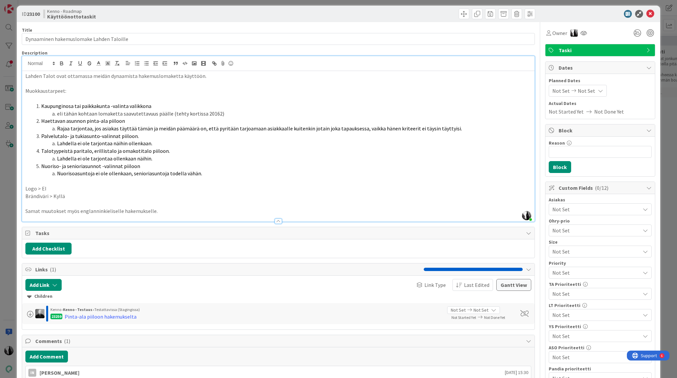
scroll to position [4, 0]
click at [180, 207] on p "Samat muutokset myös englanninkieliselle hakemukselle." at bounding box center [277, 211] width 505 height 8
click at [171, 211] on p "Samat muutokset myös englanninkieliselle hakemukselle." at bounding box center [277, 211] width 505 height 8
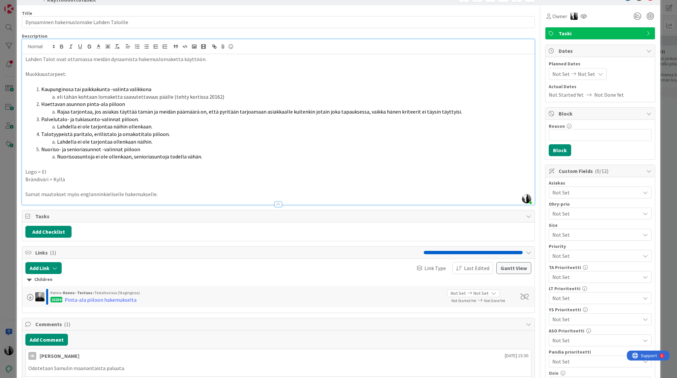
scroll to position [0, 0]
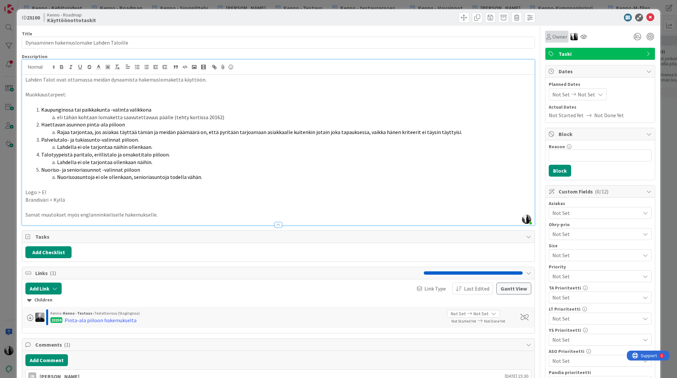
click at [560, 35] on span "Owner" at bounding box center [559, 37] width 15 height 8
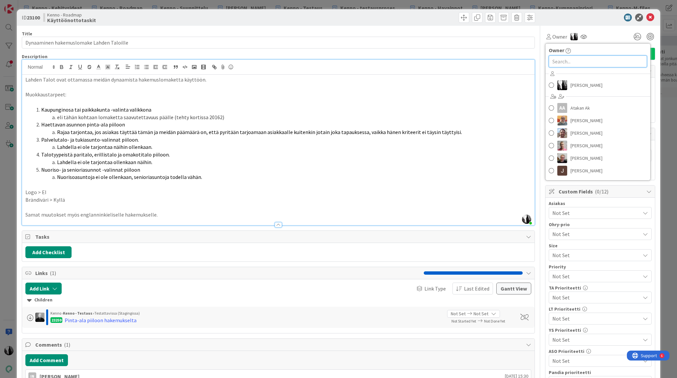
click at [566, 60] on input "text" at bounding box center [598, 61] width 98 height 12
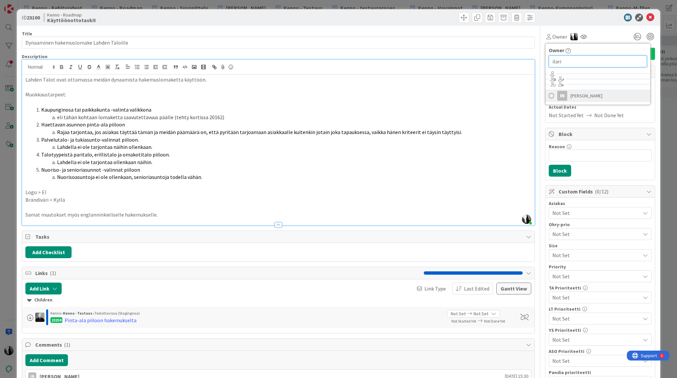
type input "ilari"
click at [590, 96] on span "Ilari Nikander" at bounding box center [586, 96] width 32 height 10
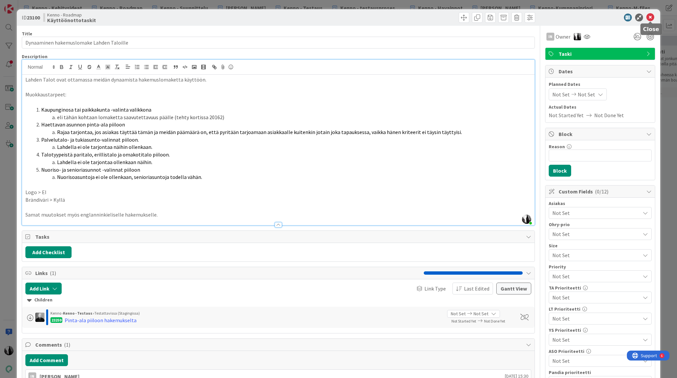
click at [650, 16] on icon at bounding box center [650, 18] width 8 height 8
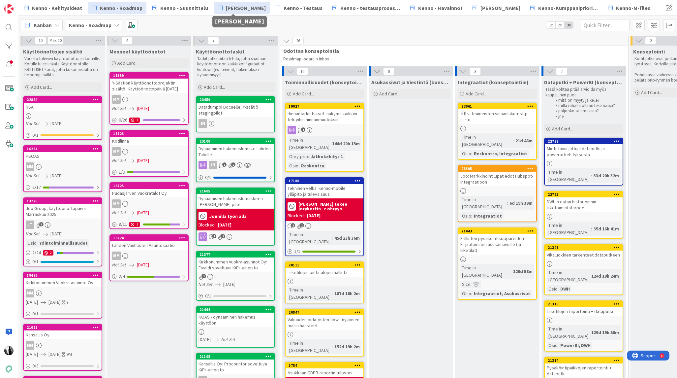
click at [231, 7] on span "[PERSON_NAME]" at bounding box center [246, 8] width 40 height 8
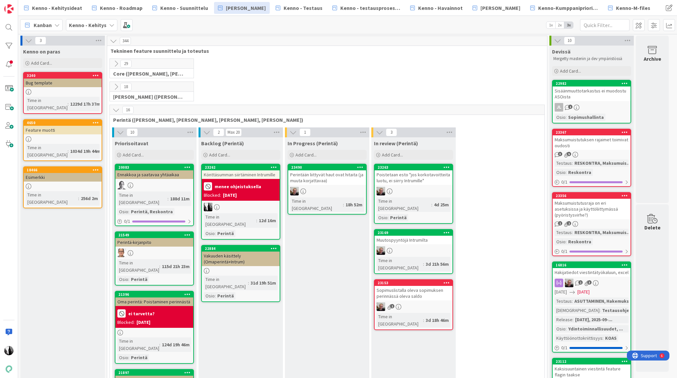
scroll to position [7, 0]
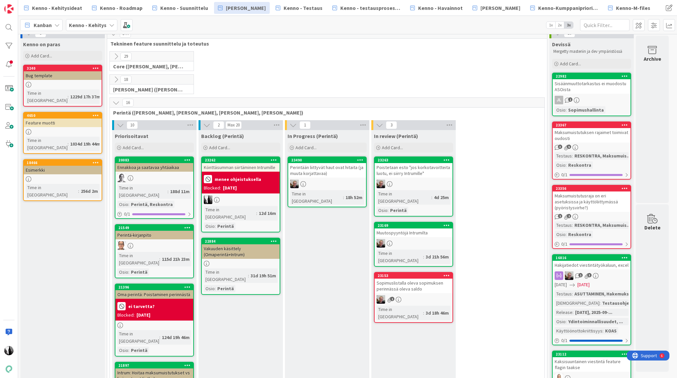
click at [115, 101] on icon at bounding box center [115, 102] width 7 height 7
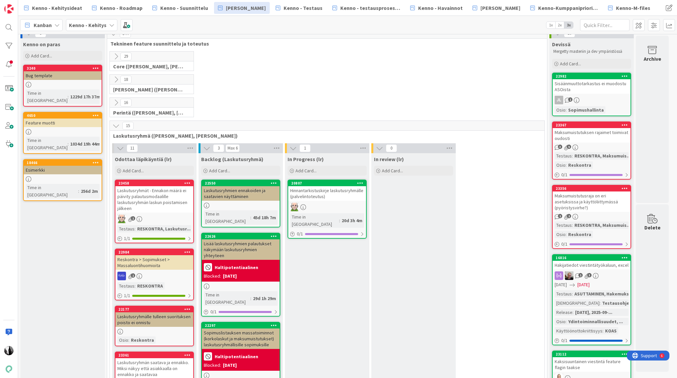
click at [117, 146] on icon at bounding box center [120, 147] width 7 height 7
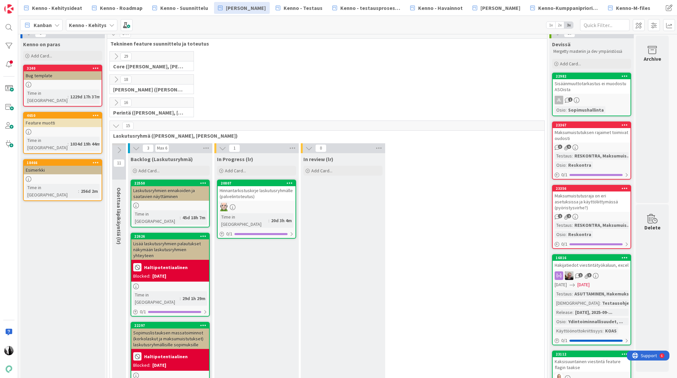
click at [115, 127] on icon at bounding box center [115, 125] width 7 height 7
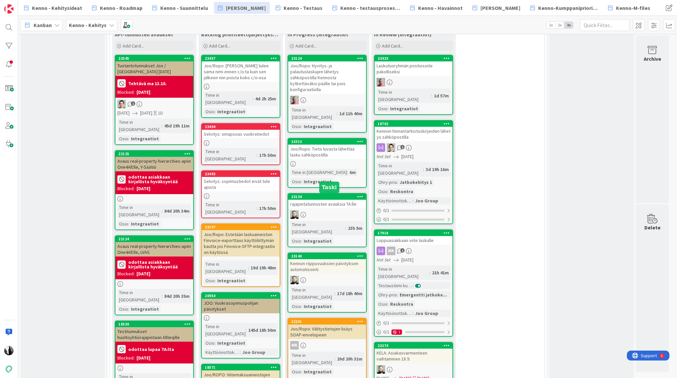
scroll to position [2131, 0]
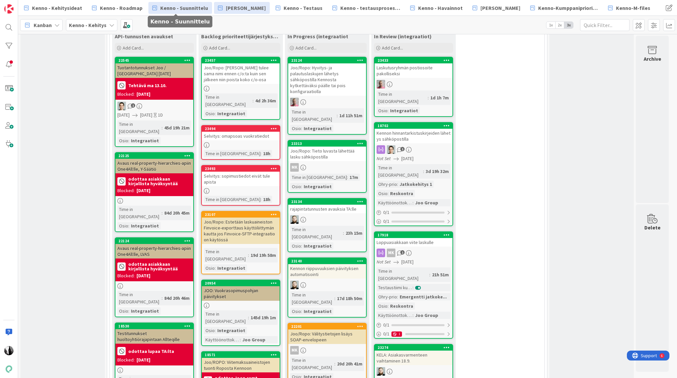
click at [186, 10] on span "Kenno - Suunnittelu" at bounding box center [184, 8] width 48 height 8
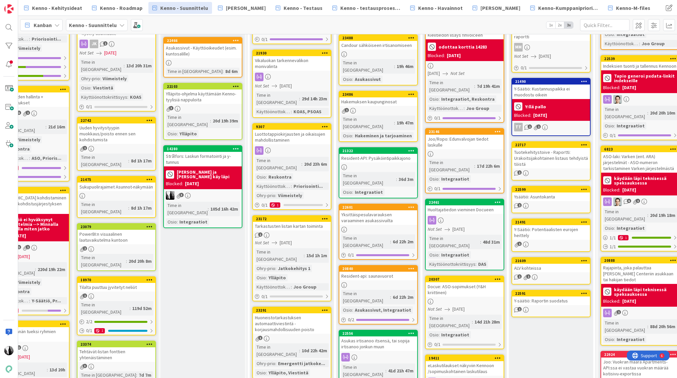
scroll to position [148, 119]
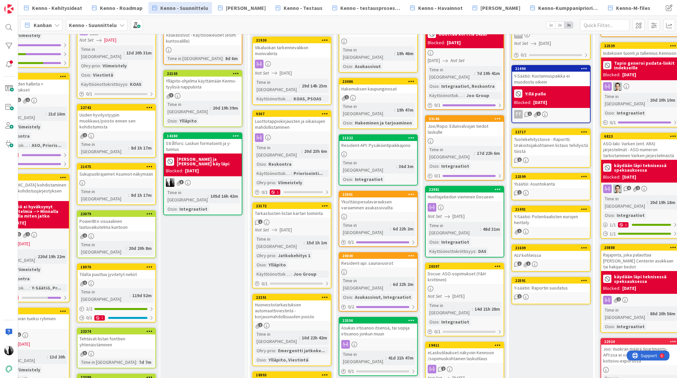
click at [385, 269] on div at bounding box center [378, 272] width 78 height 6
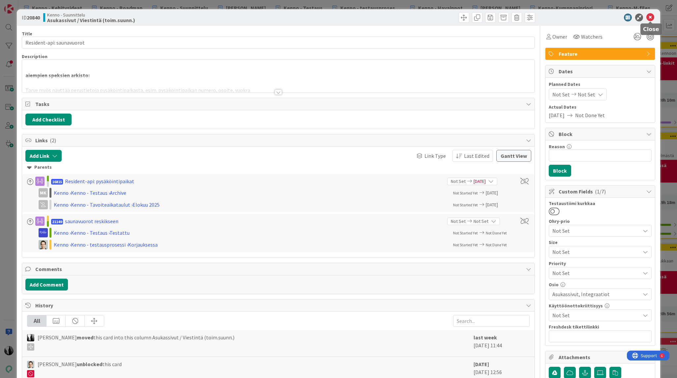
click at [651, 17] on icon at bounding box center [650, 18] width 8 height 8
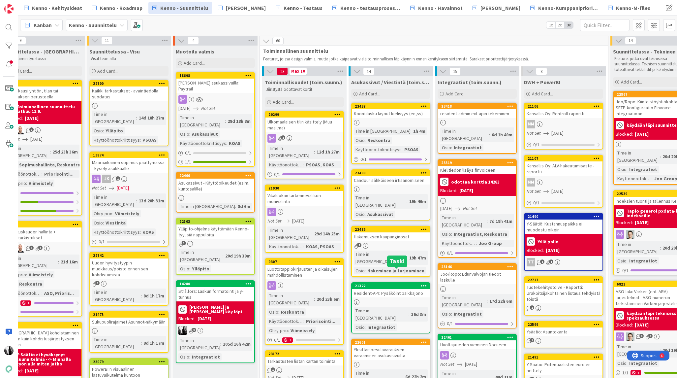
scroll to position [0, 78]
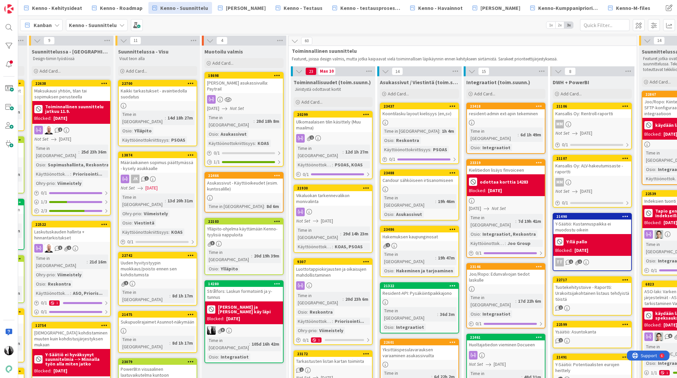
click at [237, 178] on div "Asukassivut - Käyttöoikeudet (esim. kuntosalille)" at bounding box center [244, 185] width 78 height 15
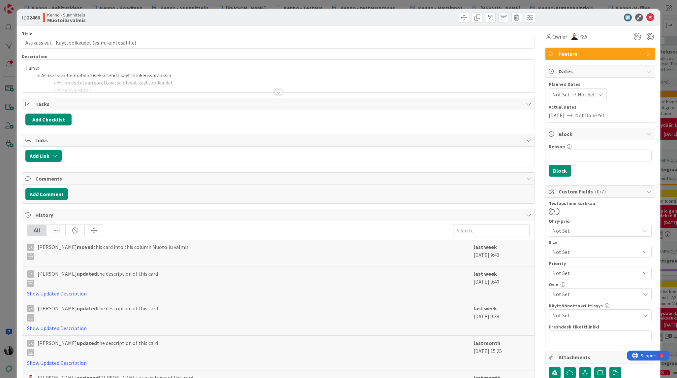
click at [279, 91] on div at bounding box center [278, 91] width 7 height 5
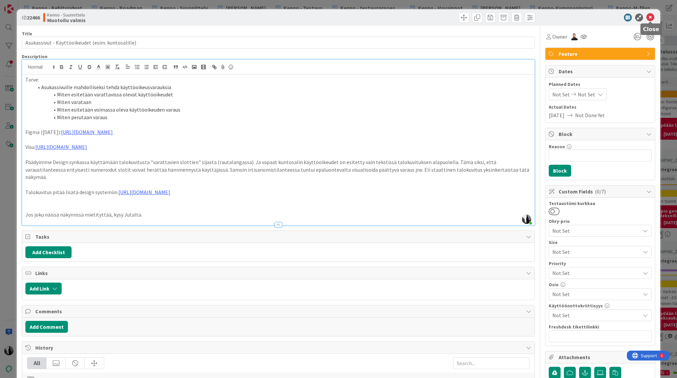
click at [651, 17] on icon at bounding box center [650, 18] width 8 height 8
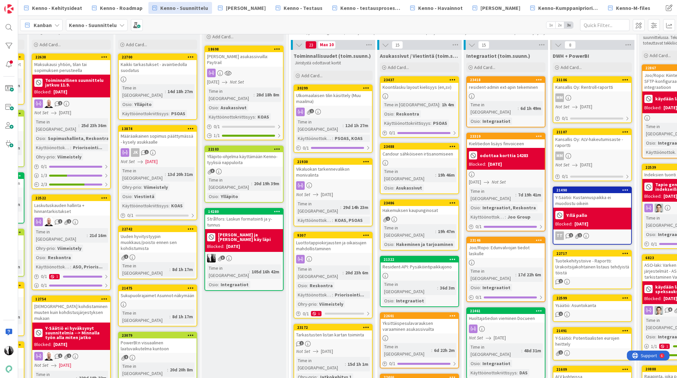
scroll to position [0, 78]
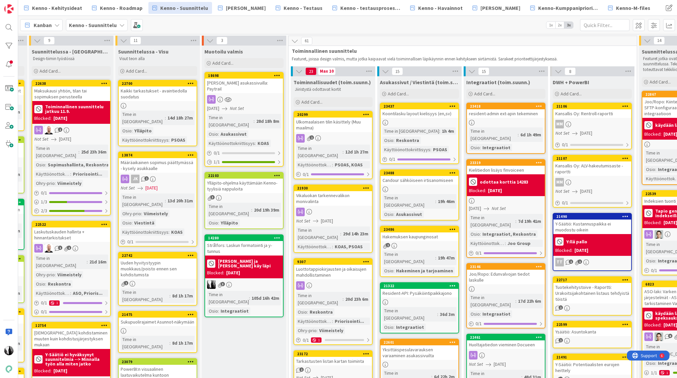
click at [237, 178] on div "Ylläpito-ohjelma käyttämään Kenno-tyylisiä nappuloita" at bounding box center [244, 185] width 78 height 15
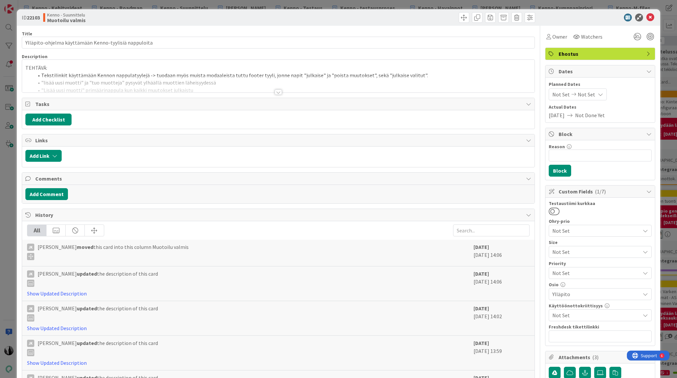
click at [278, 92] on div at bounding box center [278, 91] width 7 height 5
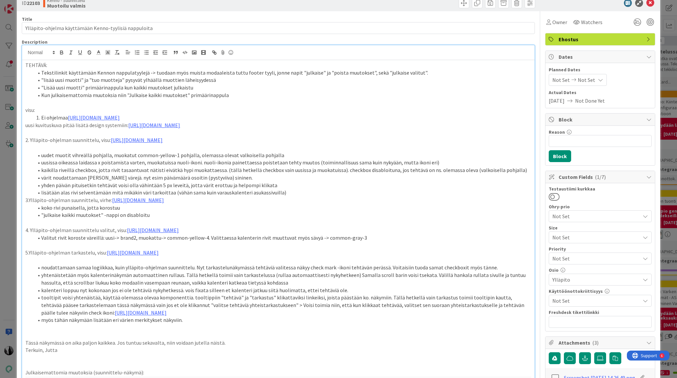
scroll to position [6, 0]
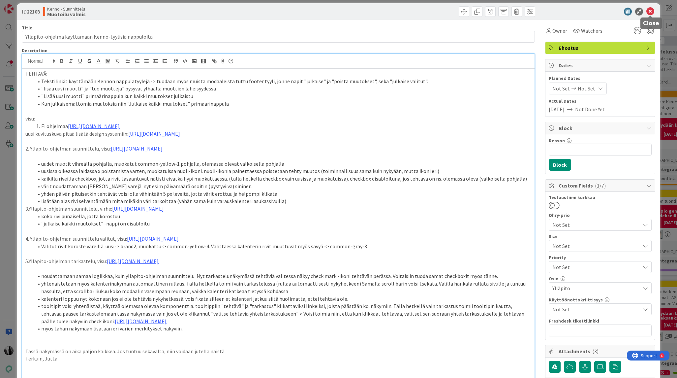
click at [649, 11] on icon at bounding box center [650, 12] width 8 height 8
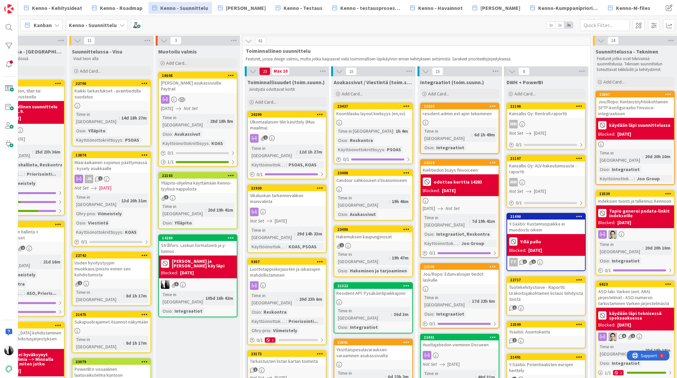
scroll to position [0, 125]
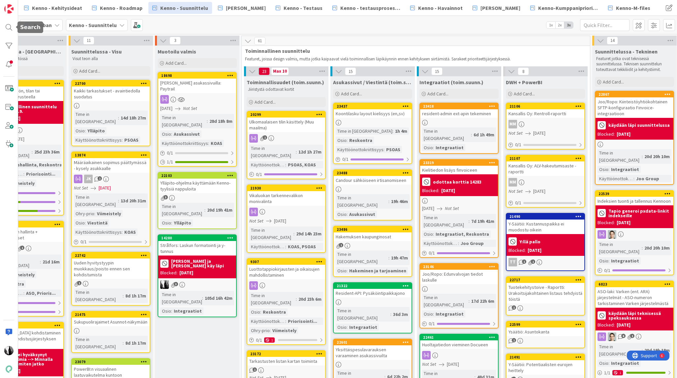
drag, startPoint x: 11, startPoint y: 28, endPoint x: 33, endPoint y: 23, distance: 22.9
click at [11, 28] on div at bounding box center [8, 27] width 13 height 13
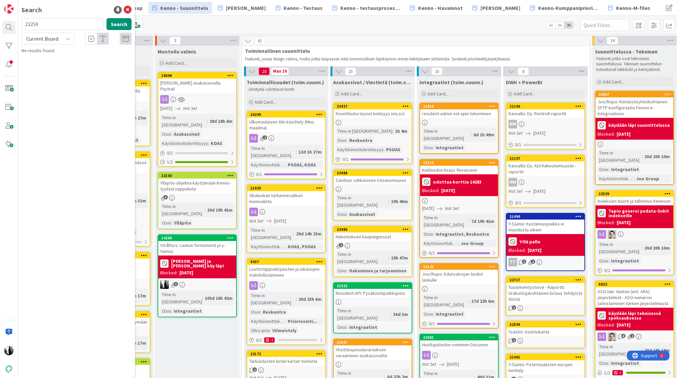
drag, startPoint x: 54, startPoint y: 23, endPoint x: 23, endPoint y: 25, distance: 30.8
click at [23, 25] on input "23259" at bounding box center [62, 24] width 82 height 12
click at [115, 23] on button "Search" at bounding box center [119, 24] width 25 height 12
drag, startPoint x: 47, startPoint y: 23, endPoint x: 23, endPoint y: 24, distance: 24.1
click at [23, 24] on input "23437" at bounding box center [62, 24] width 82 height 12
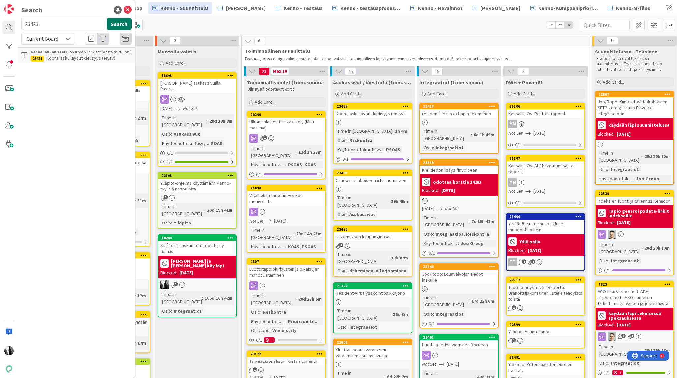
click at [112, 24] on button "Search" at bounding box center [119, 24] width 25 height 12
click at [18, 24] on div "23423 Search" at bounding box center [76, 25] width 118 height 15
click at [52, 37] on span "Current Board" at bounding box center [42, 38] width 32 height 7
drag, startPoint x: 52, startPoint y: 65, endPoint x: 69, endPoint y: 64, distance: 16.9
click at [52, 65] on span "All Boards" at bounding box center [59, 66] width 69 height 10
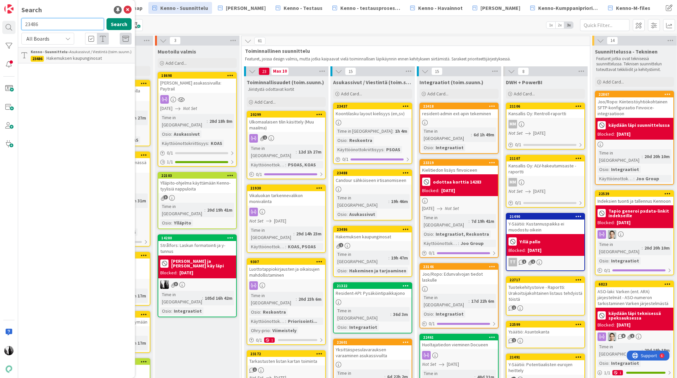
drag, startPoint x: 35, startPoint y: 24, endPoint x: 25, endPoint y: 24, distance: 10.2
click at [24, 25] on input "23486" at bounding box center [62, 24] width 82 height 12
click at [114, 24] on button "Search" at bounding box center [119, 24] width 25 height 12
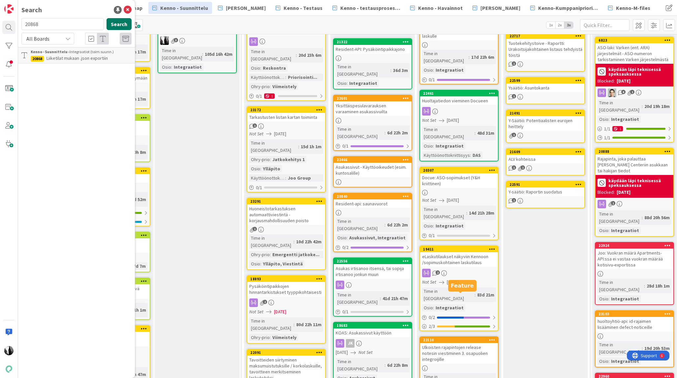
scroll to position [243, 125]
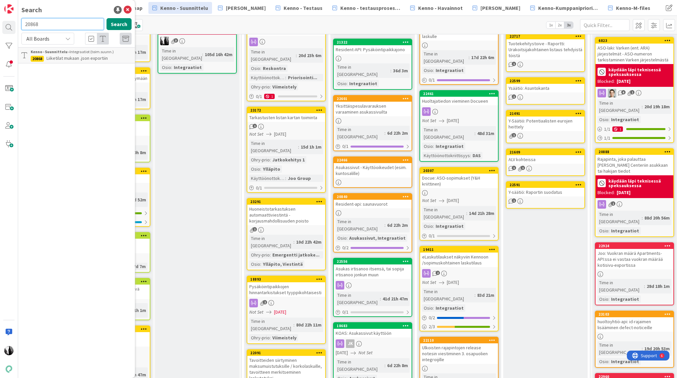
drag, startPoint x: 31, startPoint y: 22, endPoint x: 27, endPoint y: 20, distance: 4.5
click at [23, 23] on input "20868" at bounding box center [62, 24] width 82 height 12
click at [116, 23] on button "Search" at bounding box center [119, 24] width 25 height 12
drag, startPoint x: 50, startPoint y: 27, endPoint x: 22, endPoint y: 24, distance: 27.5
click at [22, 26] on input "19504" at bounding box center [62, 24] width 82 height 12
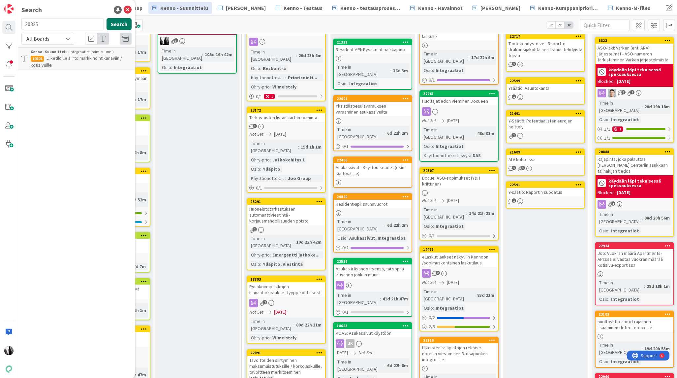
click at [124, 24] on button "Search" at bounding box center [119, 24] width 25 height 12
drag, startPoint x: 43, startPoint y: 23, endPoint x: 18, endPoint y: 24, distance: 24.8
click at [18, 24] on div "20825 Search" at bounding box center [76, 25] width 118 height 15
click at [120, 24] on button "Search" at bounding box center [119, 24] width 25 height 12
drag, startPoint x: 44, startPoint y: 24, endPoint x: 24, endPoint y: 23, distance: 19.5
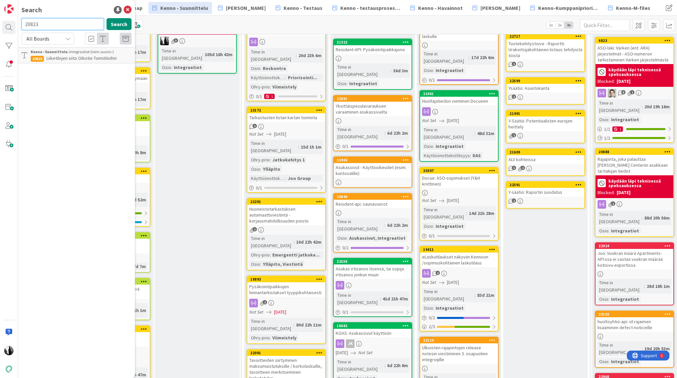
click at [24, 23] on input "20823" at bounding box center [62, 24] width 82 height 12
click at [123, 26] on button "Search" at bounding box center [119, 24] width 25 height 12
drag, startPoint x: 45, startPoint y: 24, endPoint x: 17, endPoint y: 24, distance: 28.4
click at [17, 24] on div "Search 22890 Search All Boards Current Board All Boards Kenno - Kehitys › In Pr…" at bounding box center [9, 189] width 18 height 378
click at [122, 23] on button "Search" at bounding box center [119, 24] width 25 height 12
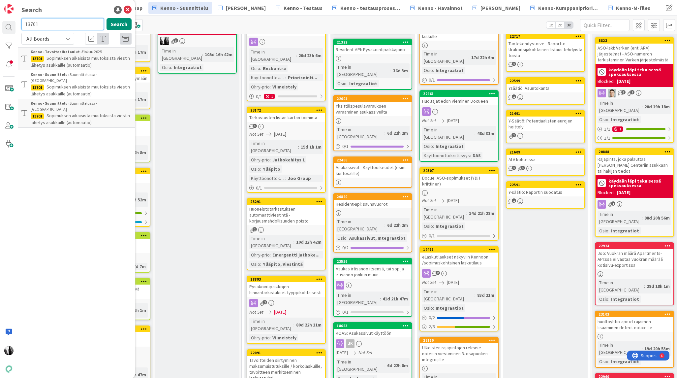
drag, startPoint x: 48, startPoint y: 24, endPoint x: 26, endPoint y: 24, distance: 22.1
click at [24, 24] on input "13701" at bounding box center [62, 24] width 82 height 12
click at [114, 25] on button "Search" at bounding box center [119, 24] width 25 height 12
drag, startPoint x: 46, startPoint y: 27, endPoint x: 22, endPoint y: 26, distance: 23.4
click at [21, 26] on input "14302" at bounding box center [62, 24] width 82 height 12
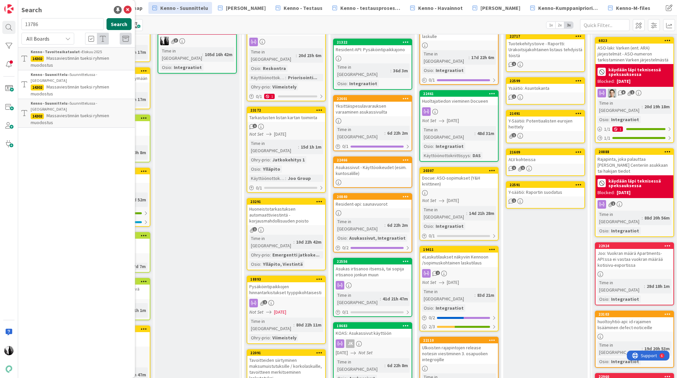
click at [115, 24] on button "Search" at bounding box center [119, 24] width 25 height 12
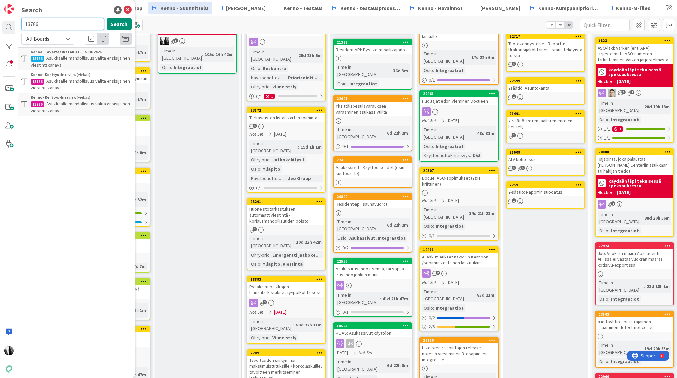
drag, startPoint x: 35, startPoint y: 24, endPoint x: 25, endPoint y: 24, distance: 9.9
click at [25, 25] on input "13786" at bounding box center [62, 24] width 82 height 12
click at [125, 25] on button "Search" at bounding box center [119, 24] width 25 height 12
drag, startPoint x: 33, startPoint y: 23, endPoint x: 22, endPoint y: 23, distance: 11.5
click at [22, 23] on input "13784" at bounding box center [62, 24] width 82 height 12
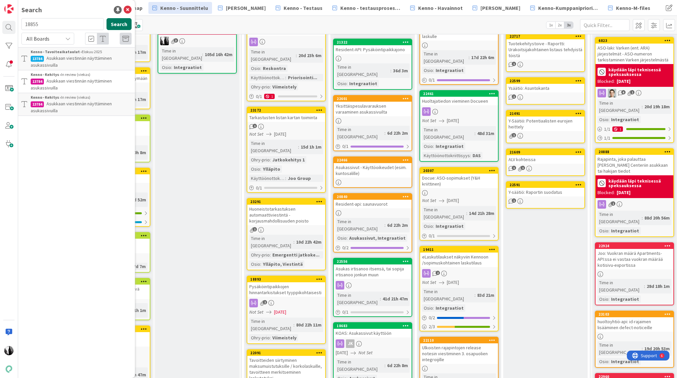
click at [118, 24] on button "Search" at bounding box center [119, 24] width 25 height 12
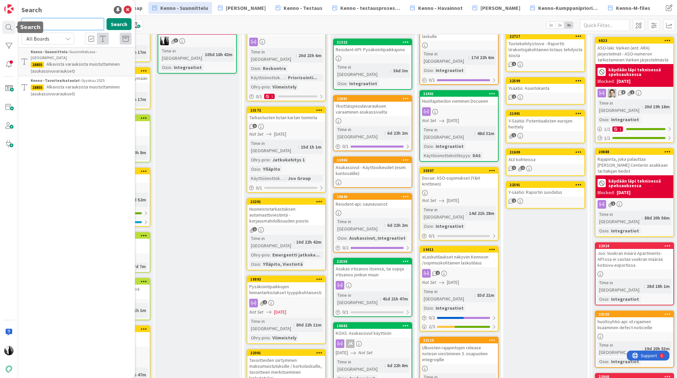
drag, startPoint x: 48, startPoint y: 22, endPoint x: 17, endPoint y: 22, distance: 31.3
click at [15, 23] on div "Search 18855 Search All Boards Current Board All Boards Kenno - Suunnittelu › S…" at bounding box center [9, 189] width 18 height 378
click at [117, 21] on button "Search" at bounding box center [119, 24] width 25 height 12
drag, startPoint x: 29, startPoint y: 22, endPoint x: 22, endPoint y: 23, distance: 6.9
click at [22, 23] on input "13879" at bounding box center [62, 24] width 82 height 12
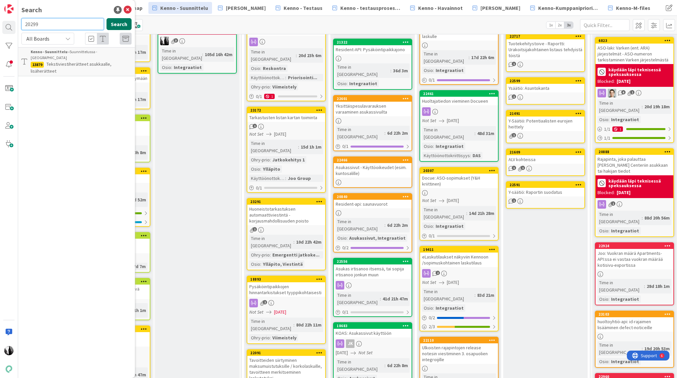
type input "20299"
click at [122, 24] on button "Search" at bounding box center [119, 24] width 25 height 12
drag, startPoint x: 127, startPoint y: 9, endPoint x: 121, endPoint y: 10, distance: 5.8
click at [127, 9] on icon at bounding box center [128, 10] width 8 height 8
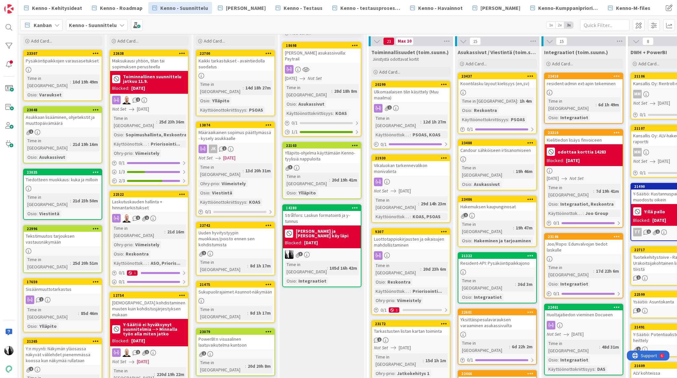
scroll to position [0, 0]
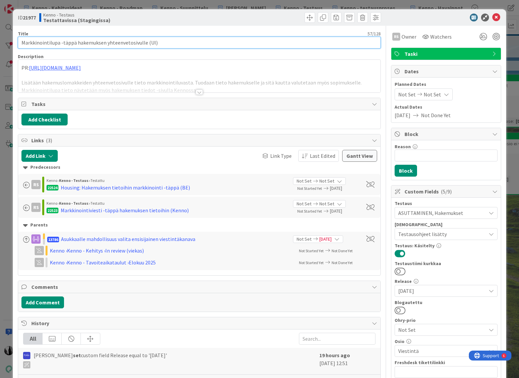
drag, startPoint x: 31, startPoint y: 44, endPoint x: 25, endPoint y: 43, distance: 6.1
click at [31, 44] on input "Markkinointilupa -täppä hakemuksen yhteenvetosivulle (UI)" at bounding box center [199, 43] width 362 height 12
drag, startPoint x: 22, startPoint y: 42, endPoint x: 160, endPoint y: 42, distance: 137.8
click at [160, 42] on input "Markkinointilupa -täppä hakemuksen yhteenvetosivulle (UI)" at bounding box center [199, 43] width 362 height 12
drag, startPoint x: 131, startPoint y: 42, endPoint x: 80, endPoint y: 42, distance: 51.4
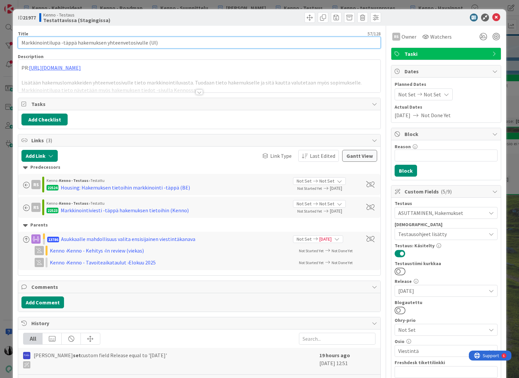
click at [130, 42] on input "Markkinointilupa -täppä hakemuksen yhteenvetosivulle (UI)" at bounding box center [199, 43] width 362 height 12
drag, startPoint x: 22, startPoint y: 42, endPoint x: 142, endPoint y: 43, distance: 120.7
click at [142, 43] on input "Markkinointilupa -täppä hakemuksen yhteenvetosivulle (UI)" at bounding box center [199, 43] width 362 height 12
click at [28, 16] on b "21977" at bounding box center [29, 17] width 13 height 7
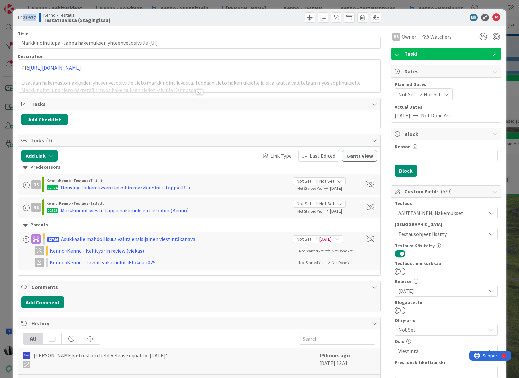
copy b "21977"
click at [145, 209] on div "Markkinointiviesti -täppä hakemuksen tietoihin (Kenno)" at bounding box center [125, 210] width 128 height 8
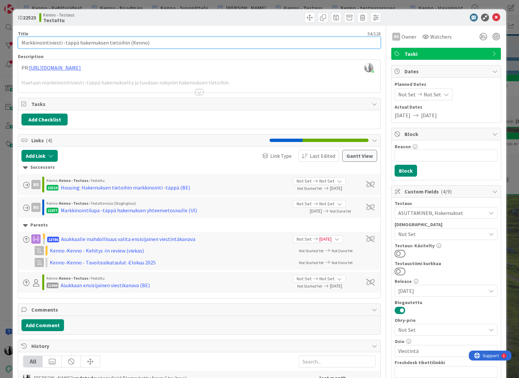
drag, startPoint x: 21, startPoint y: 43, endPoint x: 125, endPoint y: 42, distance: 103.9
click at [125, 42] on input "Markkinointiviesti -täppä hakemuksen tietoihin (Kenno)" at bounding box center [199, 43] width 362 height 12
click at [29, 18] on b "22523" at bounding box center [29, 17] width 13 height 7
copy b "22523"
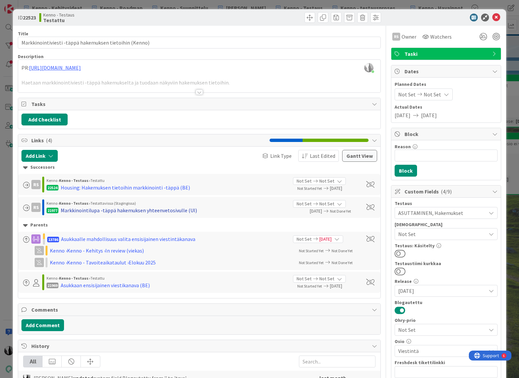
click at [138, 210] on div "Markkinointilupa -täppä hakemuksen yhteenvetosivulle (UI)" at bounding box center [129, 210] width 136 height 8
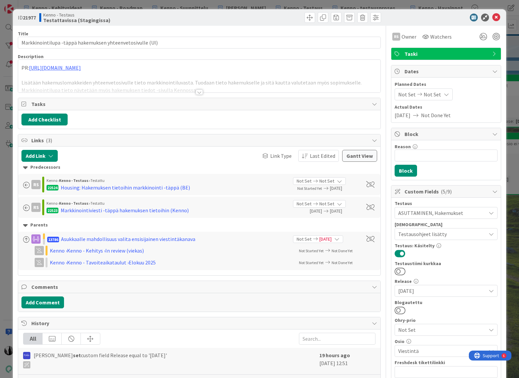
drag, startPoint x: 403, startPoint y: 310, endPoint x: 430, endPoint y: 303, distance: 28.5
click at [403, 310] on button at bounding box center [399, 310] width 11 height 9
click at [425, 14] on div at bounding box center [442, 18] width 117 height 8
click at [496, 17] on icon at bounding box center [496, 18] width 8 height 8
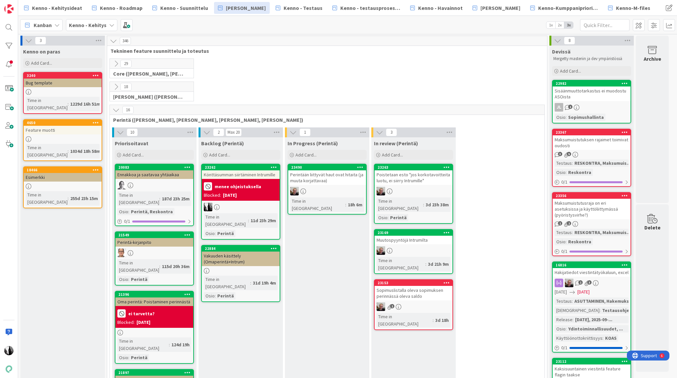
click at [116, 85] on icon at bounding box center [115, 86] width 7 height 7
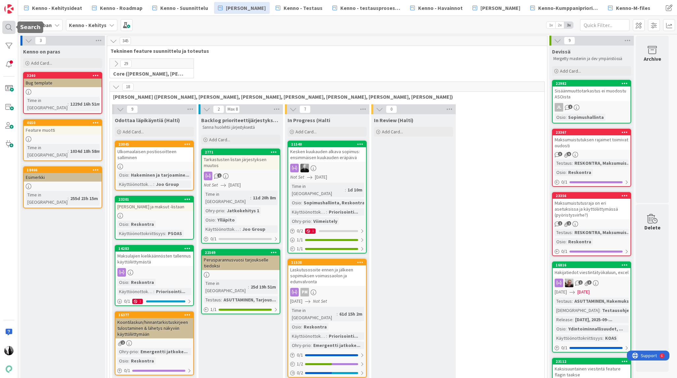
click at [9, 25] on div at bounding box center [8, 27] width 13 height 13
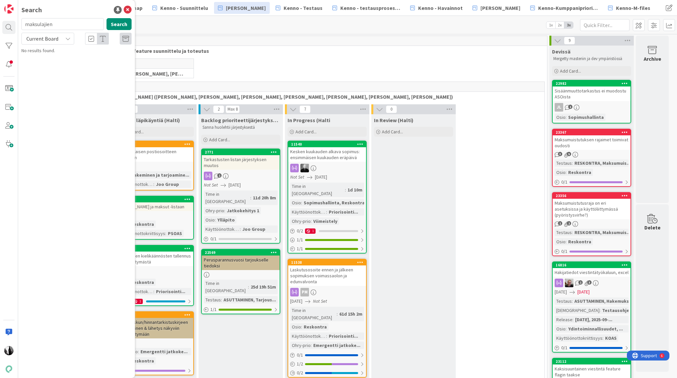
type input "maksulajien"
click at [45, 38] on span "Current Board" at bounding box center [42, 38] width 32 height 7
click at [44, 68] on span "All Boards" at bounding box center [59, 66] width 69 height 10
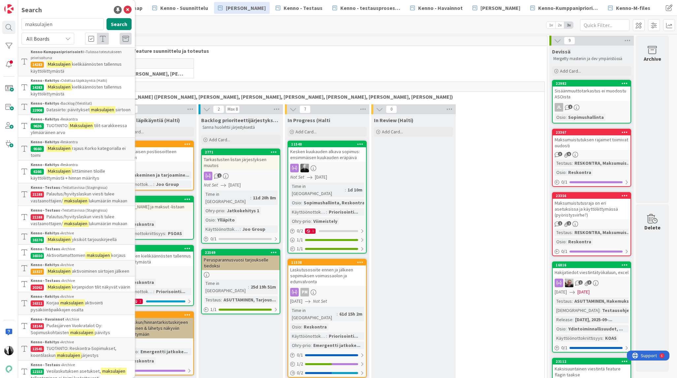
click at [76, 86] on span "kielikäännösten tallennus käyttöliittymästä" at bounding box center [76, 90] width 91 height 13
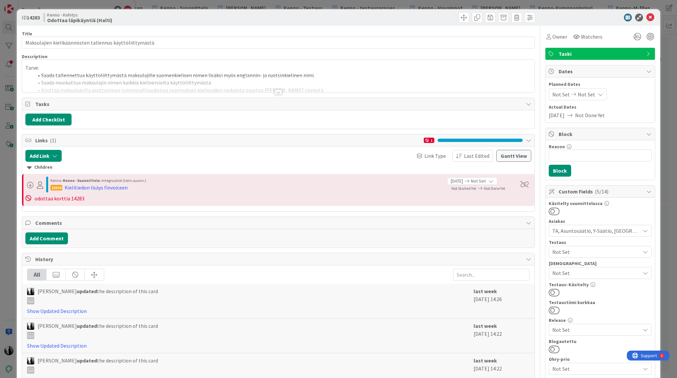
click at [37, 18] on b "14283" at bounding box center [33, 17] width 13 height 7
copy b "14283"
drag, startPoint x: 651, startPoint y: 17, endPoint x: 575, endPoint y: 7, distance: 76.9
click at [651, 17] on icon at bounding box center [650, 18] width 8 height 8
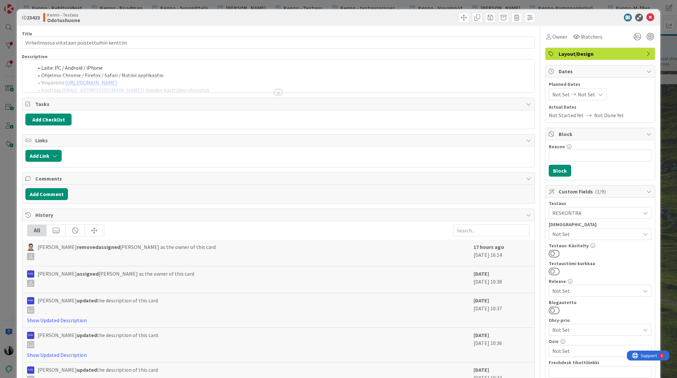
click at [277, 92] on div at bounding box center [278, 91] width 7 height 5
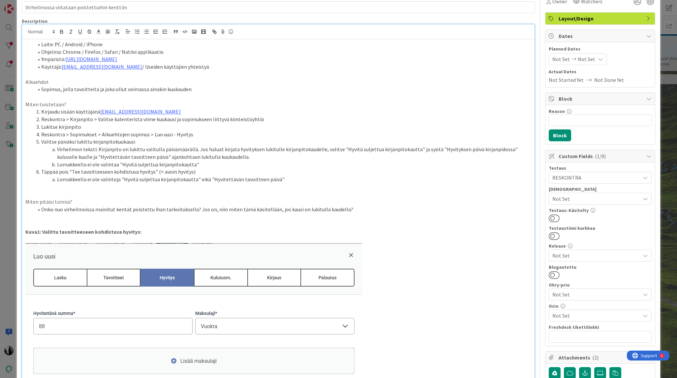
scroll to position [30, 0]
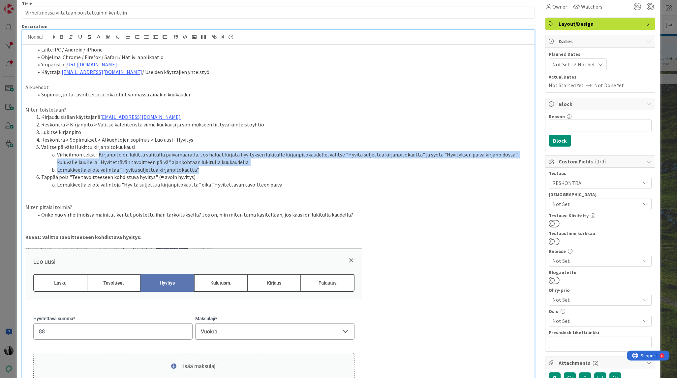
drag, startPoint x: 98, startPoint y: 155, endPoint x: 342, endPoint y: 167, distance: 244.6
click at [342, 167] on ol "Kirjaudu sisään käyttäjänä kenno.admin@pandia.fi Reskontra > Kirjanpito > Valit…" at bounding box center [277, 150] width 505 height 75
click at [200, 170] on li "Lomakkeella ei ole valintaa "Hyvitä suljettua kirjanpitokautta"" at bounding box center [282, 170] width 498 height 8
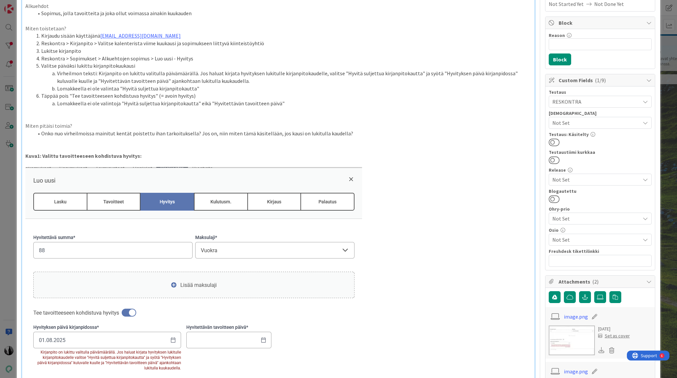
scroll to position [109, 0]
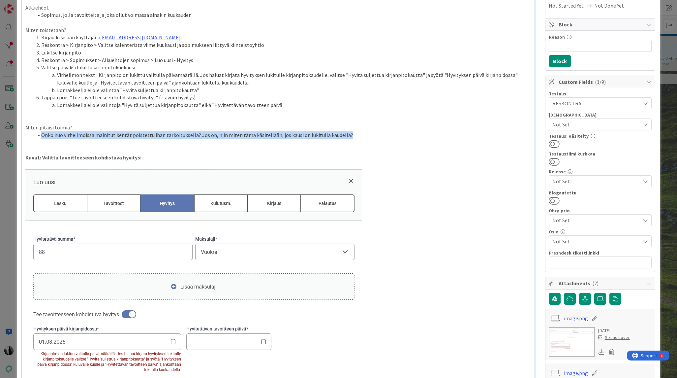
drag, startPoint x: 42, startPoint y: 135, endPoint x: 351, endPoint y: 134, distance: 309.6
click at [351, 134] on li "Onko nuo virheilmoissa mainitut kentät poistettu ihan tarkoituksella? Jos on, n…" at bounding box center [282, 135] width 498 height 8
click at [356, 134] on li "Onko nuo virheilmoissa mainitut kentät poistettu ihan tarkoituksella? Jos on, n…" at bounding box center [282, 135] width 498 height 8
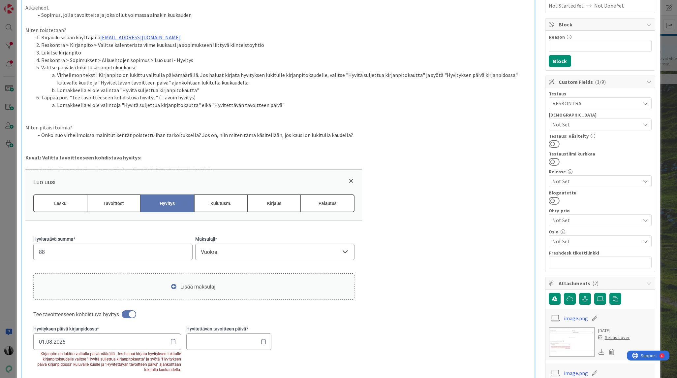
click at [364, 135] on li "Onko nuo virheilmoissa mainitut kentät poistettu ihan tarkoituksella? Jos on, n…" at bounding box center [282, 135] width 498 height 8
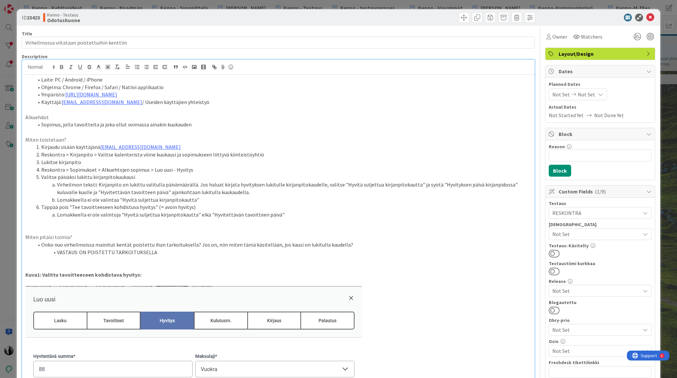
scroll to position [5, 0]
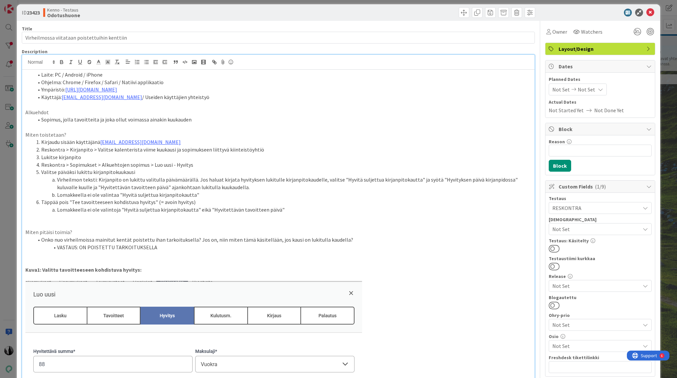
click at [583, 50] on span "Layout/Design" at bounding box center [601, 49] width 84 height 8
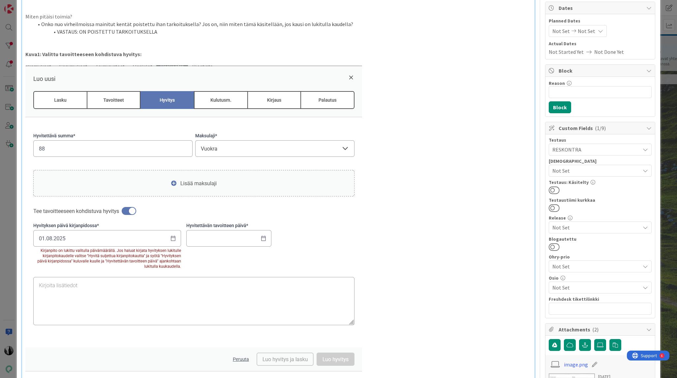
scroll to position [221, 0]
drag, startPoint x: 117, startPoint y: 250, endPoint x: 165, endPoint y: 250, distance: 48.5
click at [165, 250] on img at bounding box center [193, 218] width 337 height 306
click at [153, 256] on img at bounding box center [193, 218] width 337 height 306
click at [194, 257] on img at bounding box center [193, 218] width 337 height 306
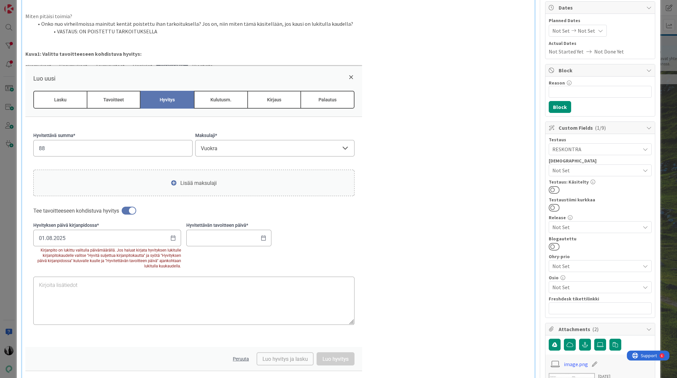
click at [468, 227] on p at bounding box center [277, 218] width 505 height 306
click at [158, 32] on li "VASTAUS: ON POISTETTU TARKOITUKSELLA" at bounding box center [282, 32] width 498 height 8
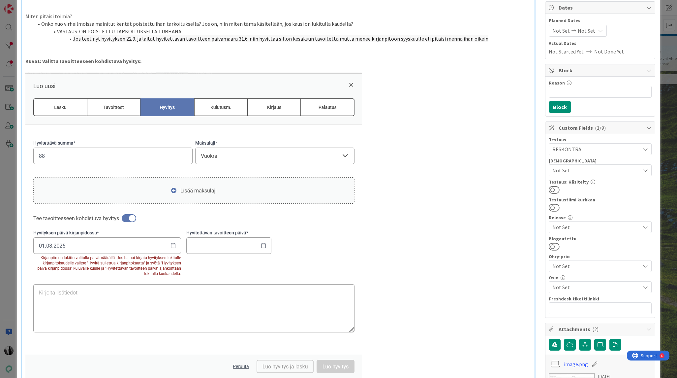
scroll to position [222, 0]
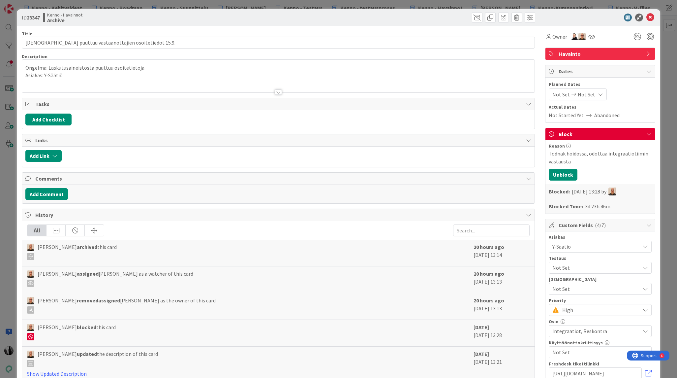
click at [279, 92] on div at bounding box center [278, 91] width 7 height 5
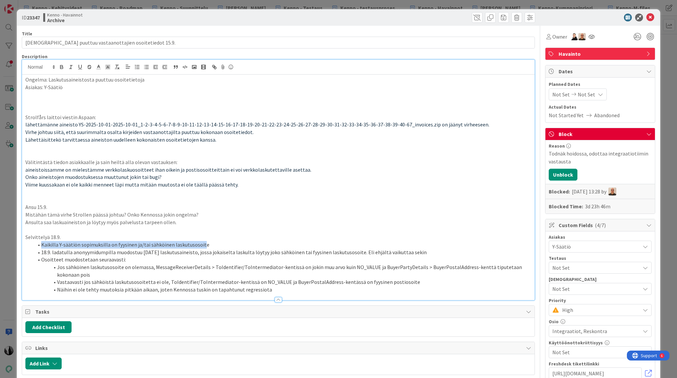
drag, startPoint x: 40, startPoint y: 244, endPoint x: 200, endPoint y: 245, distance: 159.9
click at [200, 245] on li "Kaikilla Y-säätiön sopimuksilla on fyysinen ja/tai sähköinen laskutusosoite" at bounding box center [282, 245] width 498 height 8
click at [42, 260] on li "Osoitteet muodostetaan seuraavasti:" at bounding box center [282, 260] width 498 height 8
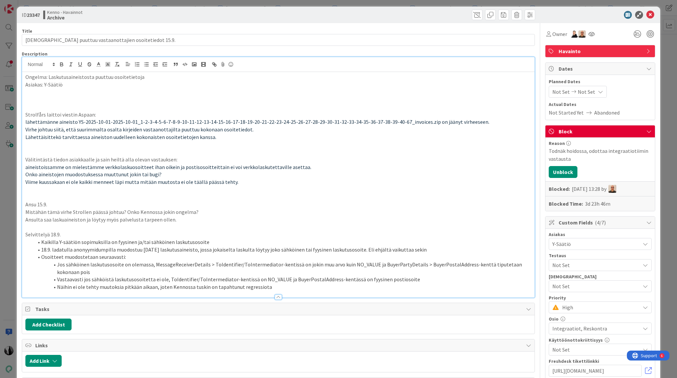
scroll to position [2, 0]
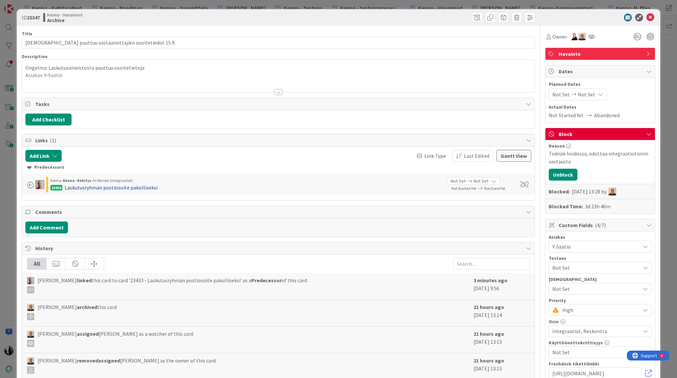
click at [135, 187] on div "Laskutusryhmän postiosoite pakolliseksi" at bounding box center [111, 187] width 93 height 8
